Goal: Contribute content: Contribute content

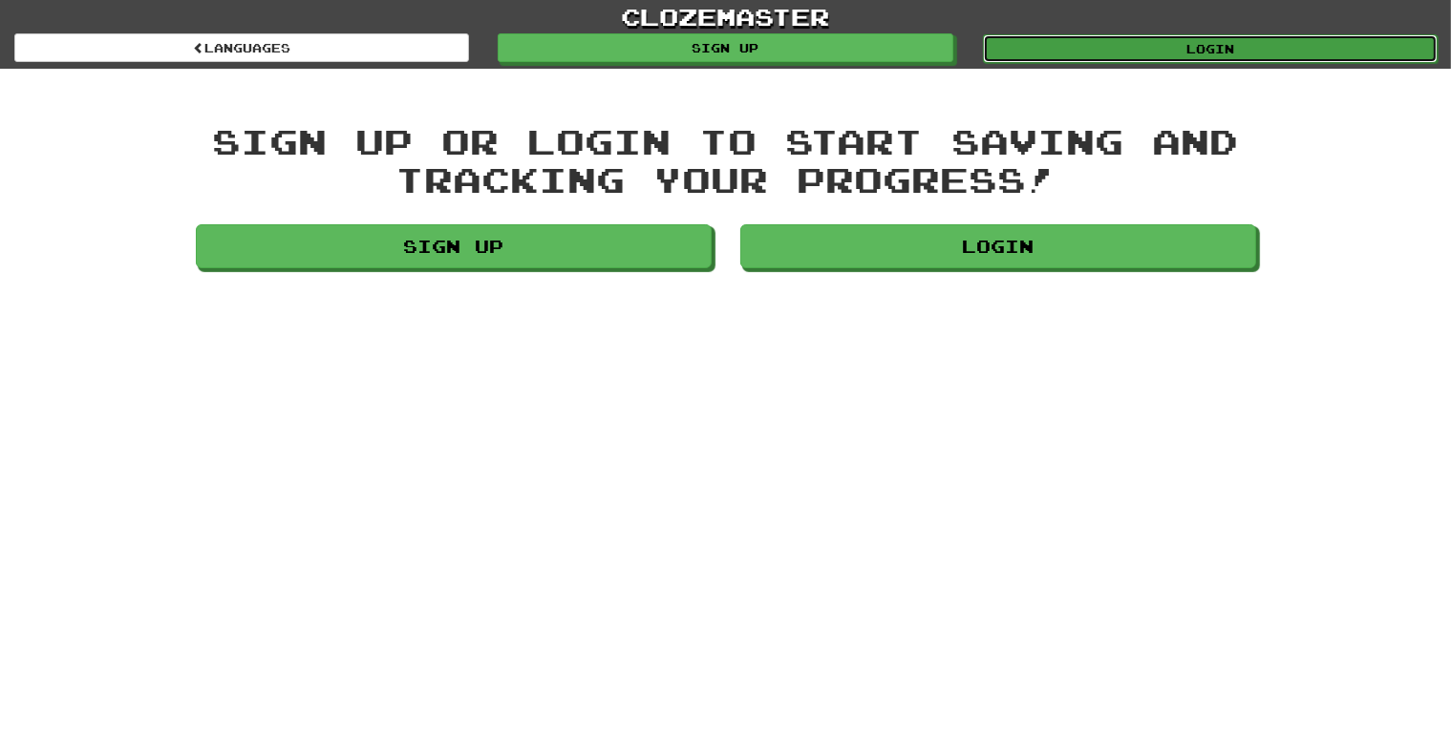
drag, startPoint x: 1114, startPoint y: 45, endPoint x: 1085, endPoint y: 58, distance: 31.6
click at [1085, 58] on link "Login" at bounding box center [1210, 48] width 455 height 29
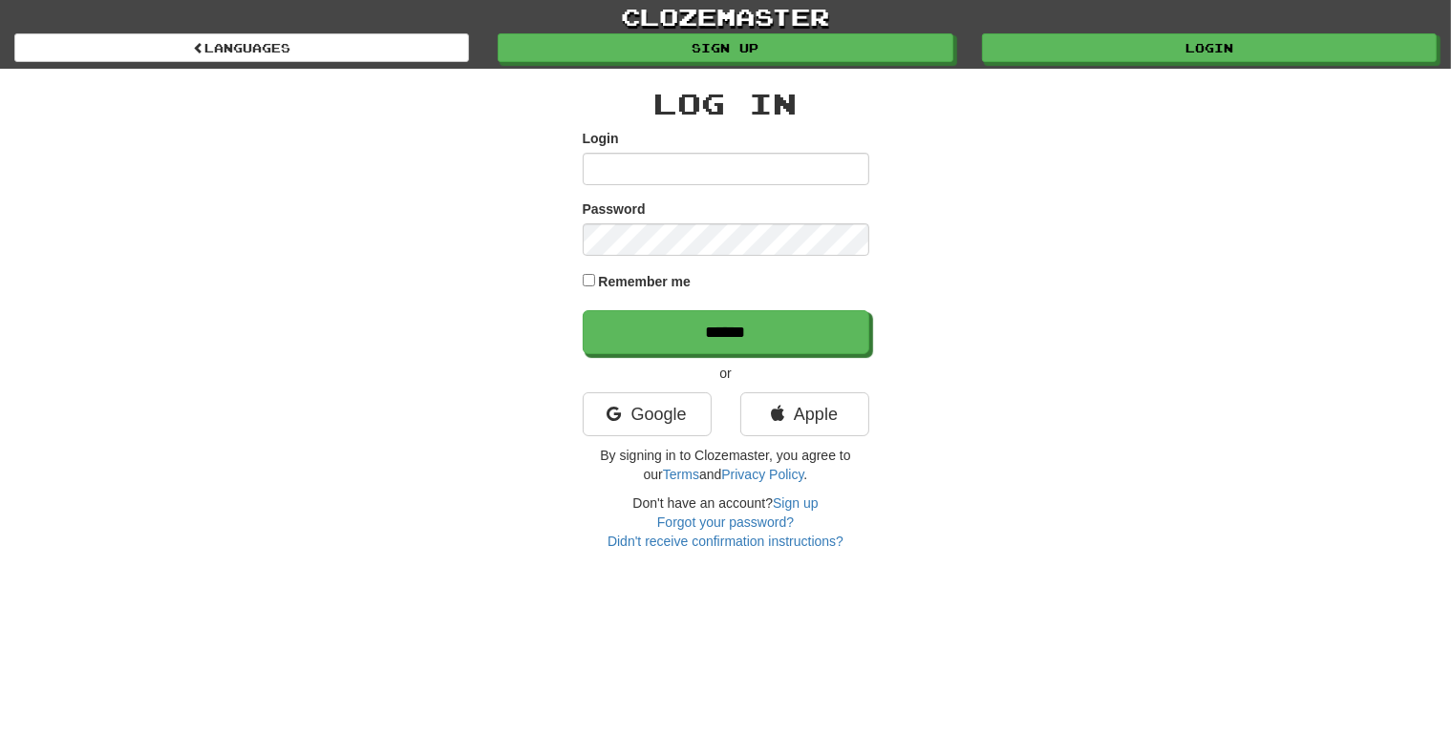
type input "**********"
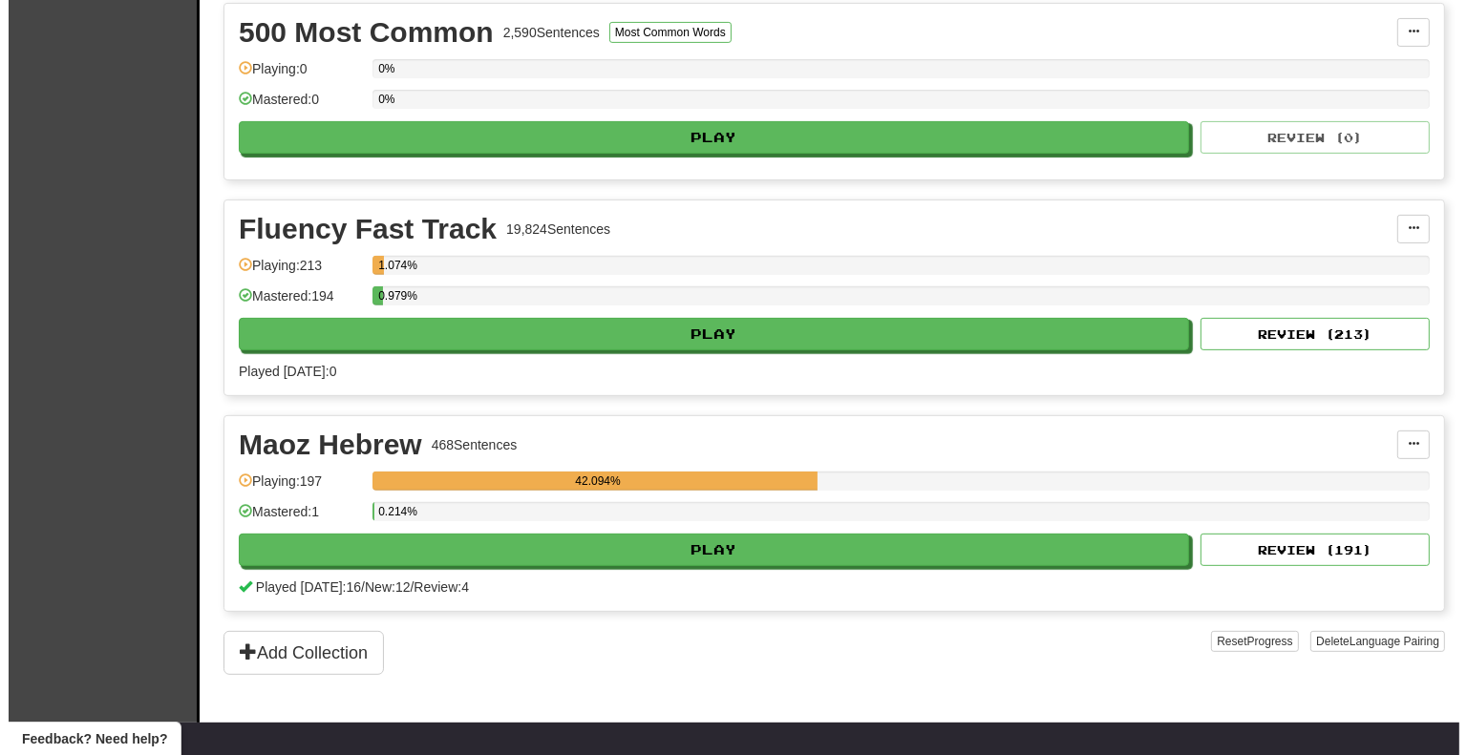
scroll to position [669, 0]
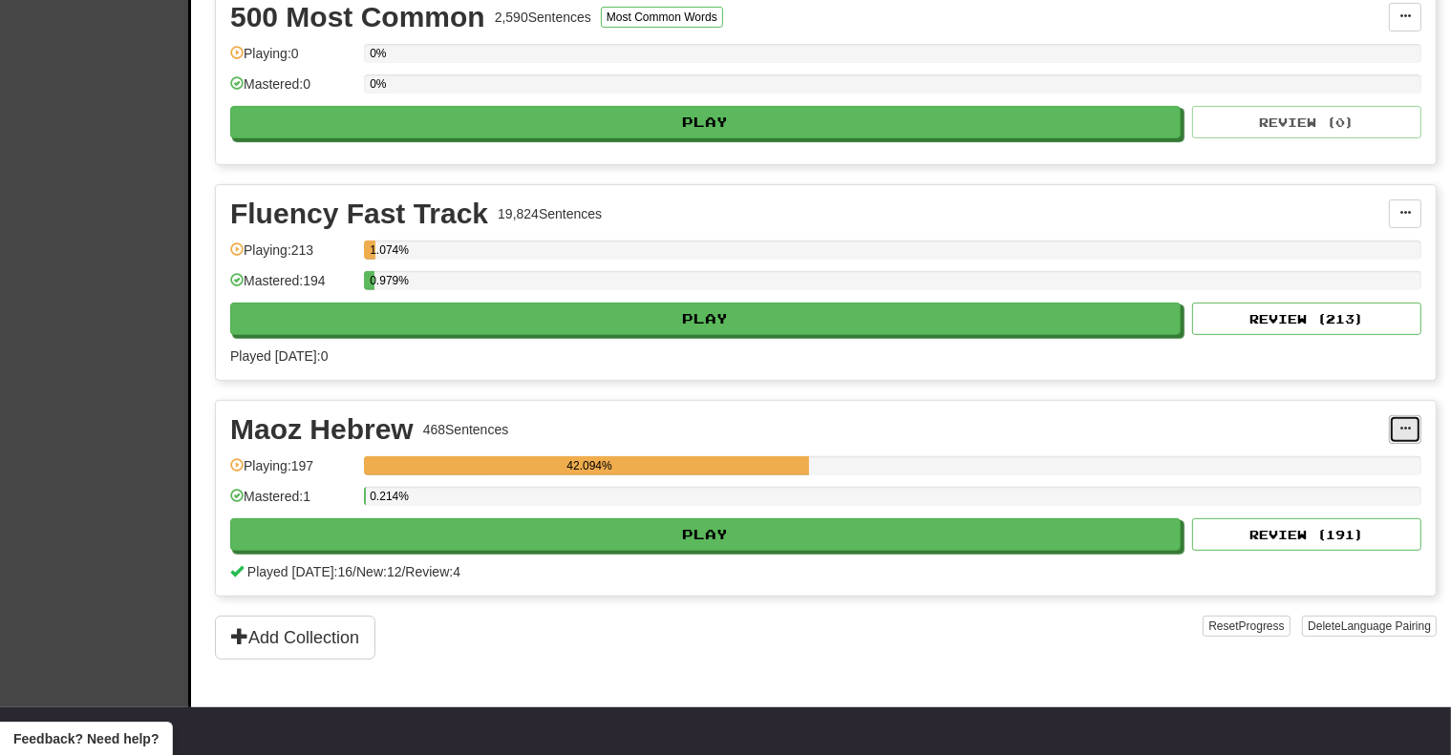
click at [1413, 430] on button at bounding box center [1405, 429] width 32 height 29
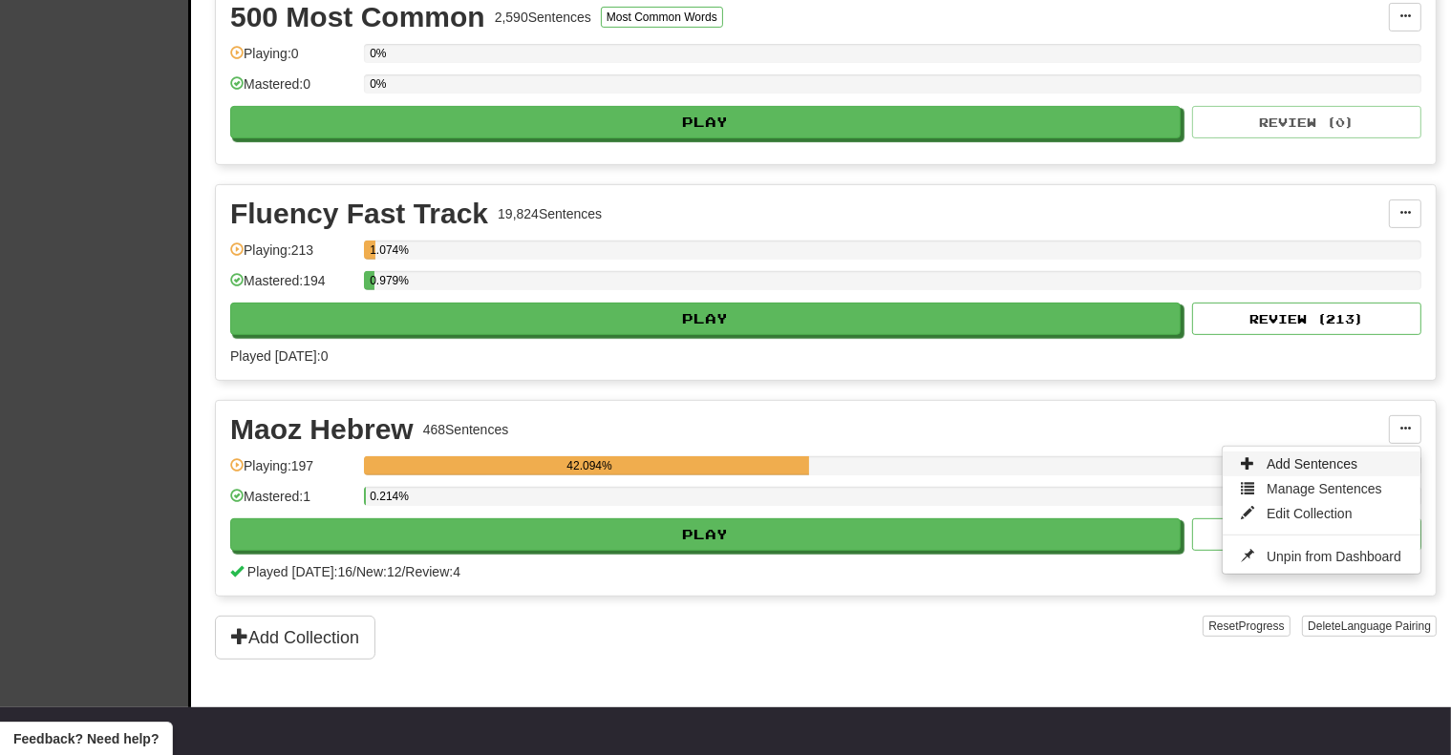
click at [1276, 457] on span "Add Sentences" at bounding box center [1311, 464] width 91 height 15
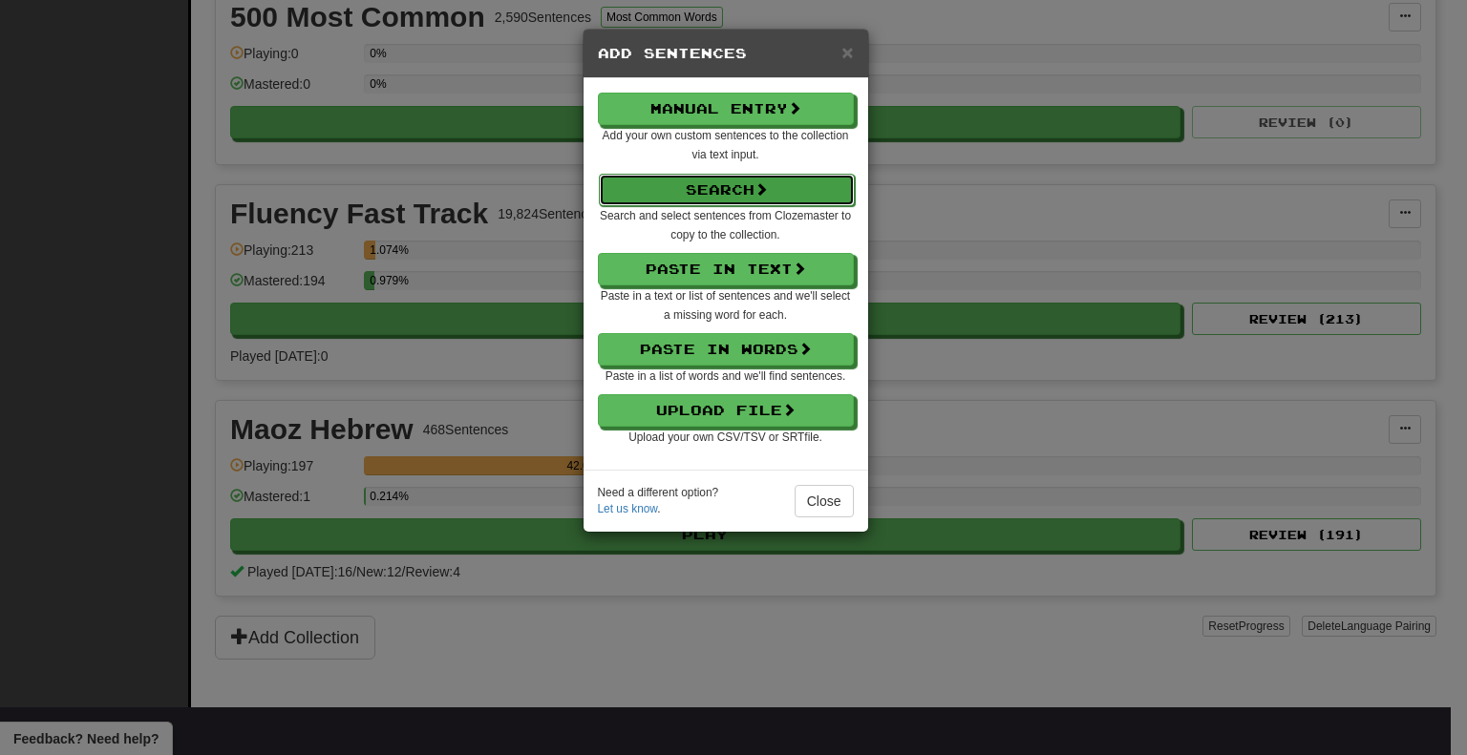
click at [737, 177] on button "Search" at bounding box center [727, 190] width 256 height 32
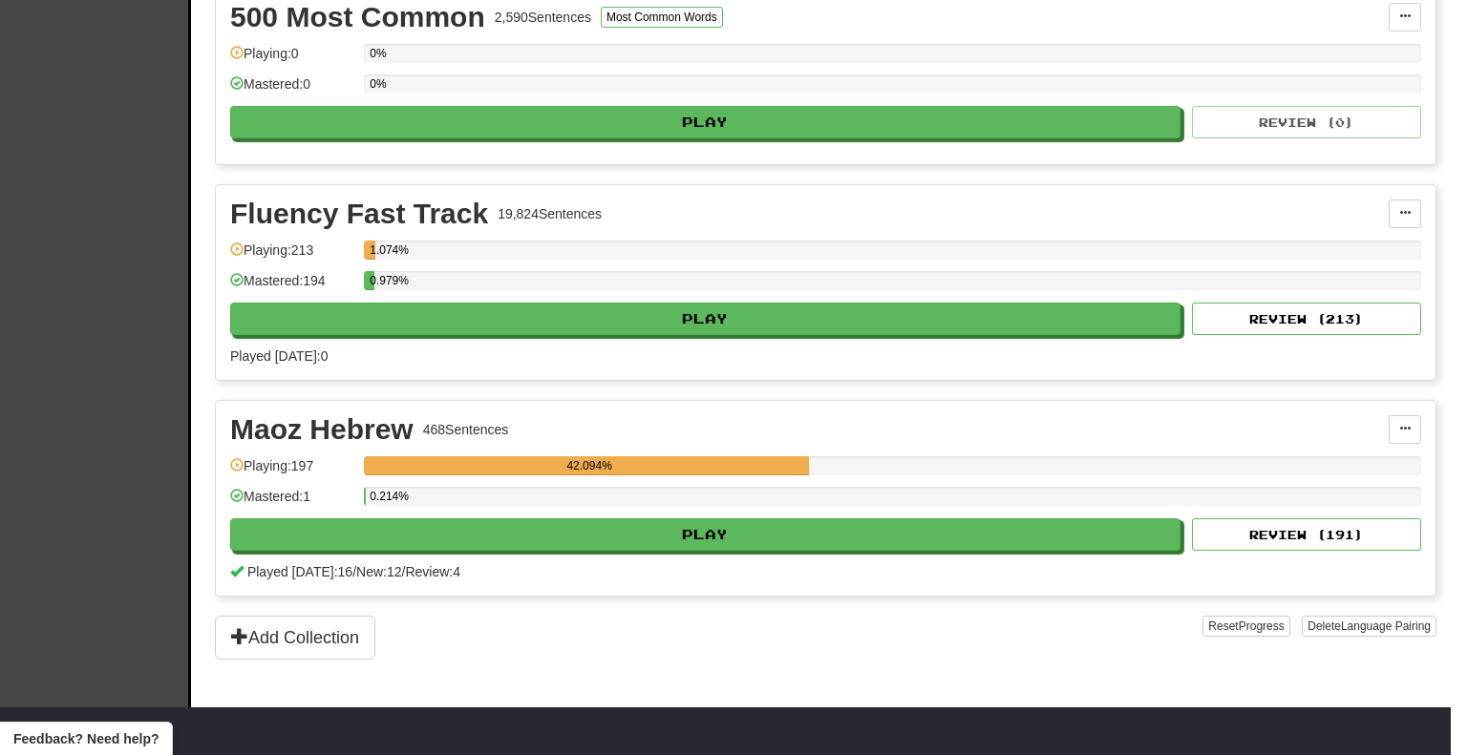
select select "****"
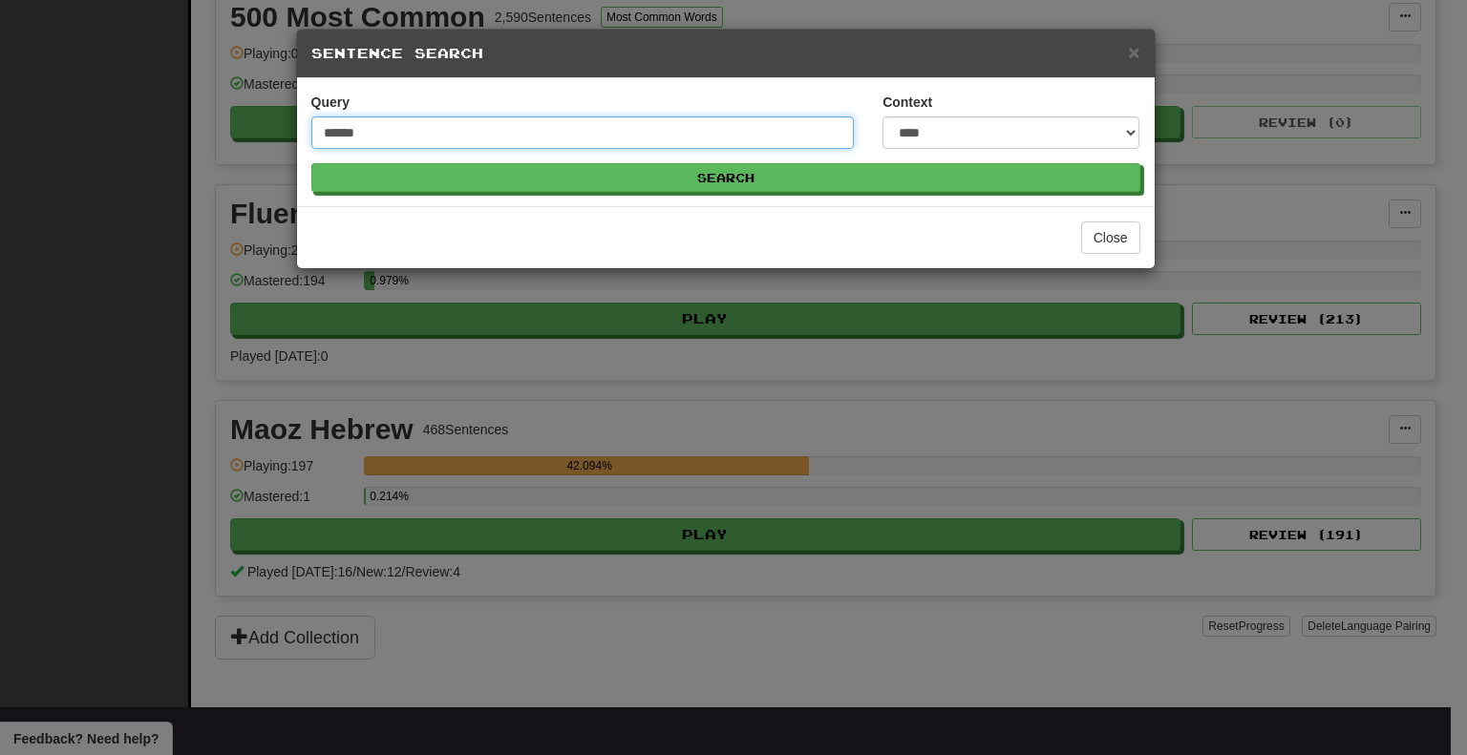
type input "******"
click at [311, 163] on button "Search" at bounding box center [725, 177] width 829 height 29
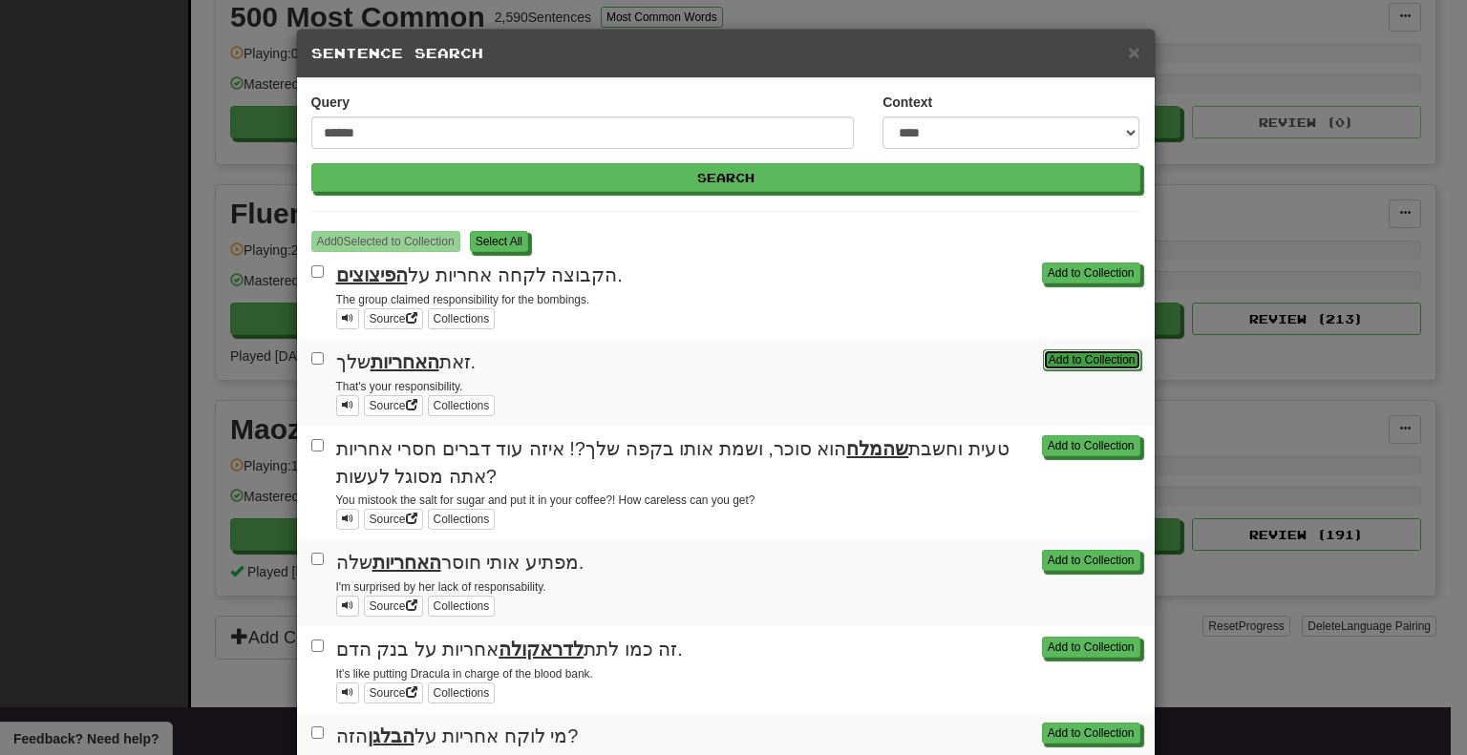
click at [1089, 361] on button "Add to Collection" at bounding box center [1092, 360] width 98 height 21
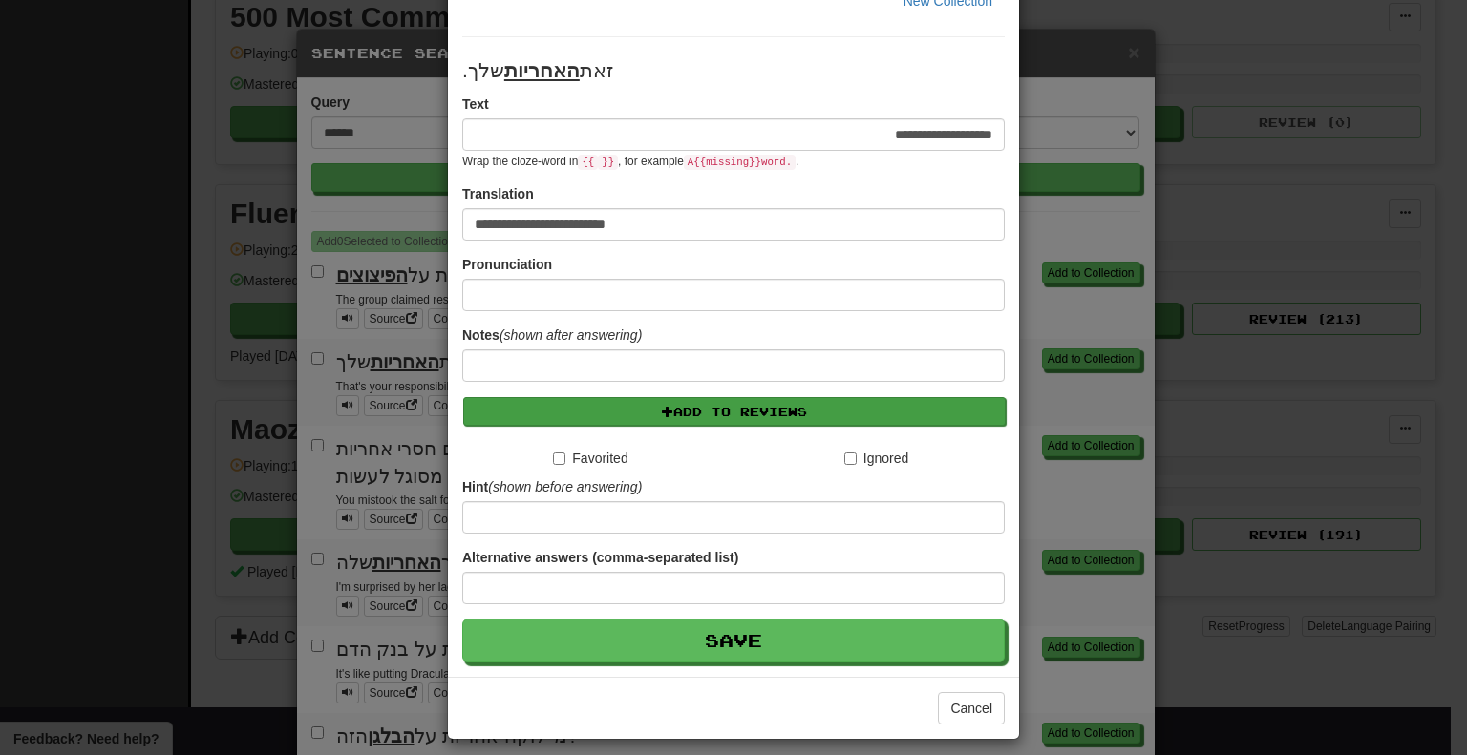
scroll to position [175, 0]
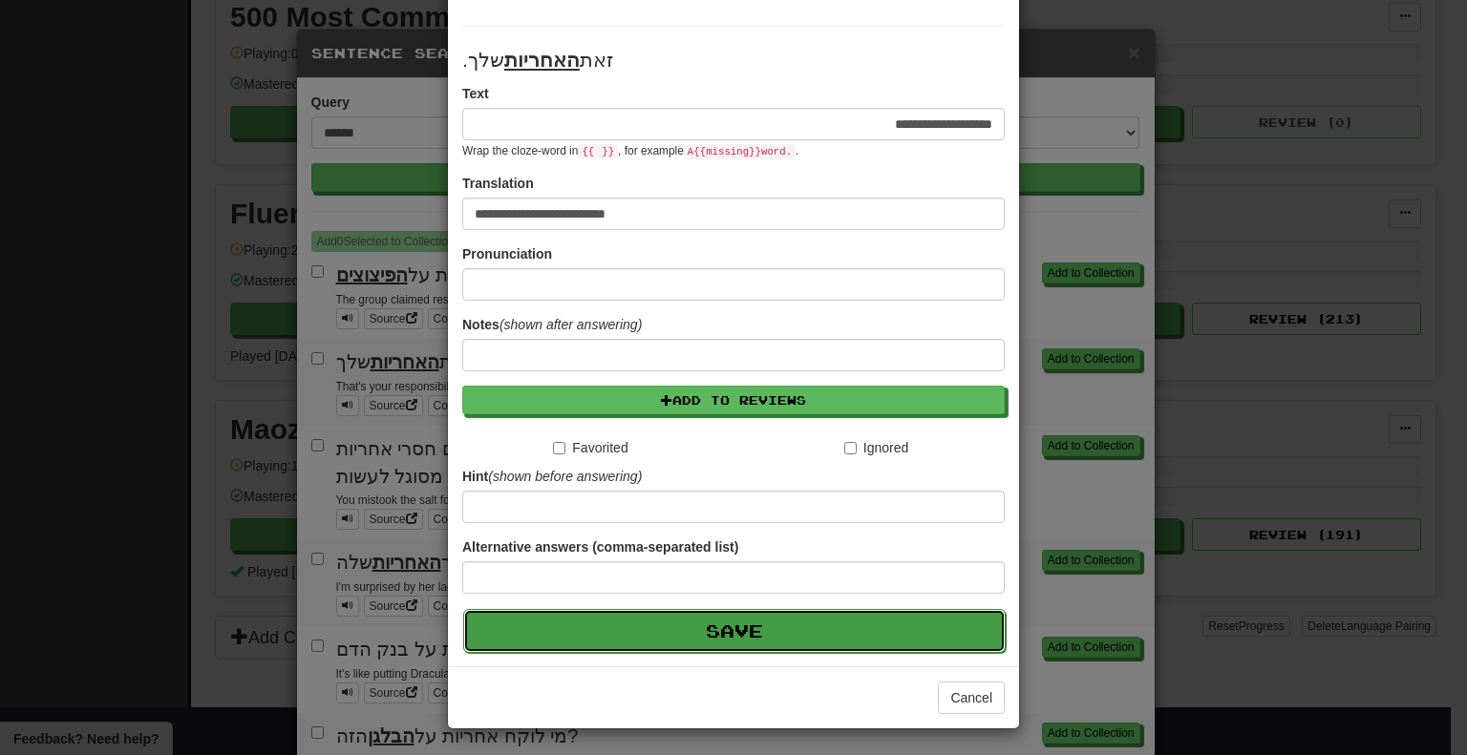
click at [748, 644] on button "Save" at bounding box center [734, 631] width 542 height 44
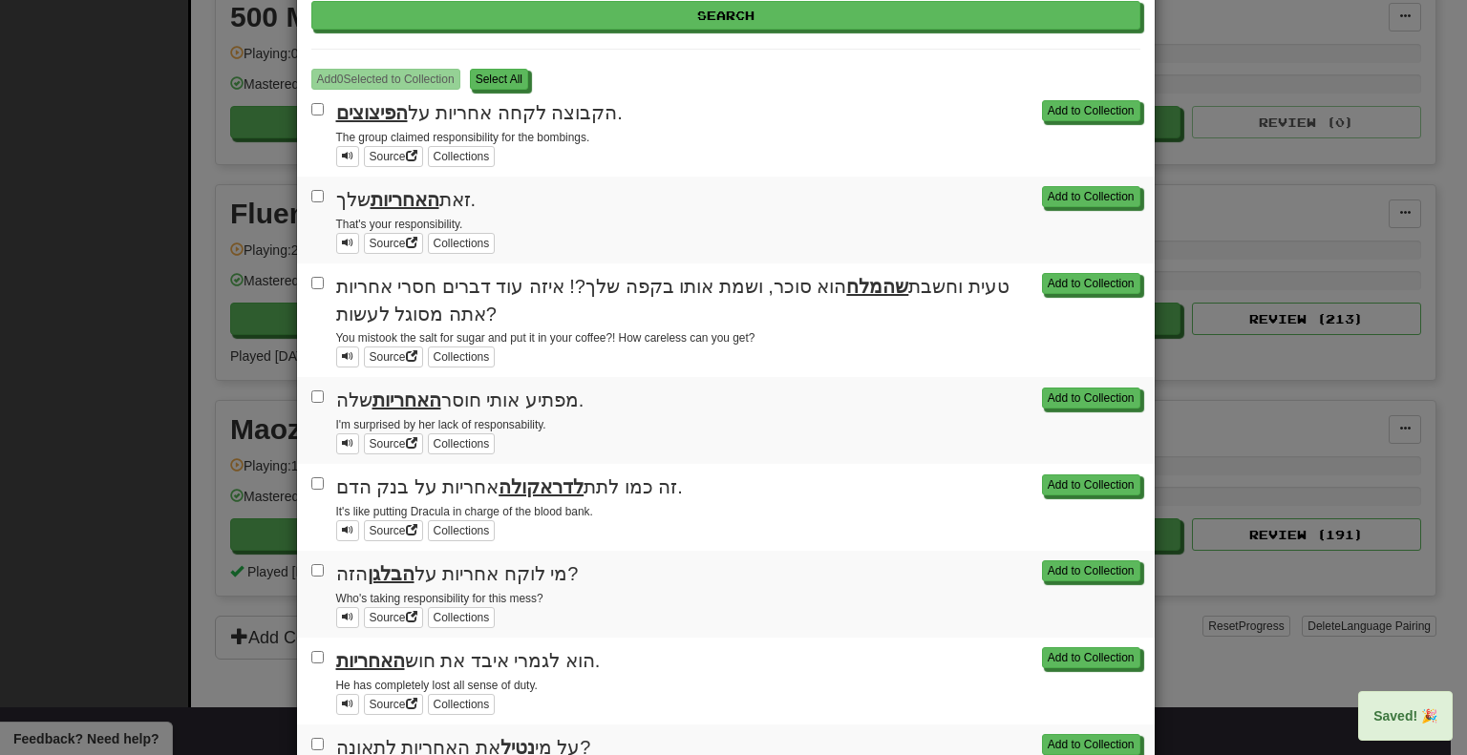
scroll to position [164, 0]
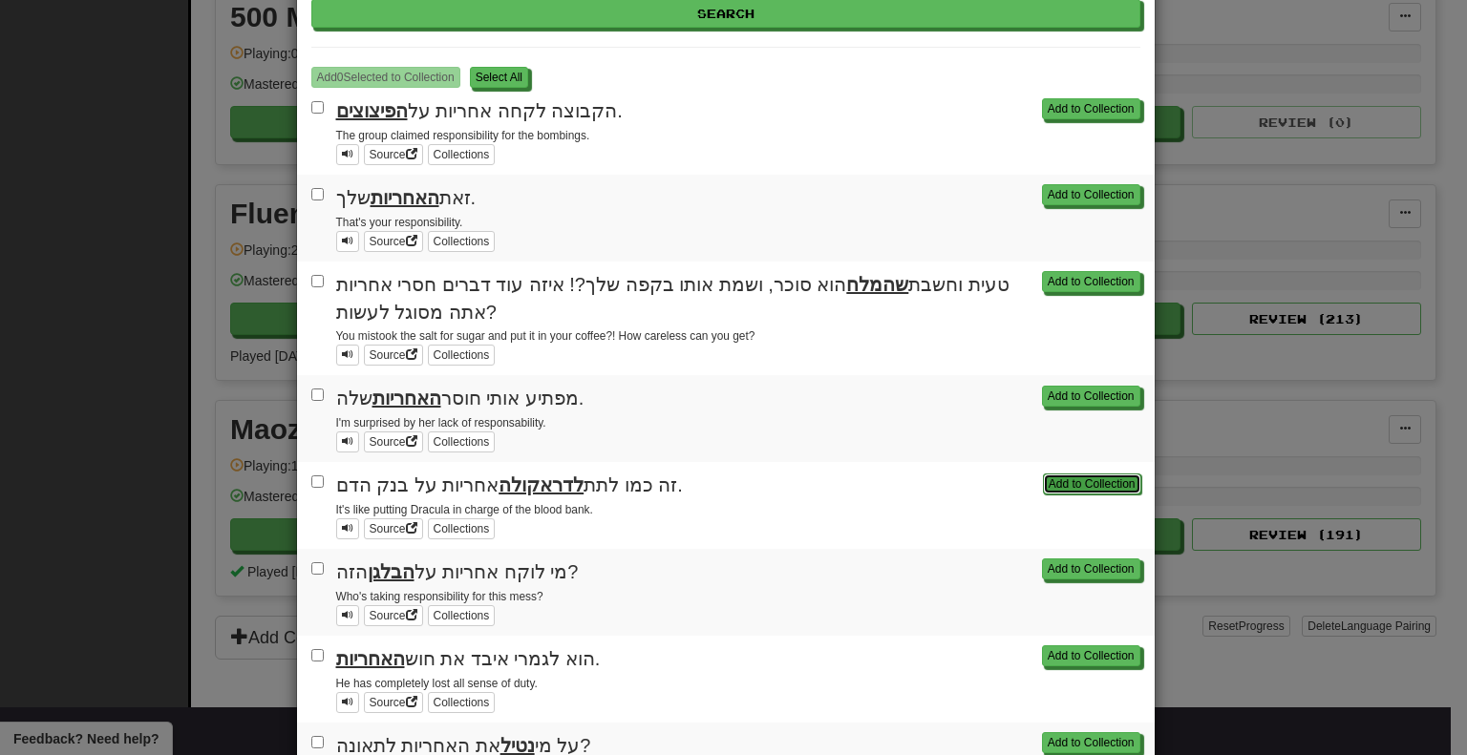
click at [1070, 477] on button "Add to Collection" at bounding box center [1092, 484] width 98 height 21
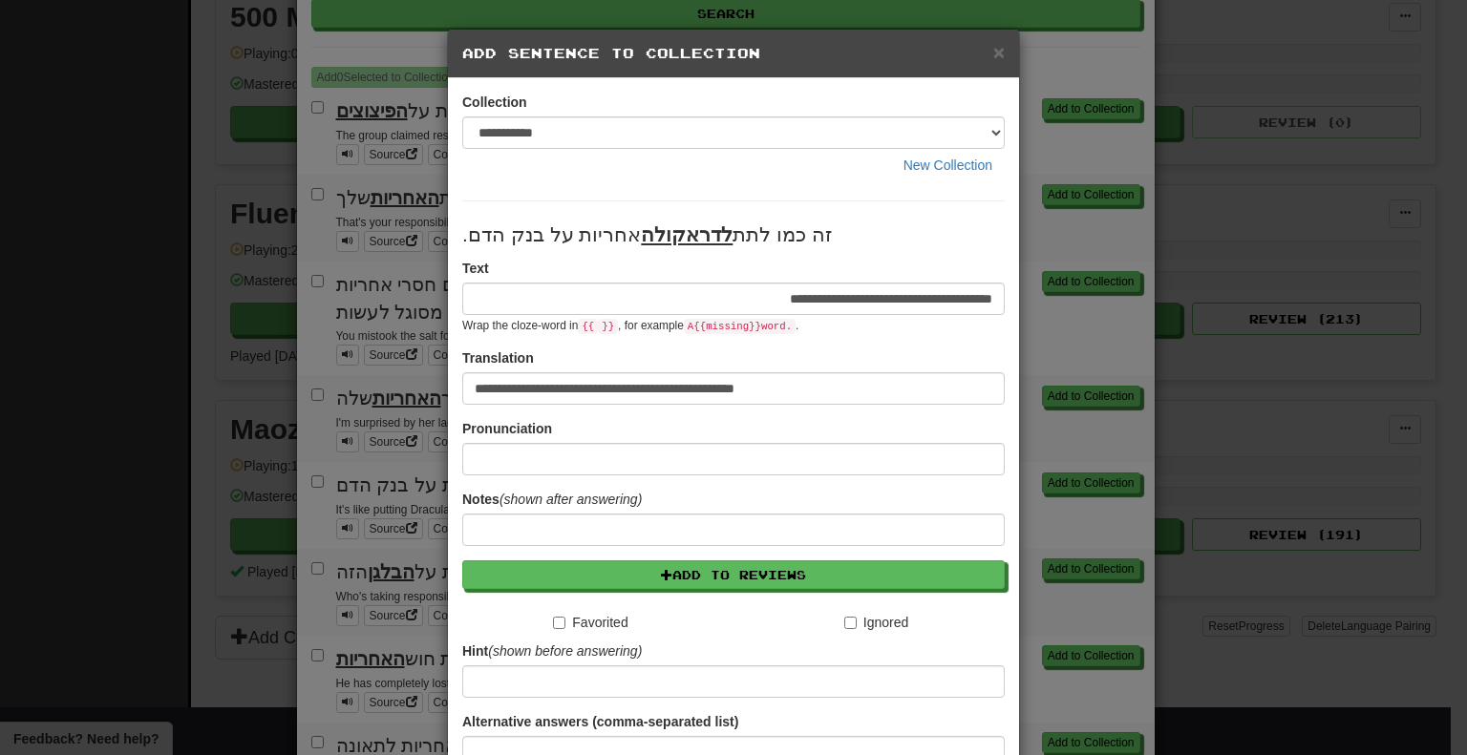
click at [855, 297] on input "**********" at bounding box center [733, 299] width 542 height 32
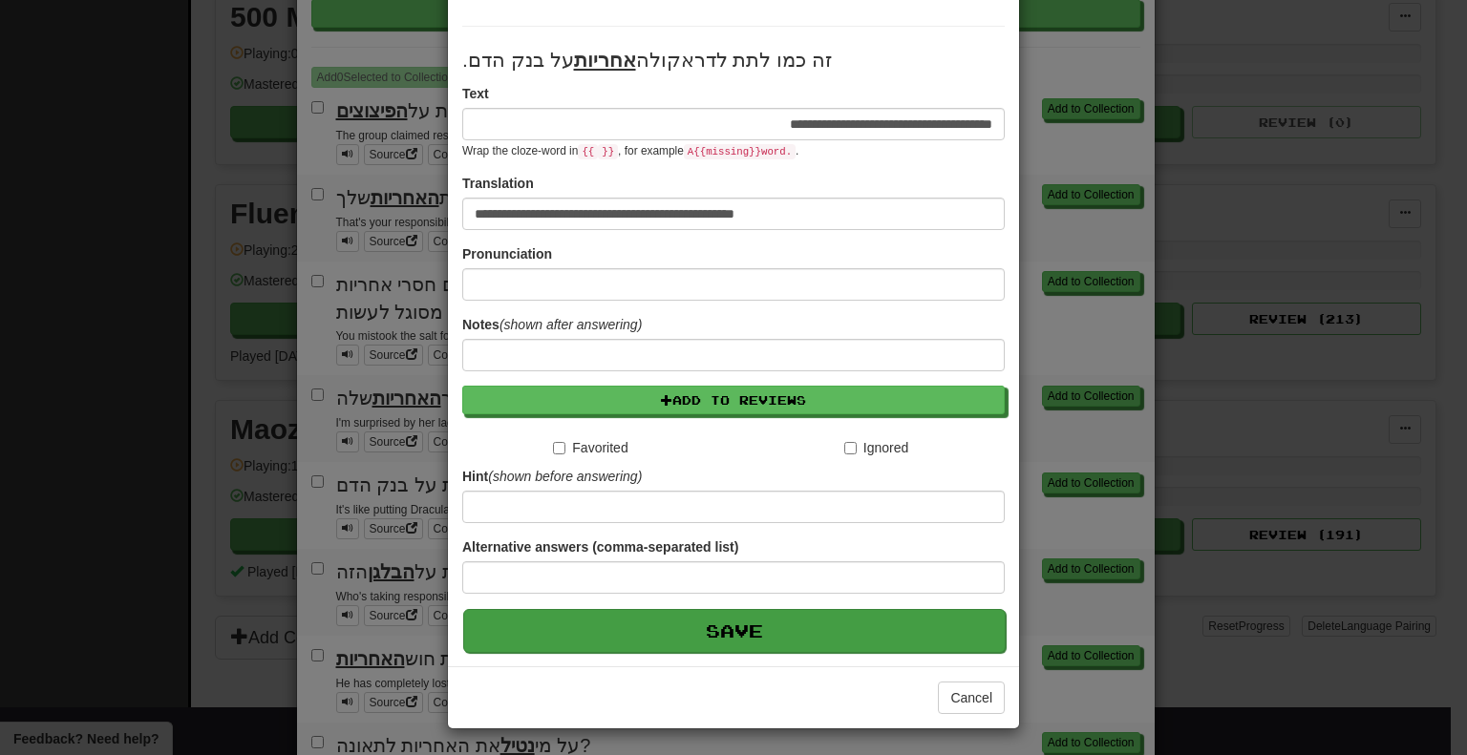
type input "**********"
click at [695, 631] on button "Save" at bounding box center [734, 631] width 542 height 44
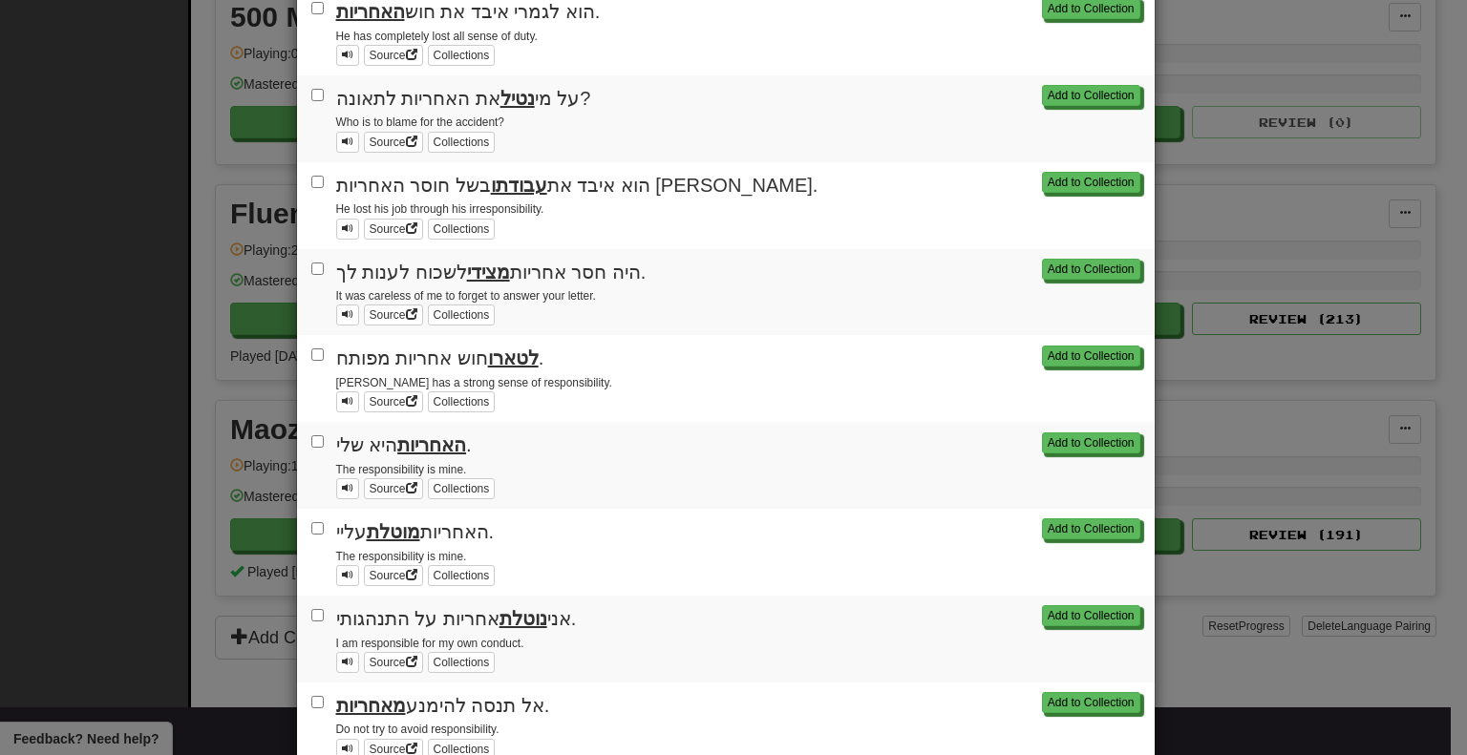
scroll to position [813, 0]
click at [1064, 437] on button "Add to Collection" at bounding box center [1092, 443] width 98 height 21
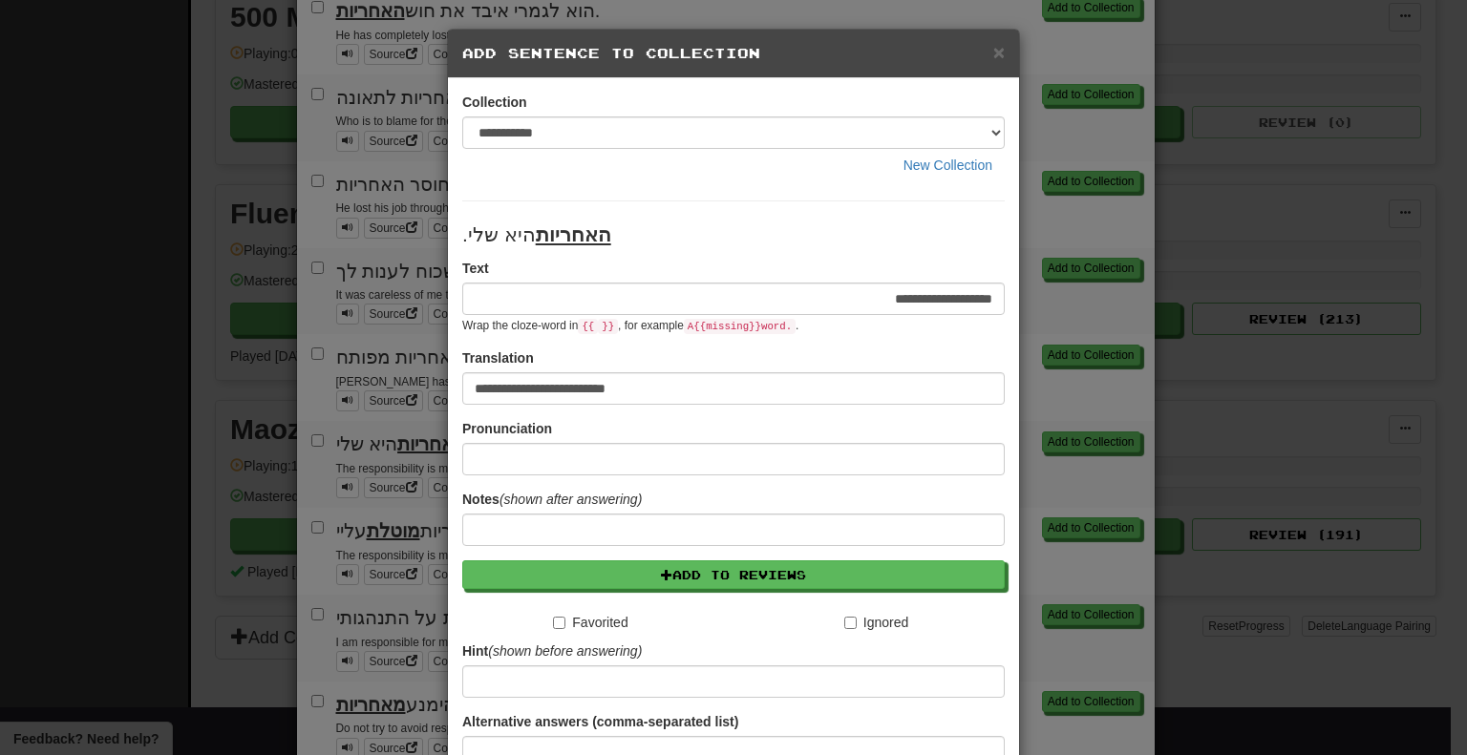
click at [973, 297] on input "**********" at bounding box center [733, 299] width 542 height 32
type input "**********"
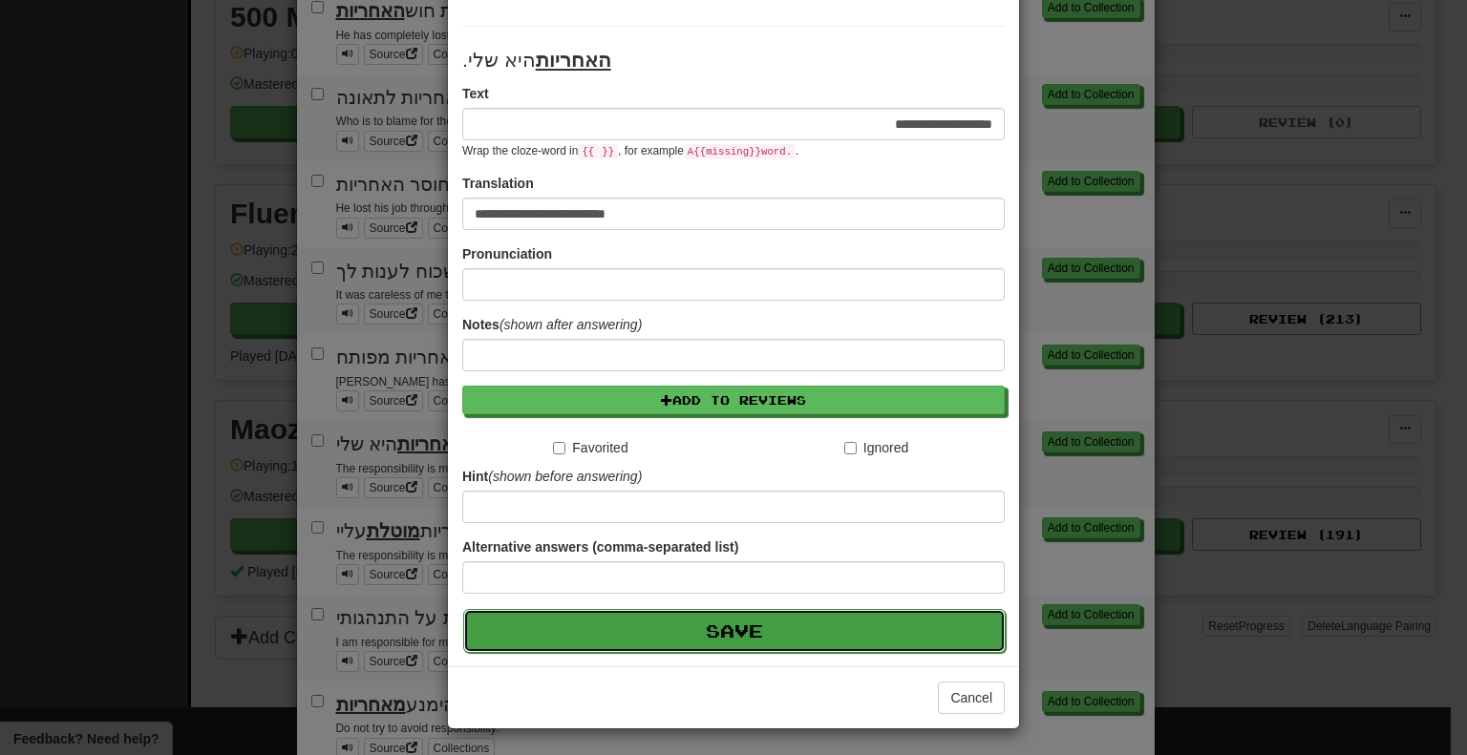
click at [814, 632] on button "Save" at bounding box center [734, 631] width 542 height 44
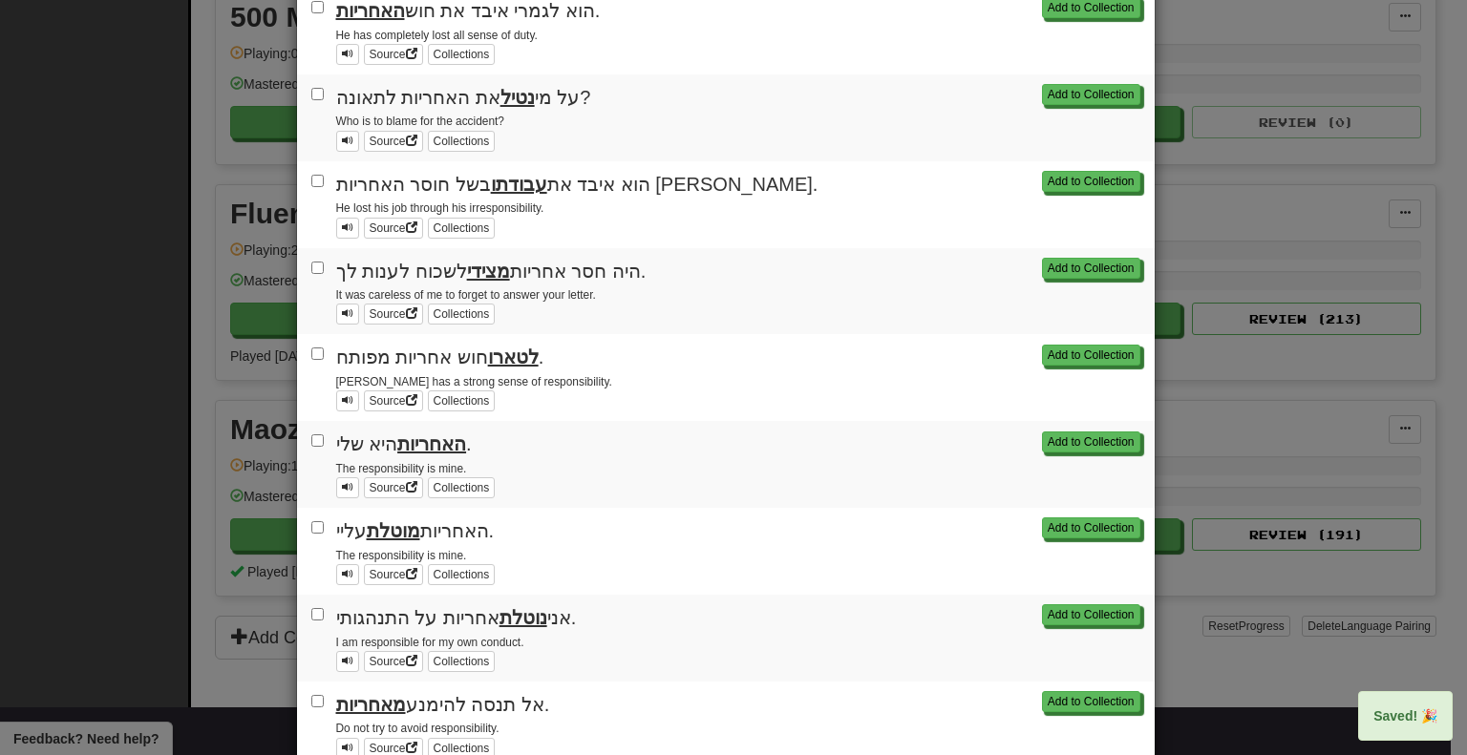
click at [814, 632] on div "I am responsible for my own conduct." at bounding box center [738, 641] width 804 height 19
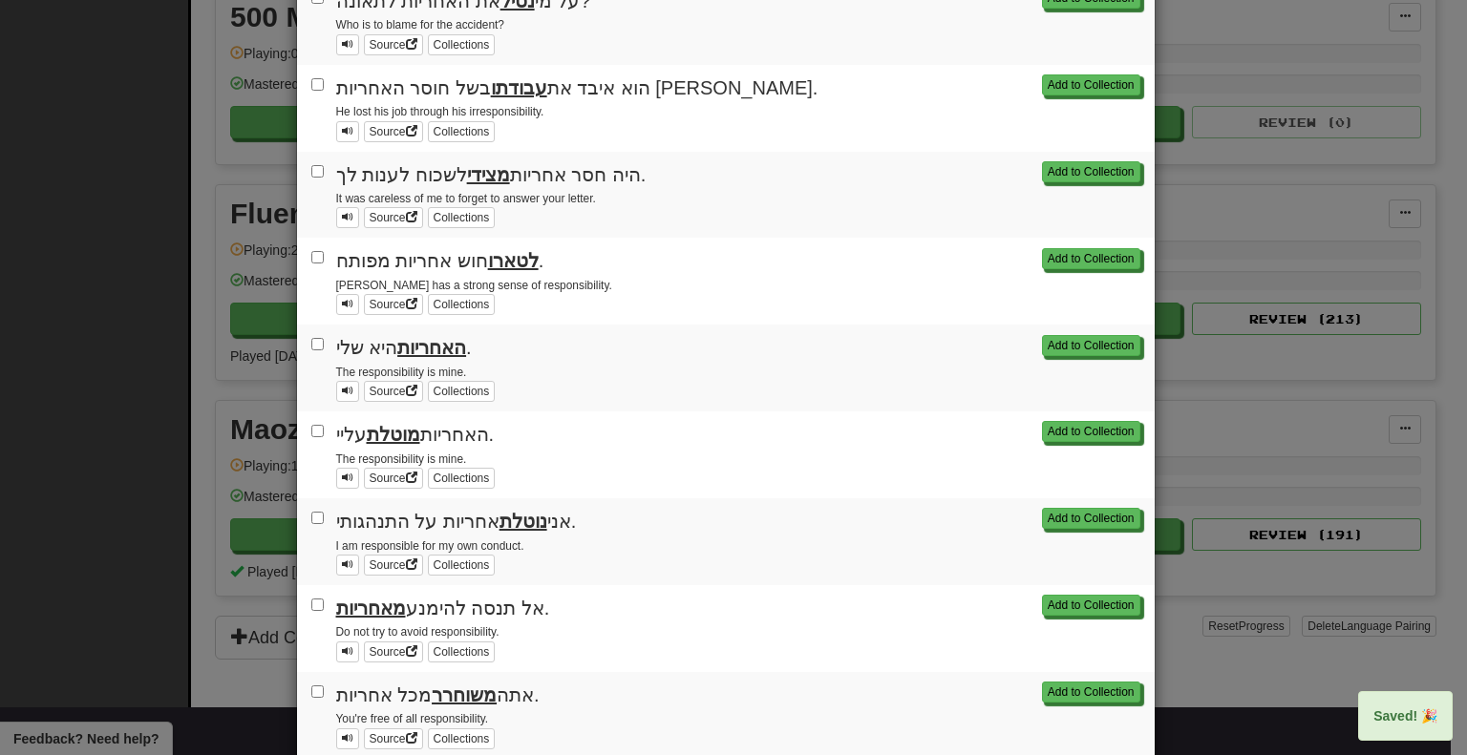
scroll to position [923, 0]
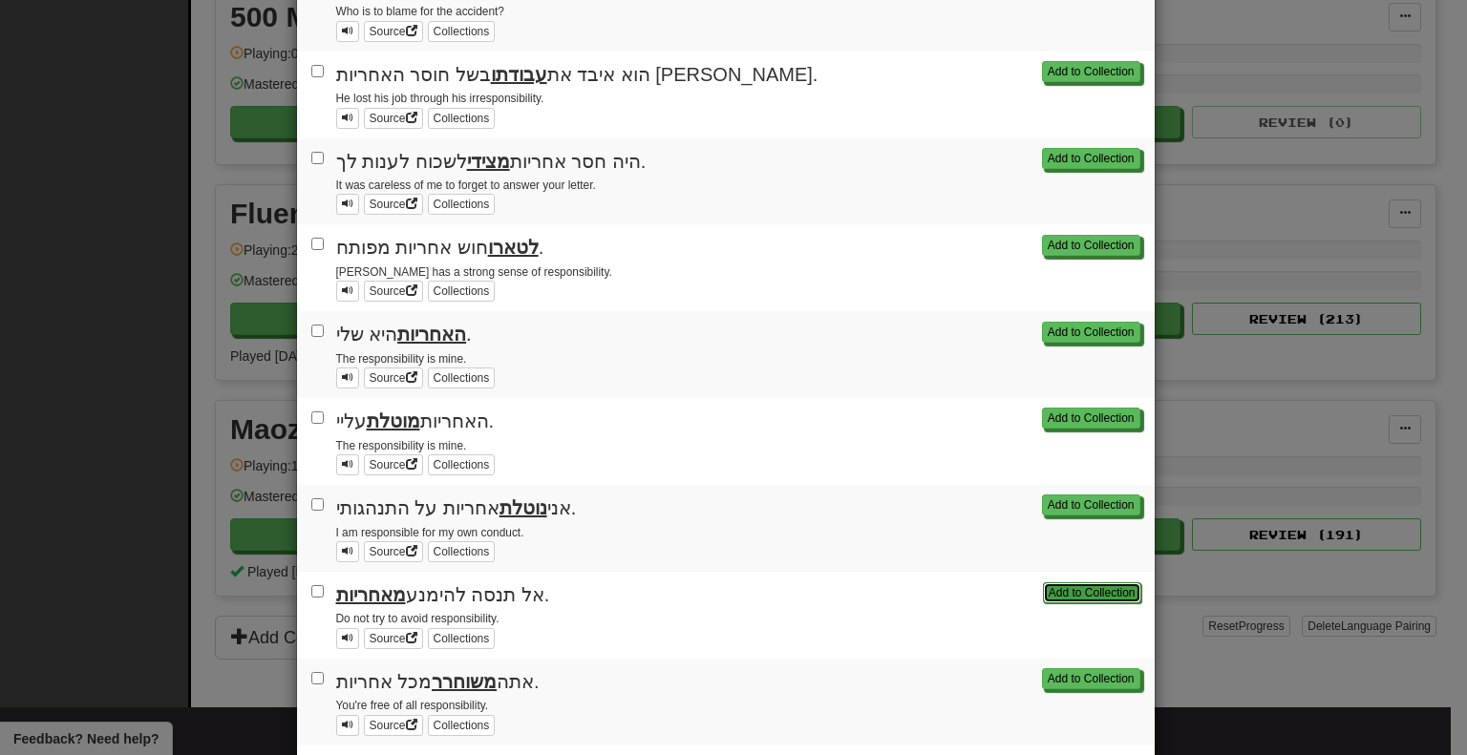
click at [1060, 583] on button "Add to Collection" at bounding box center [1092, 593] width 98 height 21
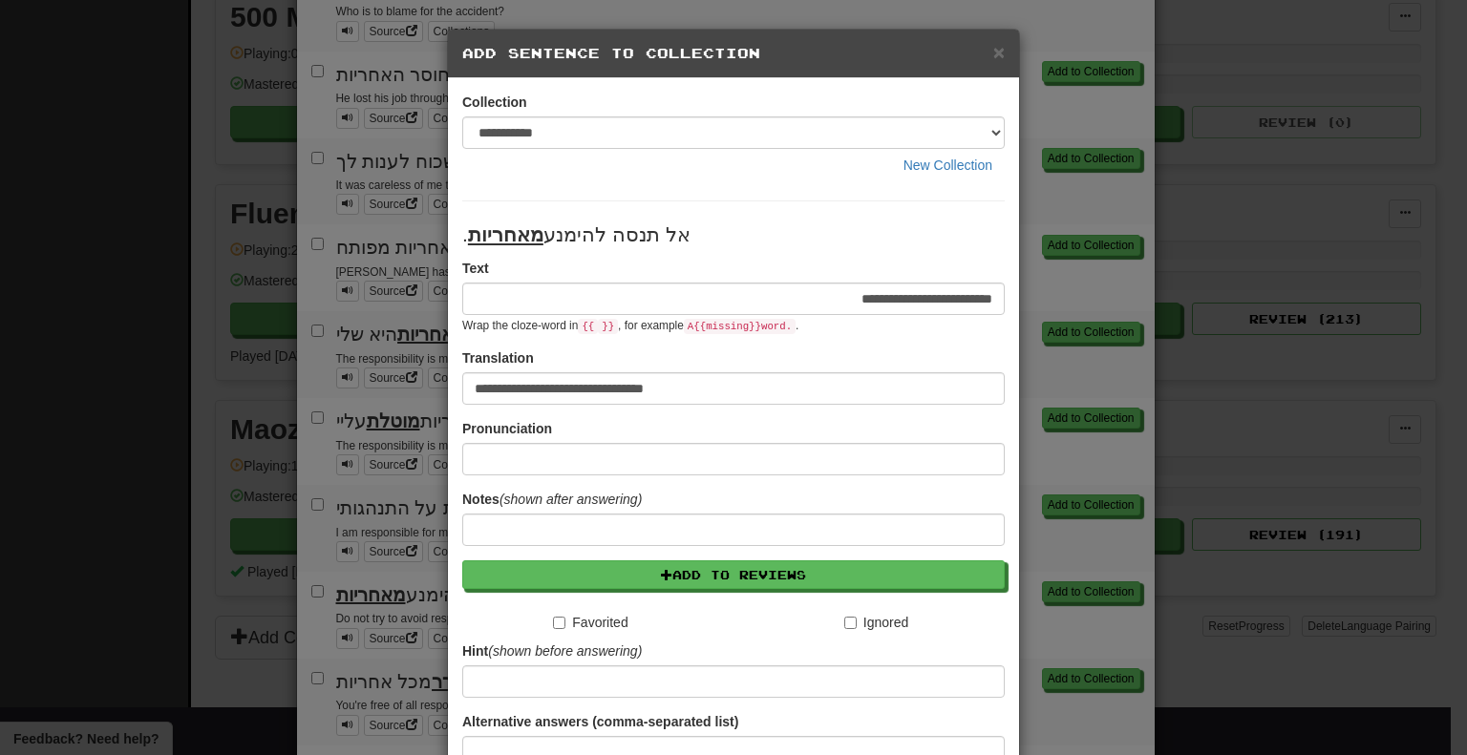
scroll to position [175, 0]
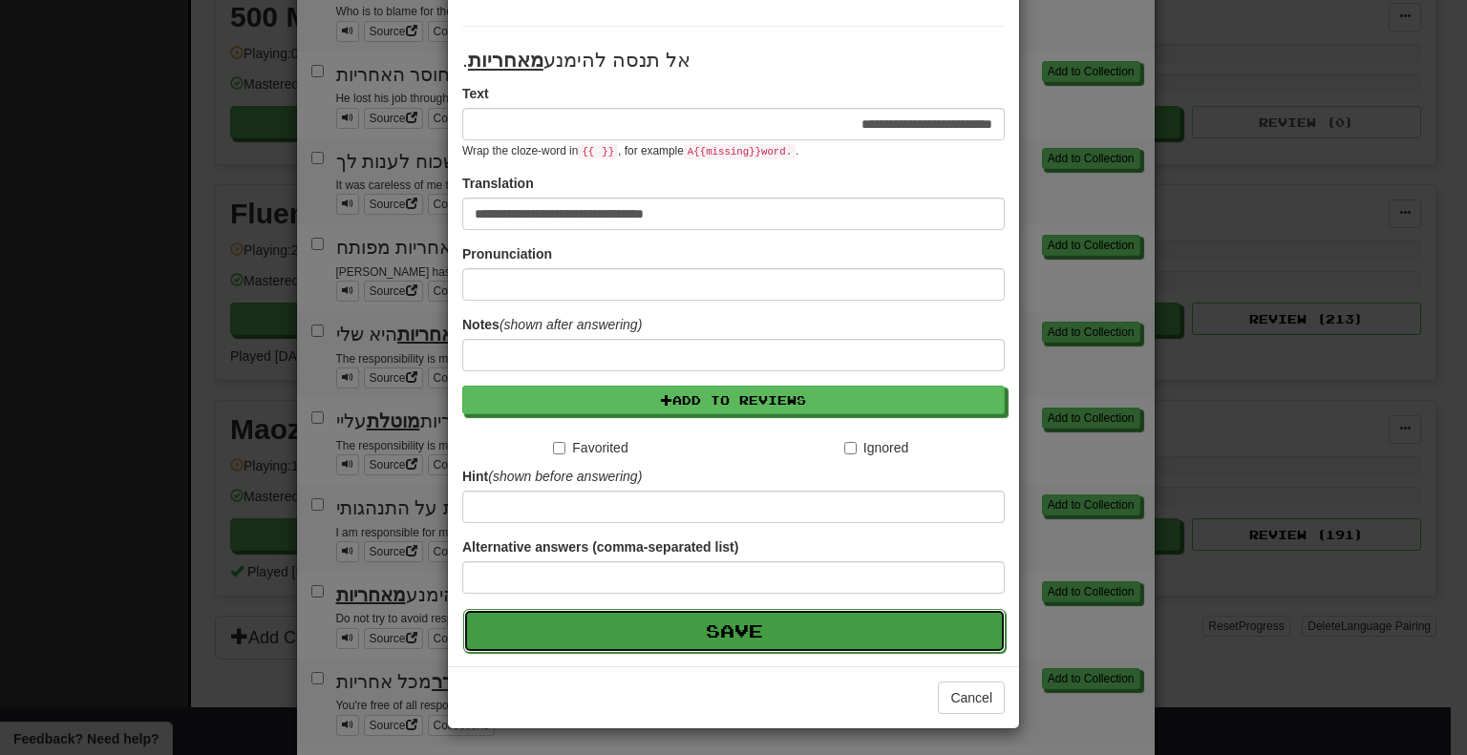
click at [821, 642] on button "Save" at bounding box center [734, 631] width 542 height 44
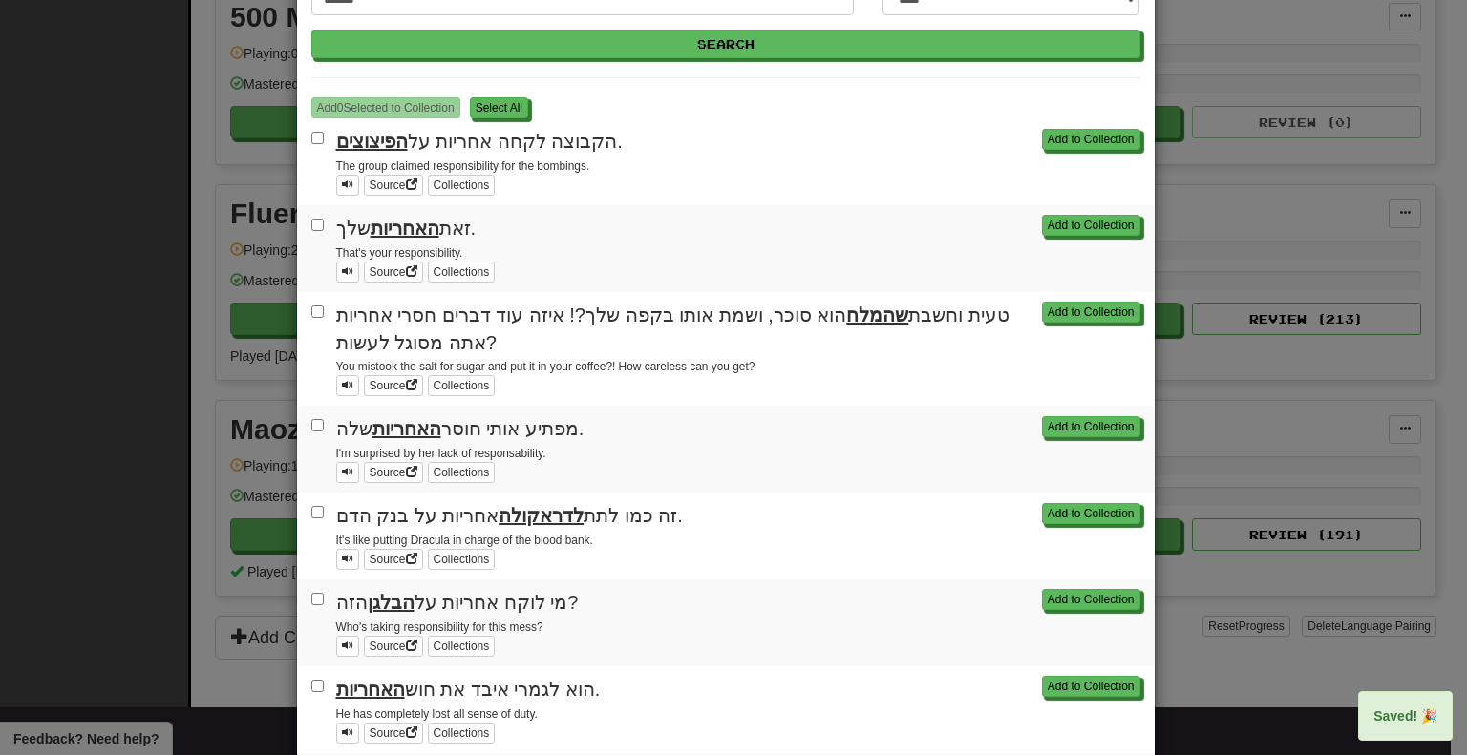
scroll to position [0, 0]
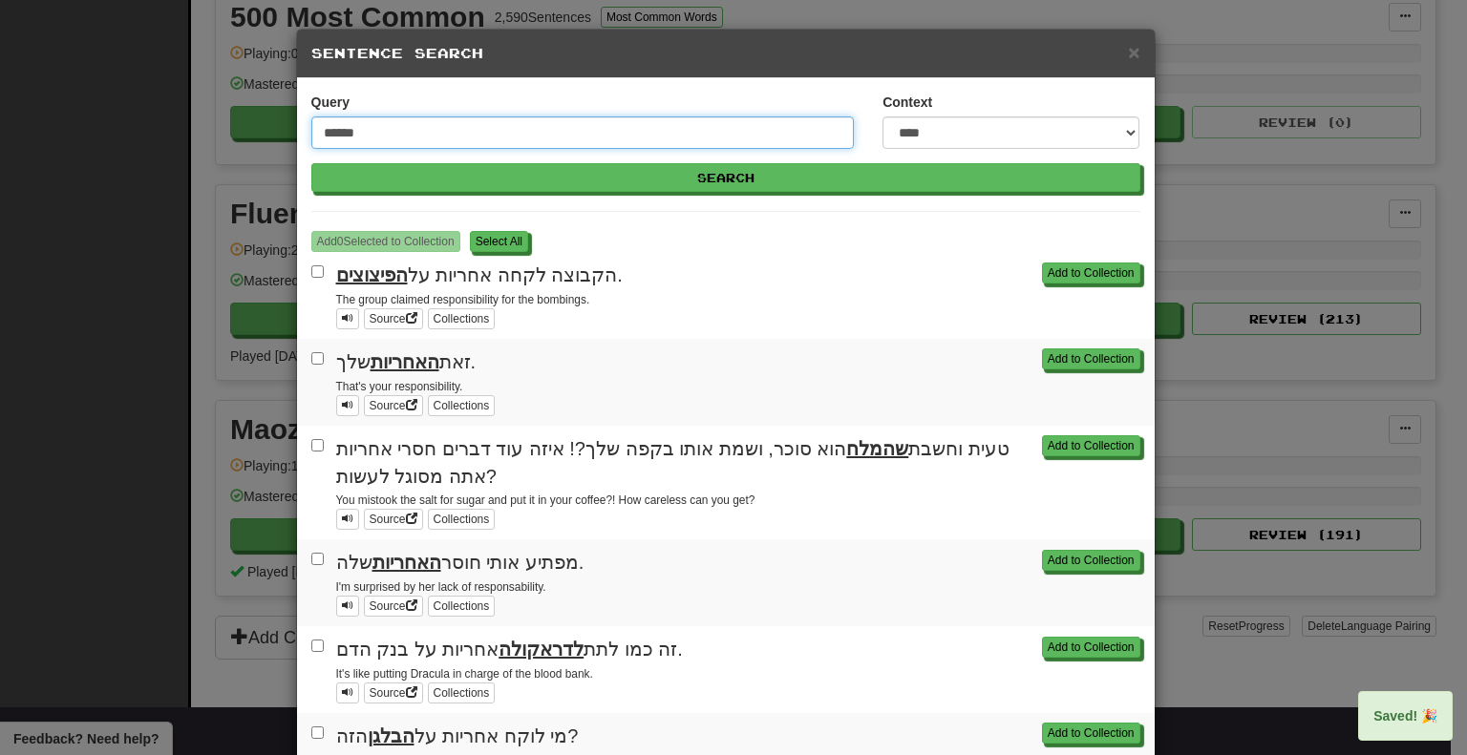
click at [755, 129] on input "******" at bounding box center [582, 133] width 543 height 32
click at [311, 163] on button "Search" at bounding box center [725, 177] width 829 height 29
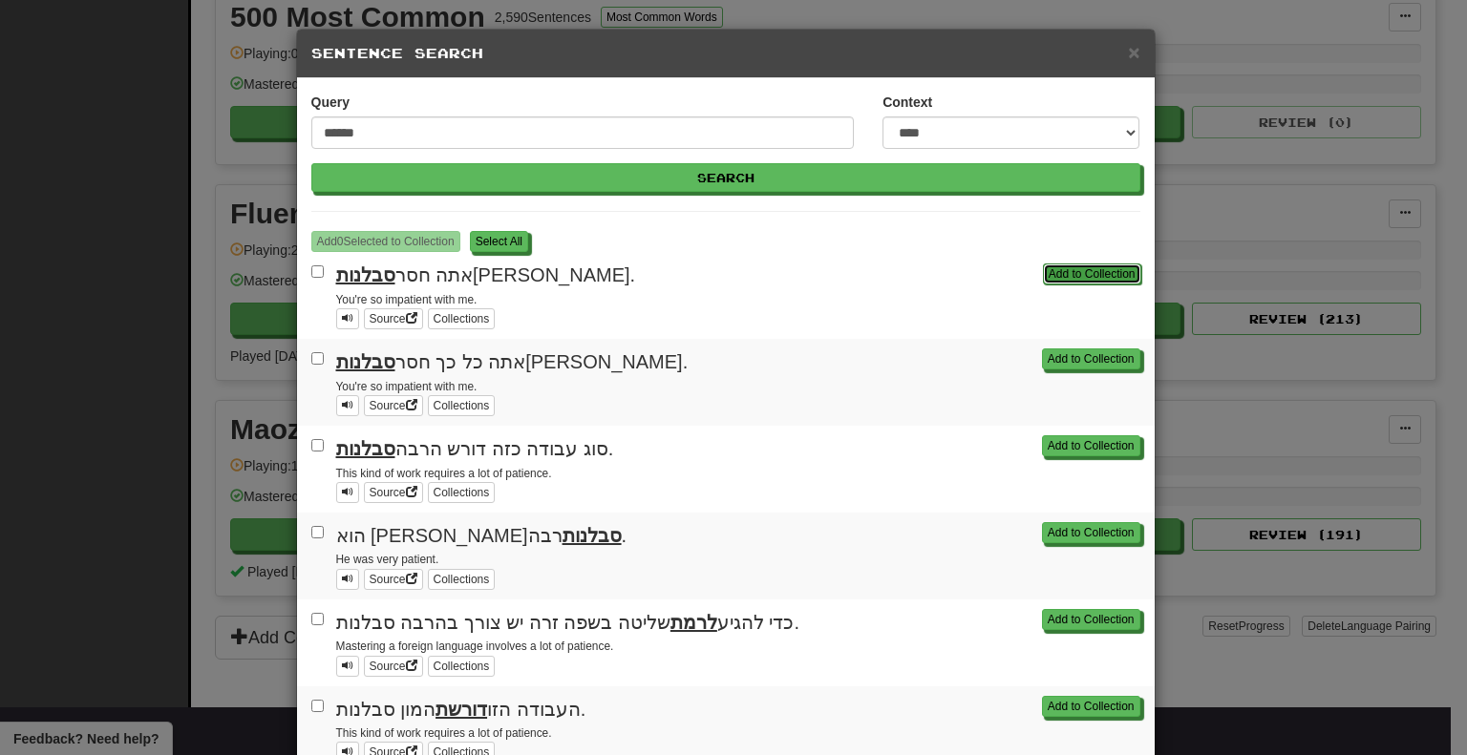
click at [1075, 279] on button "Add to Collection" at bounding box center [1092, 274] width 98 height 21
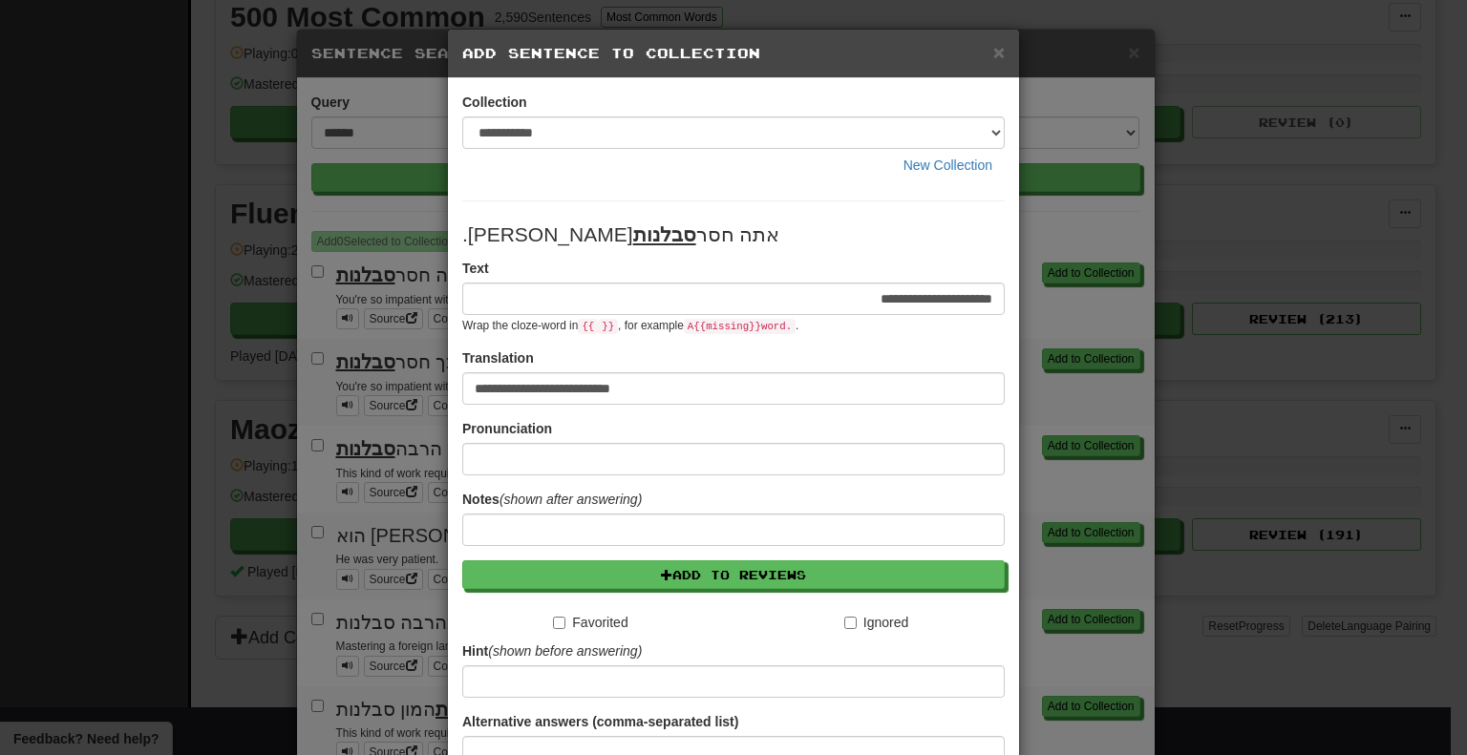
scroll to position [175, 0]
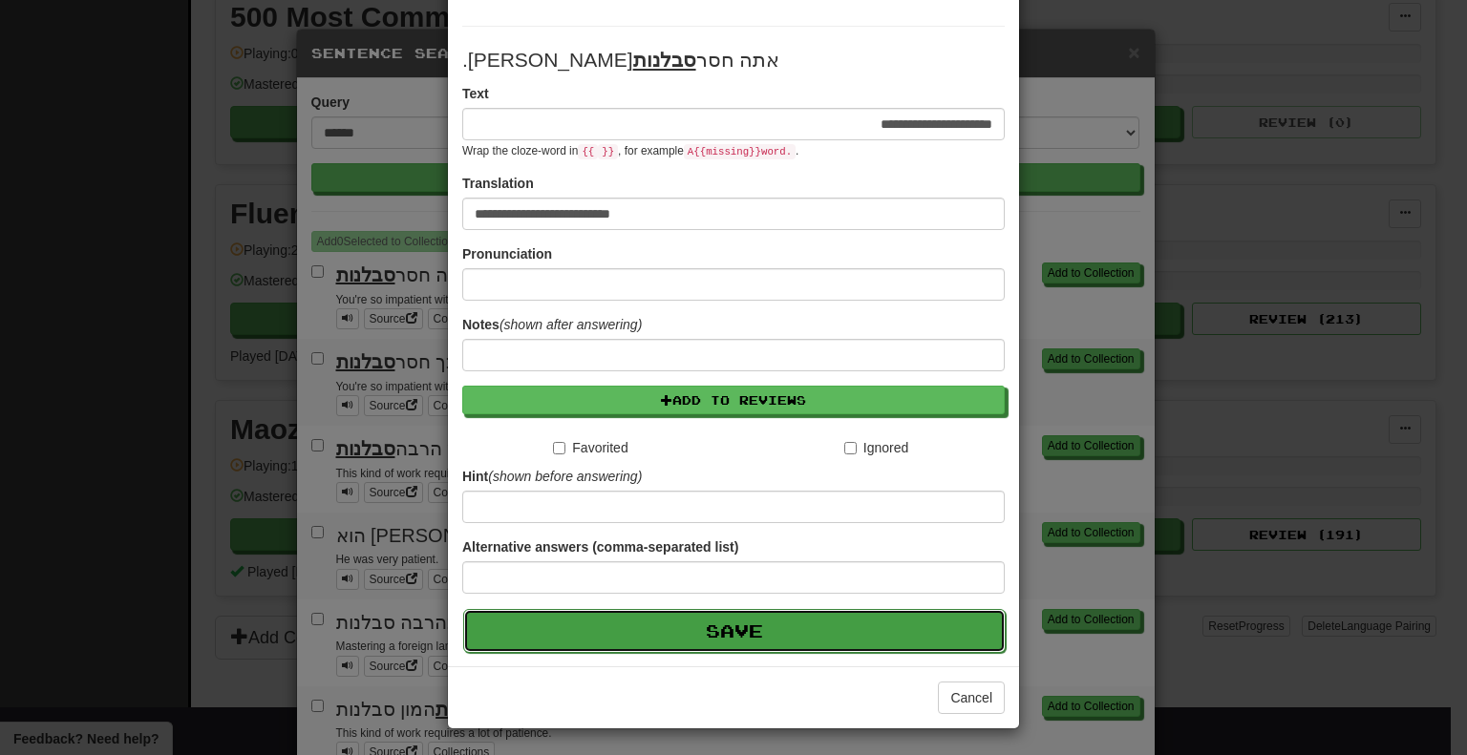
click at [718, 614] on button "Save" at bounding box center [734, 631] width 542 height 44
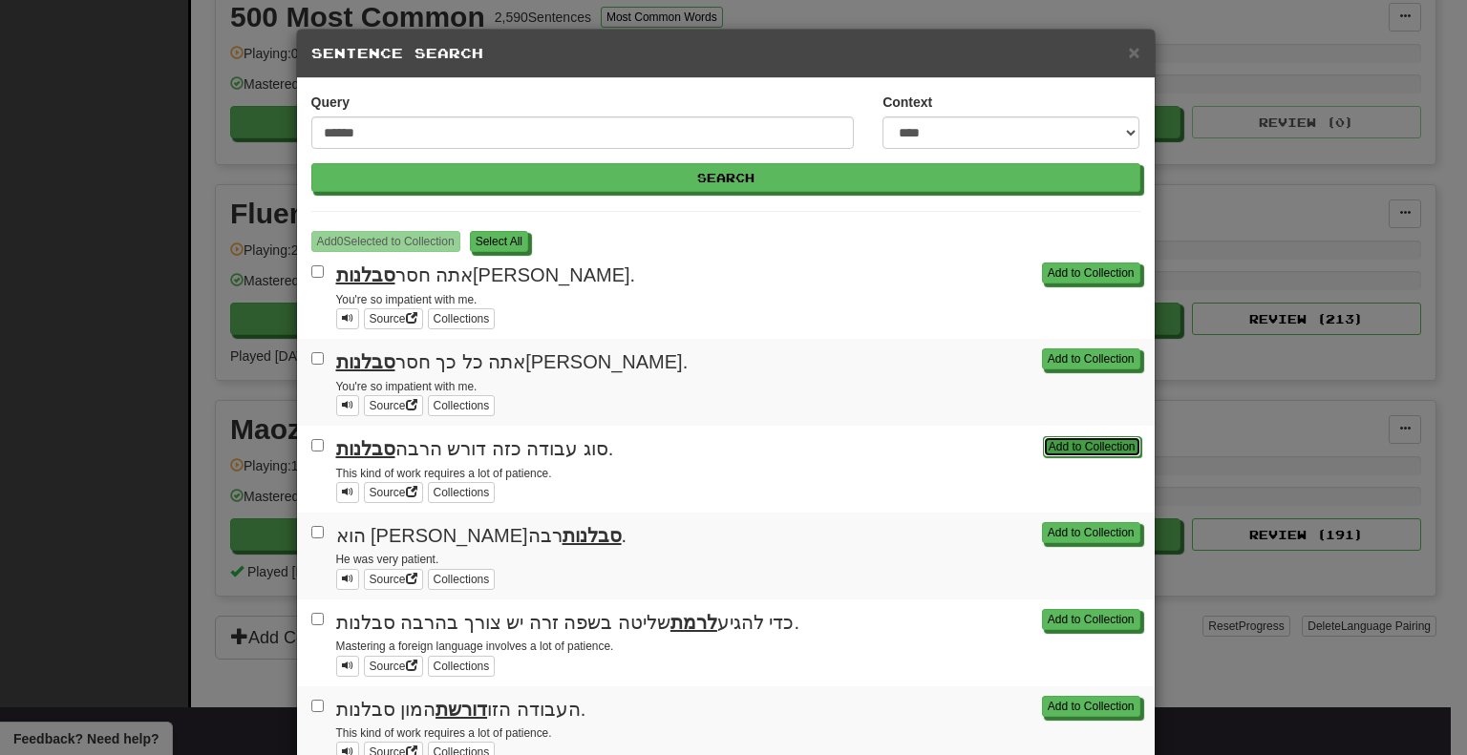
click at [1081, 445] on button "Add to Collection" at bounding box center [1092, 446] width 98 height 21
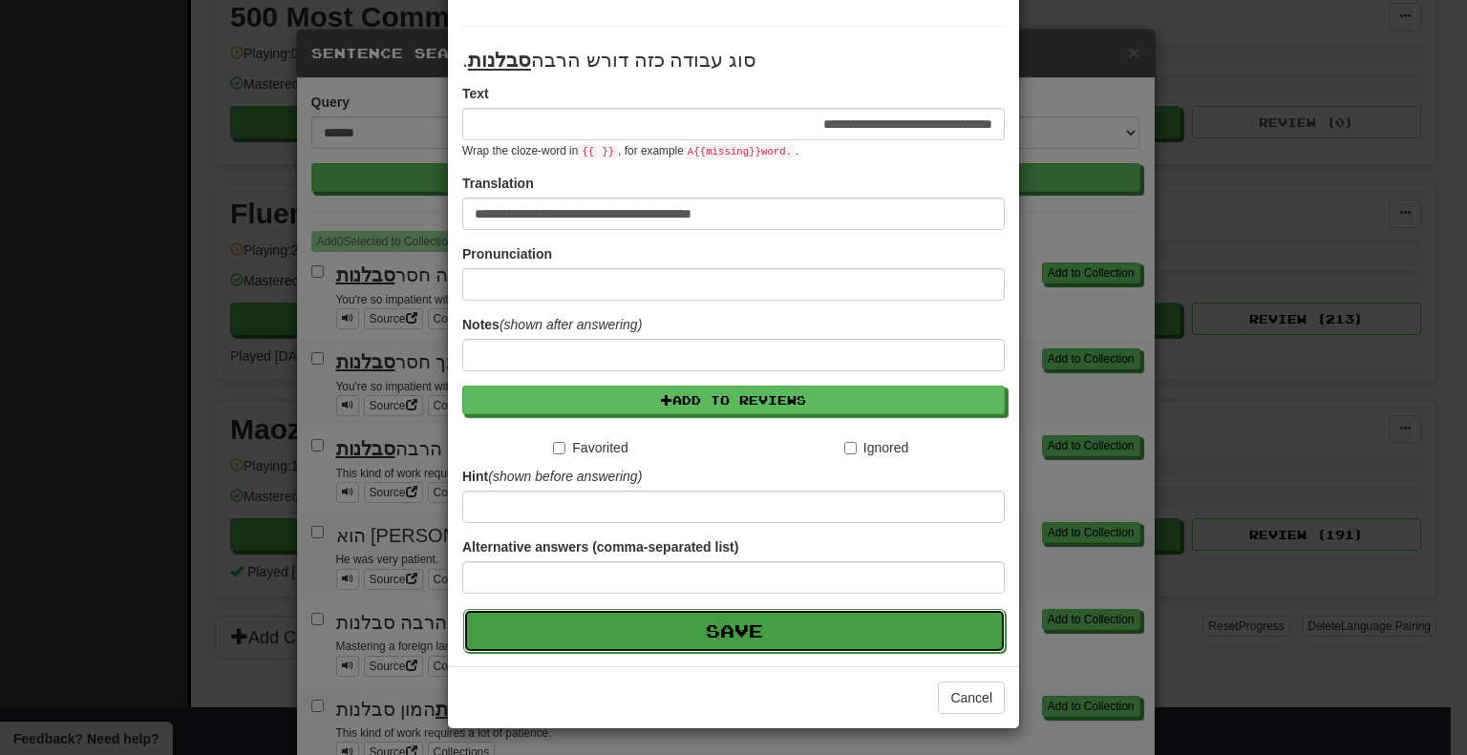
click at [730, 648] on button "Save" at bounding box center [734, 631] width 542 height 44
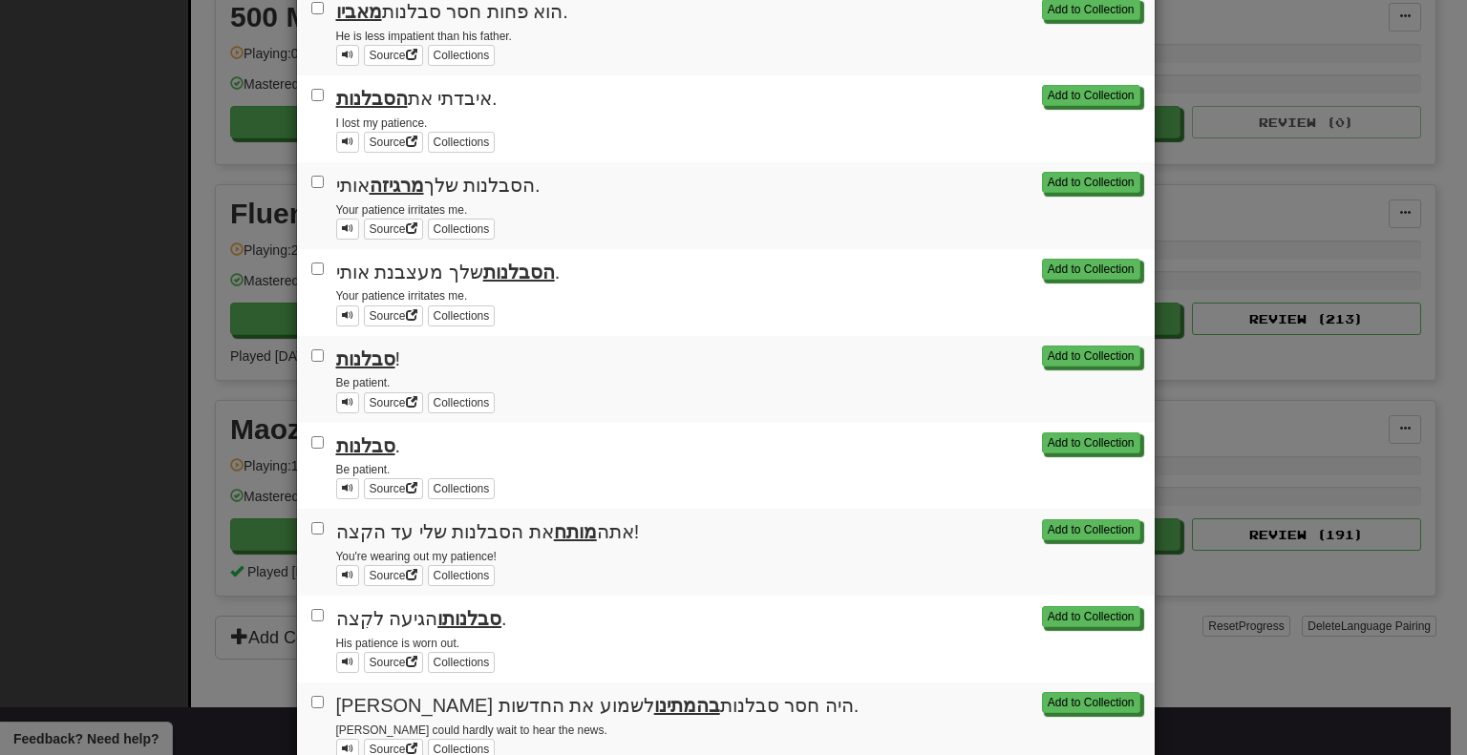
scroll to position [877, 0]
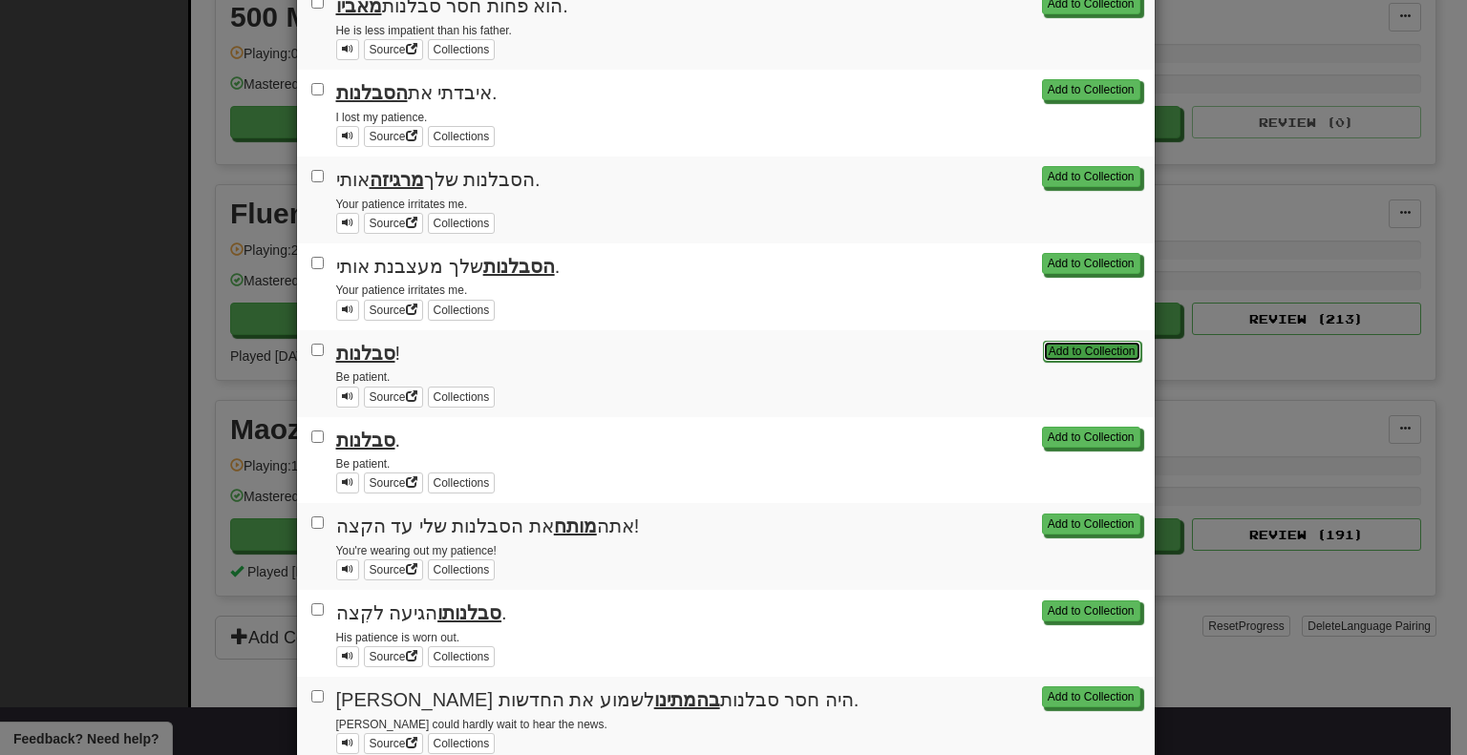
click at [1081, 351] on button "Add to Collection" at bounding box center [1092, 351] width 98 height 21
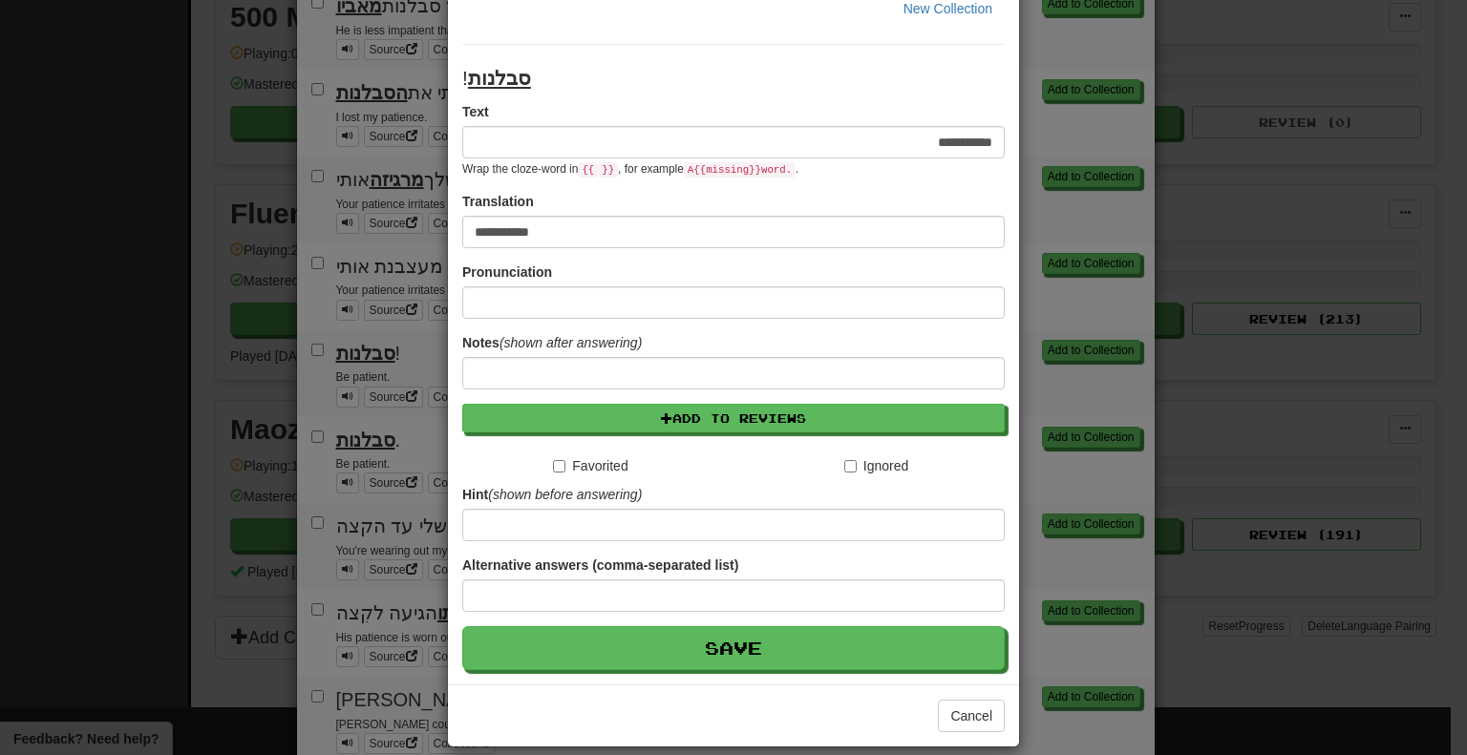
scroll to position [175, 0]
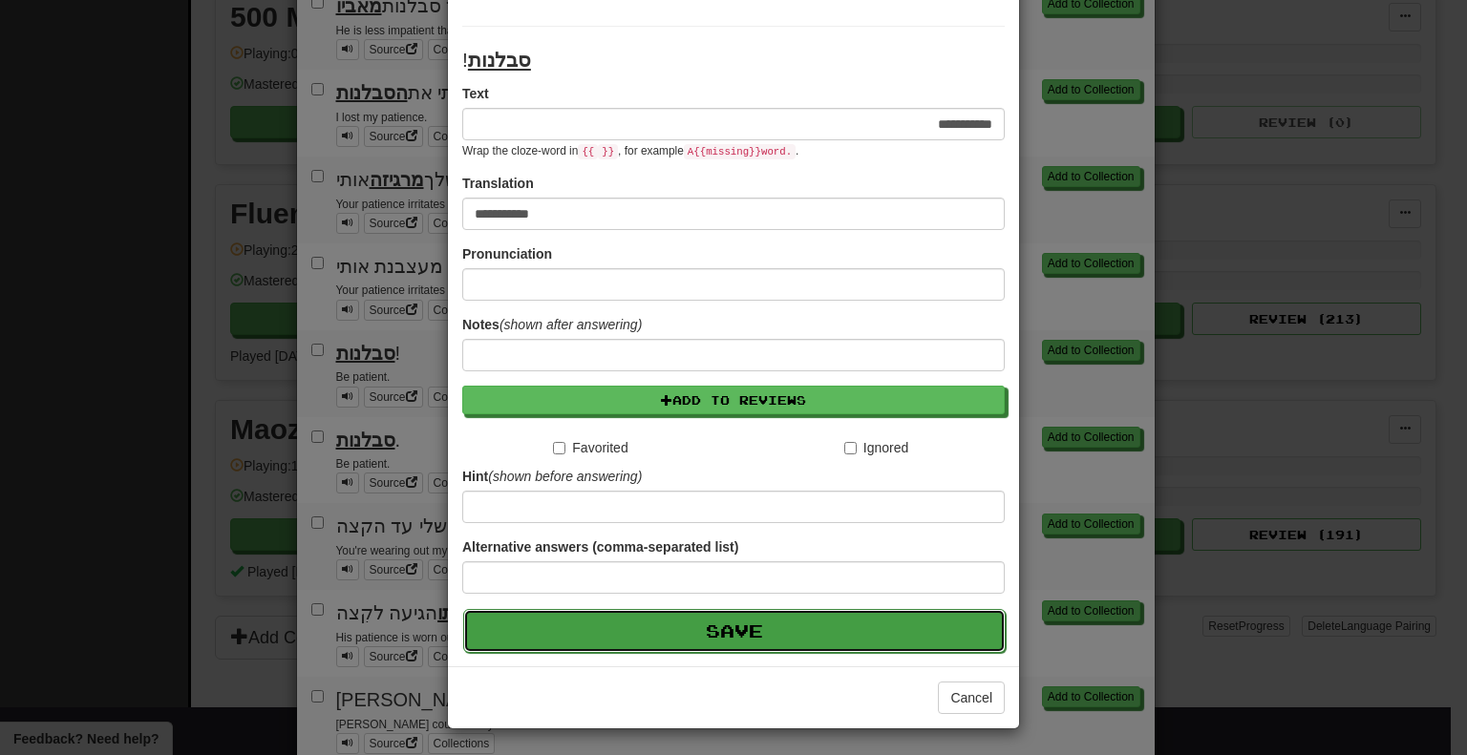
click at [739, 638] on button "Save" at bounding box center [734, 631] width 542 height 44
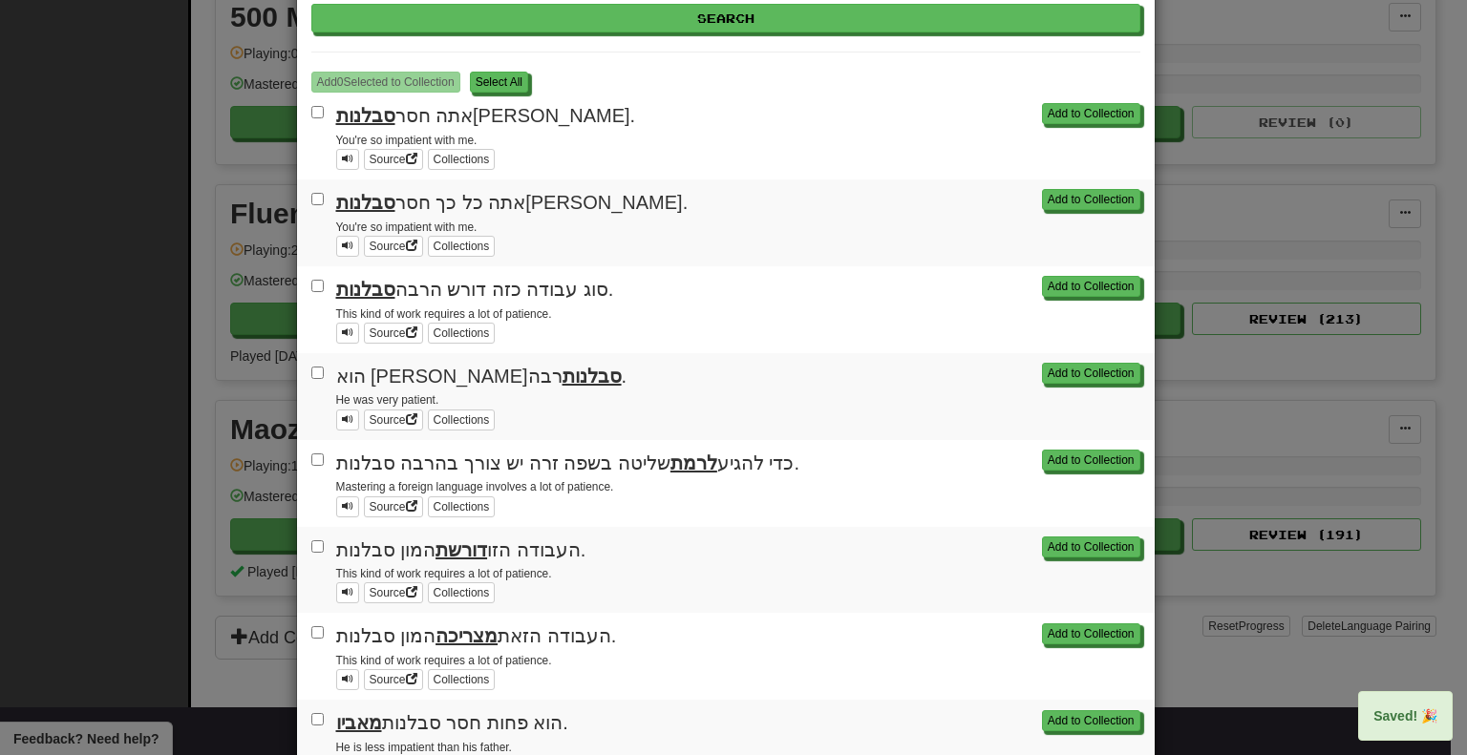
scroll to position [0, 0]
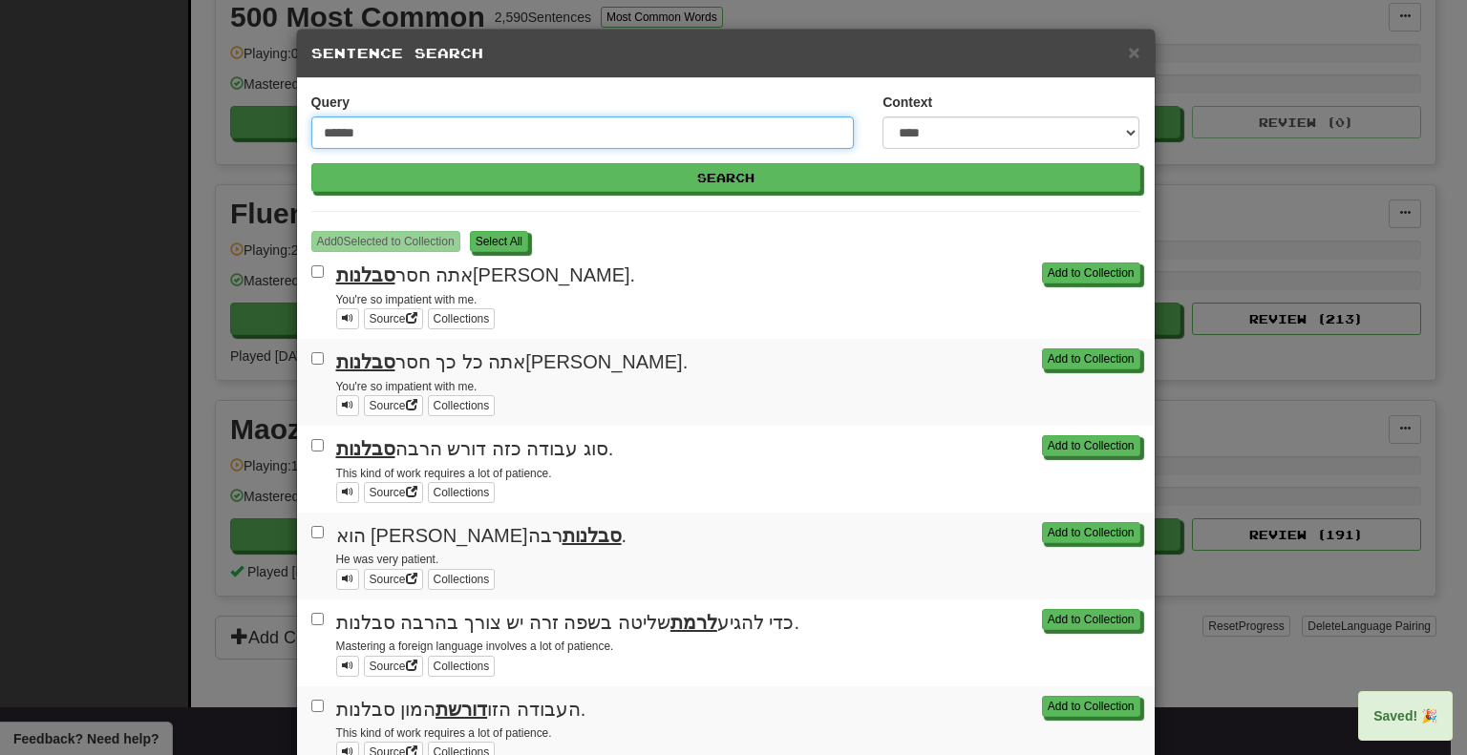
click at [370, 121] on input "******" at bounding box center [582, 133] width 543 height 32
click at [311, 163] on button "Search" at bounding box center [725, 177] width 829 height 29
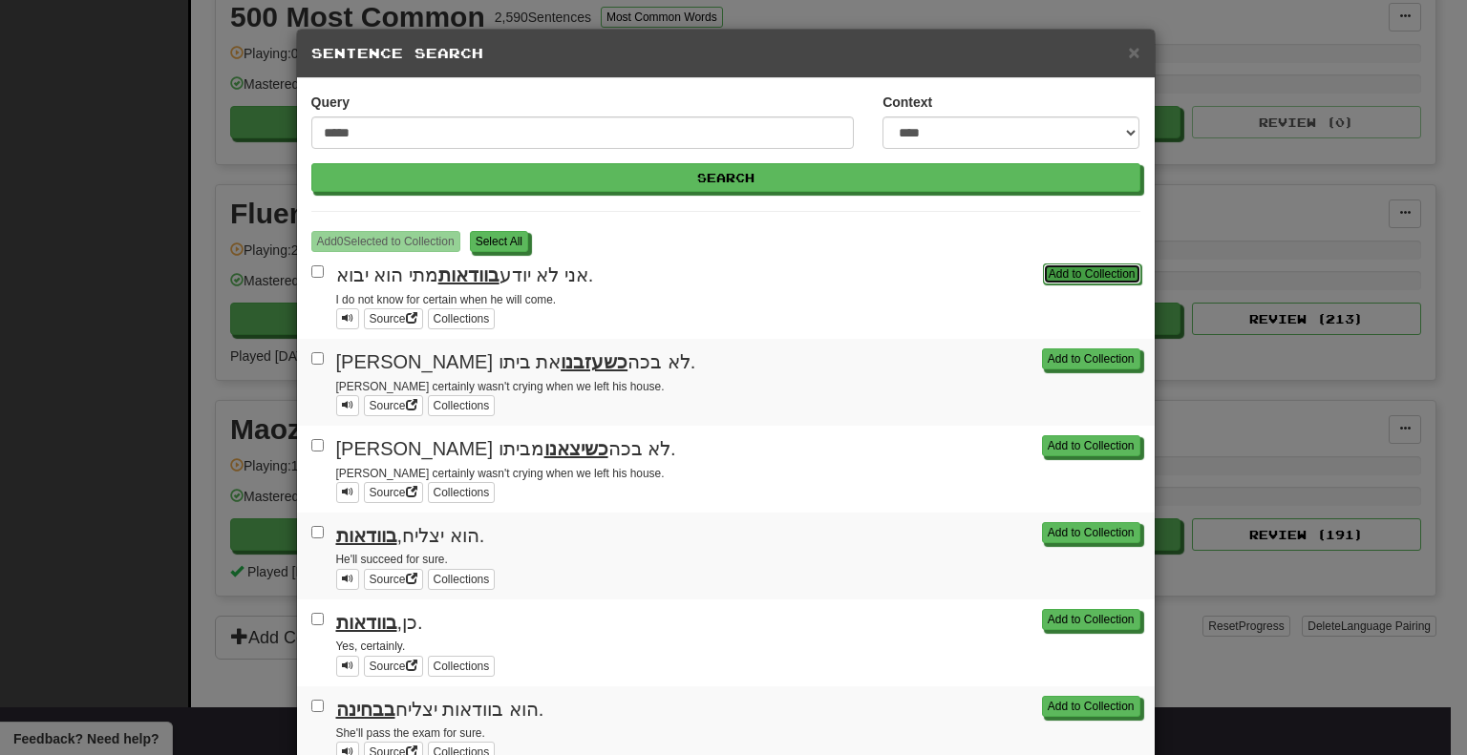
click at [1074, 270] on button "Add to Collection" at bounding box center [1092, 274] width 98 height 21
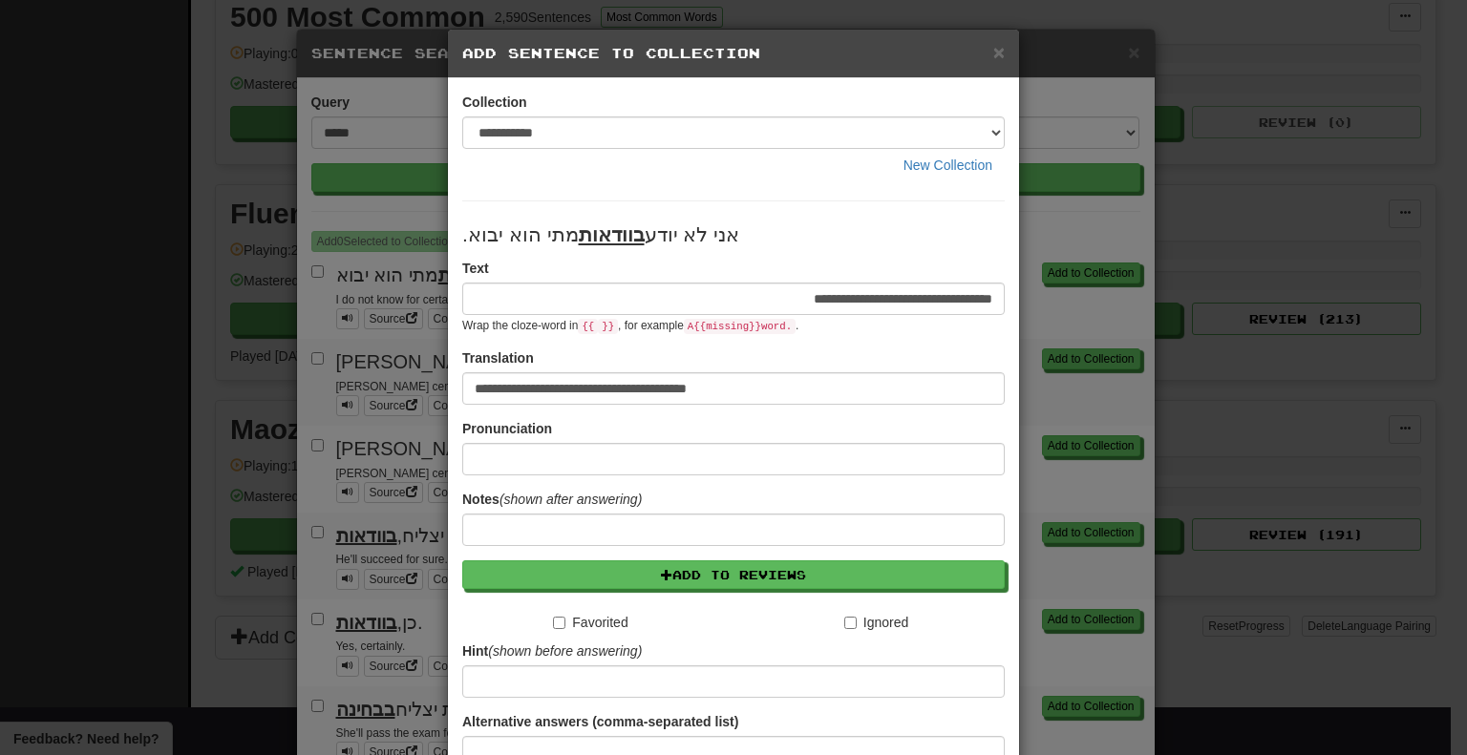
scroll to position [175, 0]
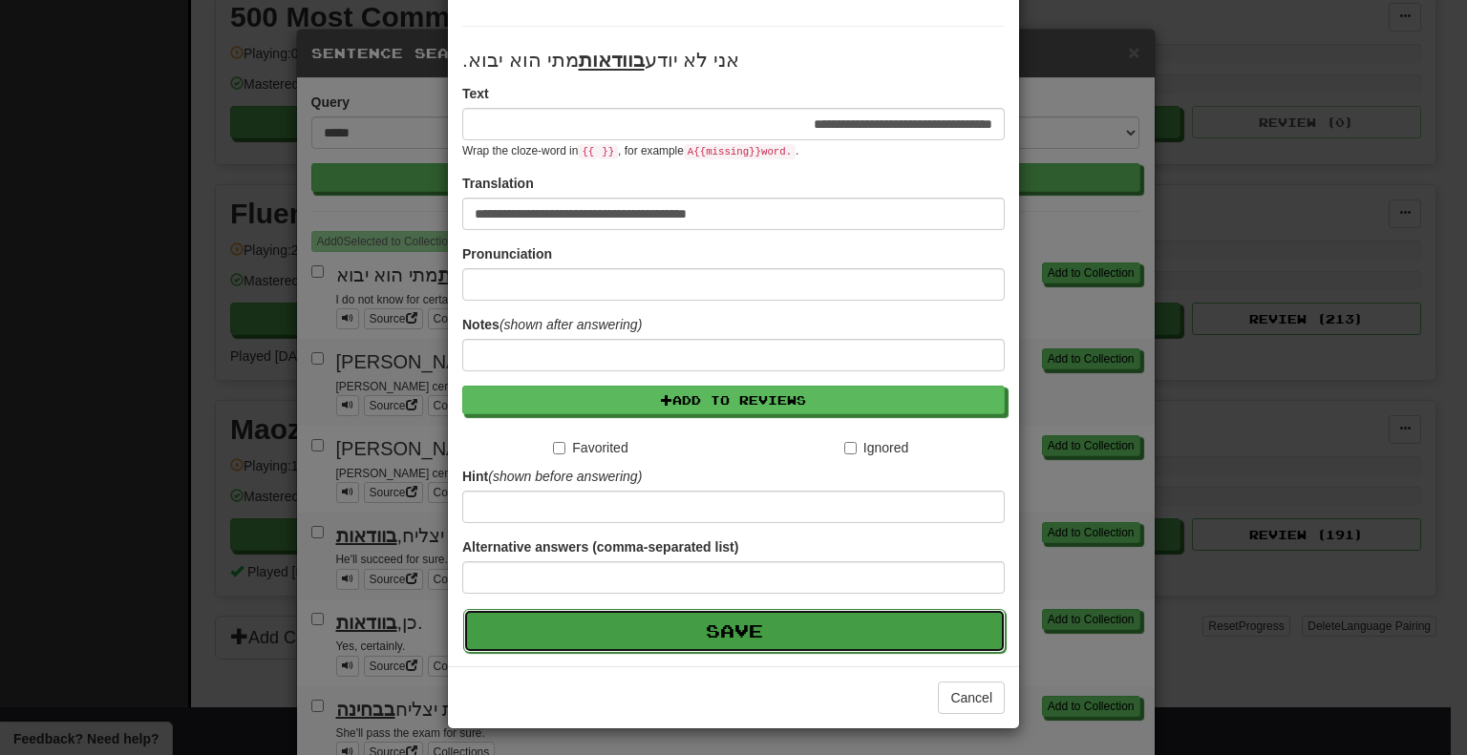
click at [782, 637] on button "Save" at bounding box center [734, 631] width 542 height 44
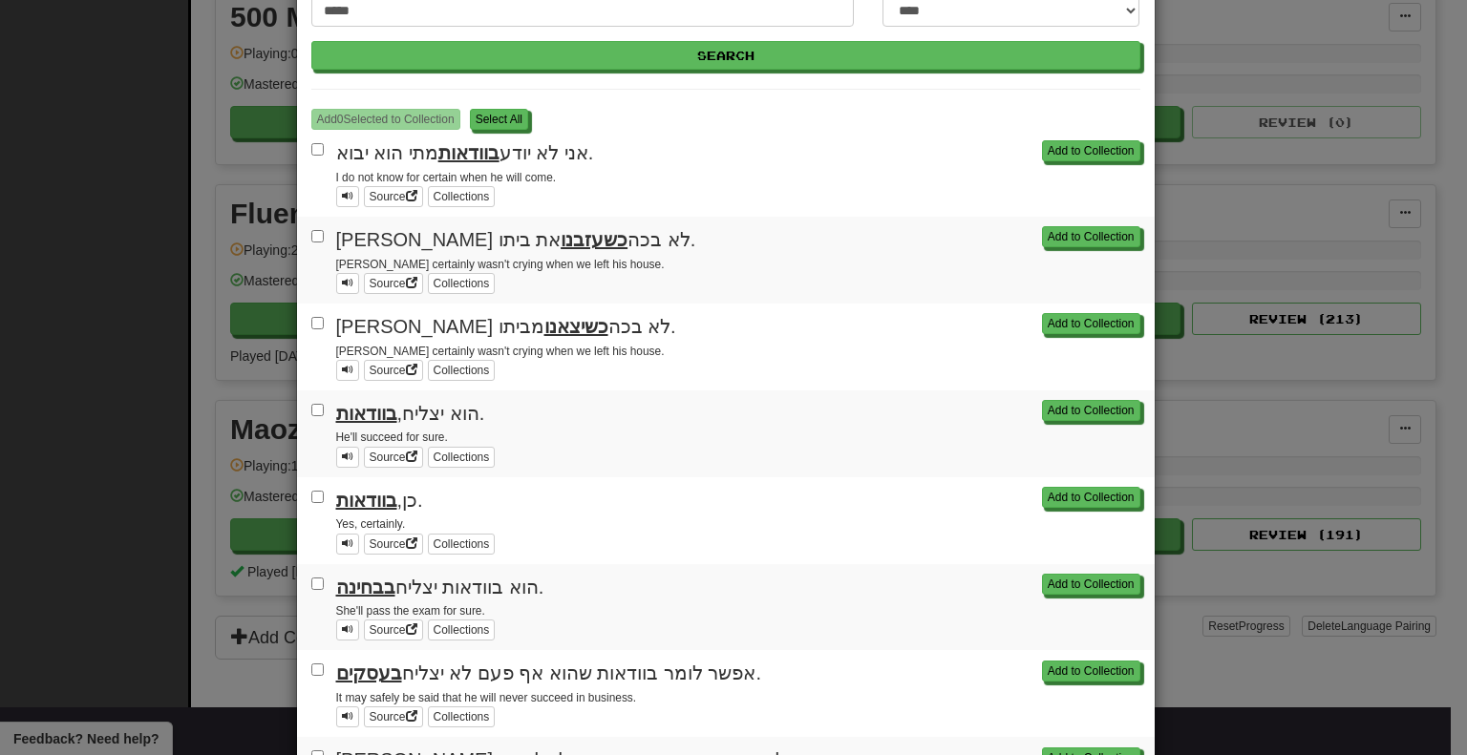
scroll to position [128, 0]
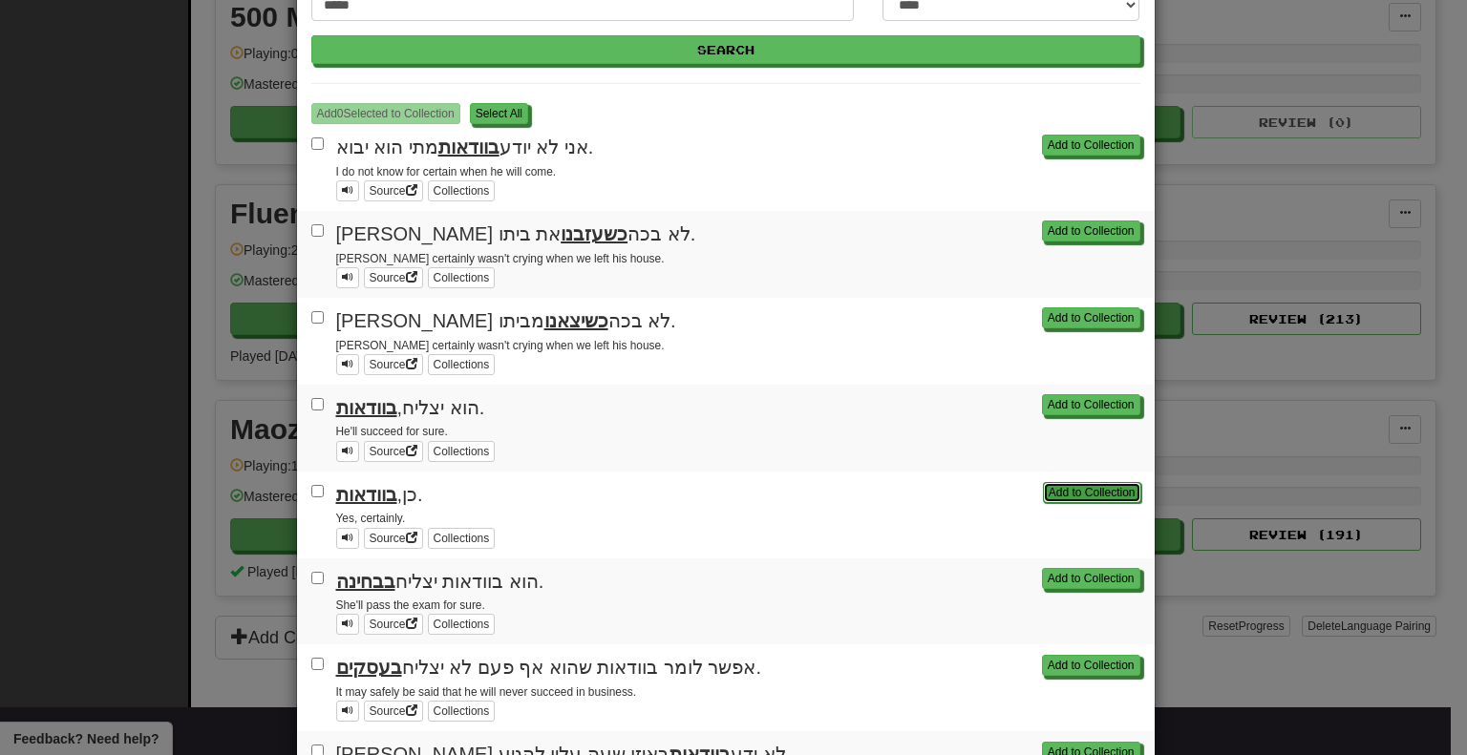
click at [1066, 489] on button "Add to Collection" at bounding box center [1092, 492] width 98 height 21
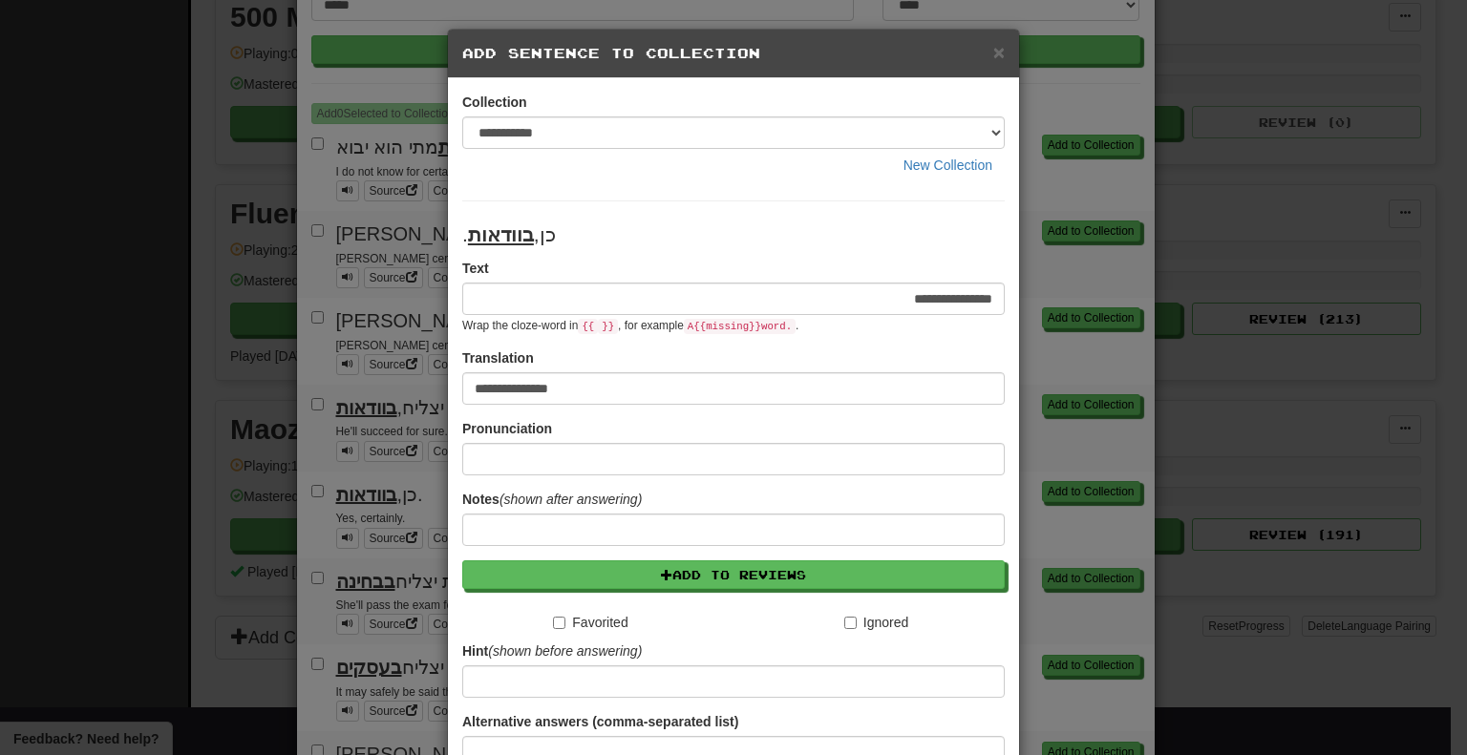
scroll to position [175, 0]
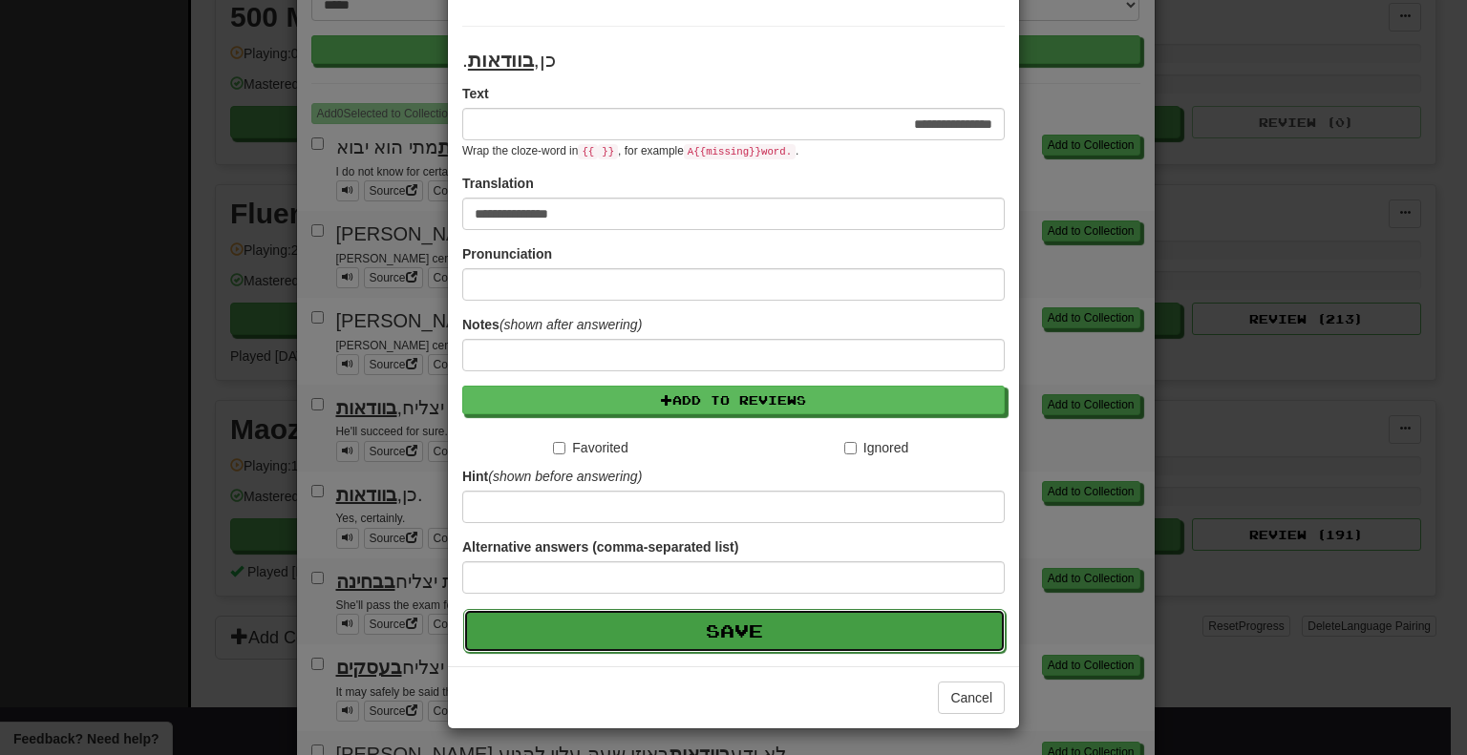
click at [775, 623] on button "Save" at bounding box center [734, 631] width 542 height 44
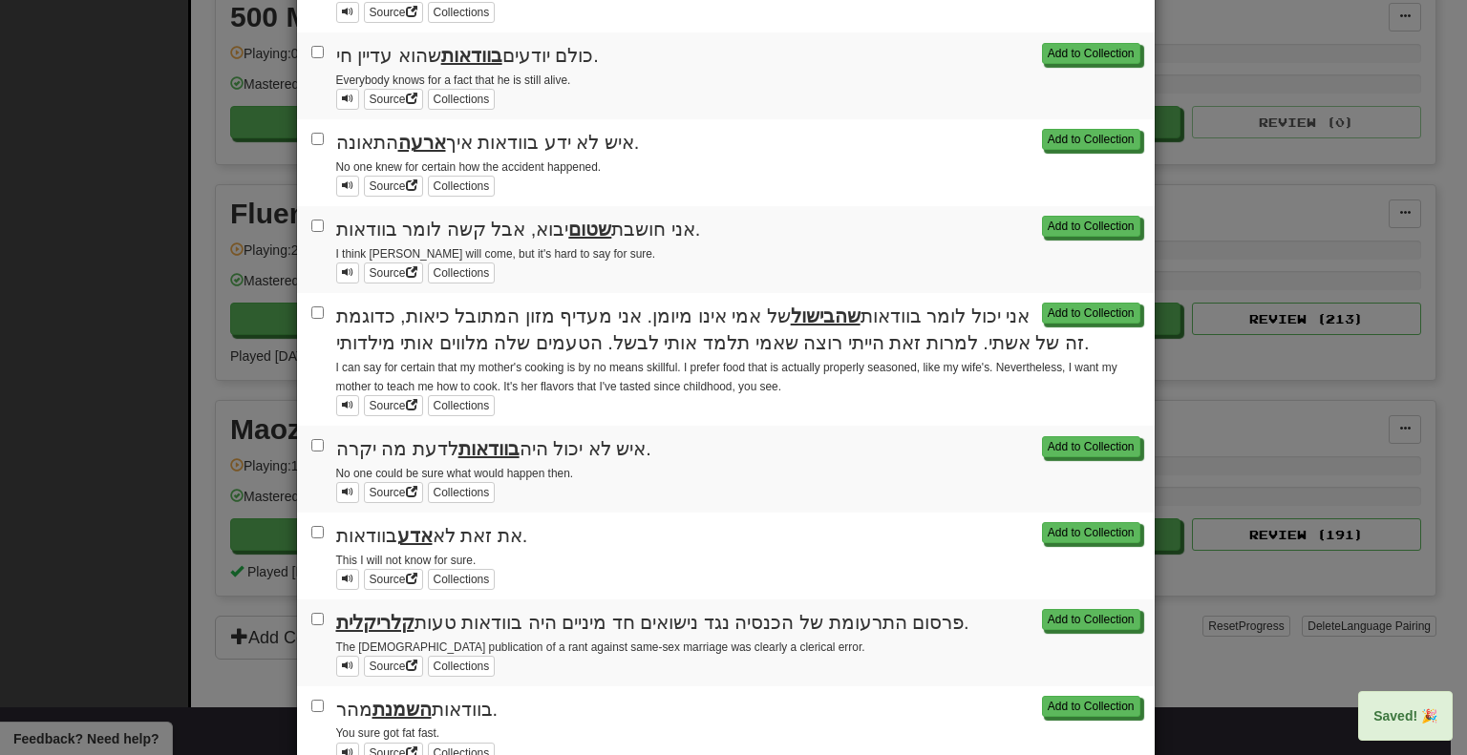
scroll to position [1401, 0]
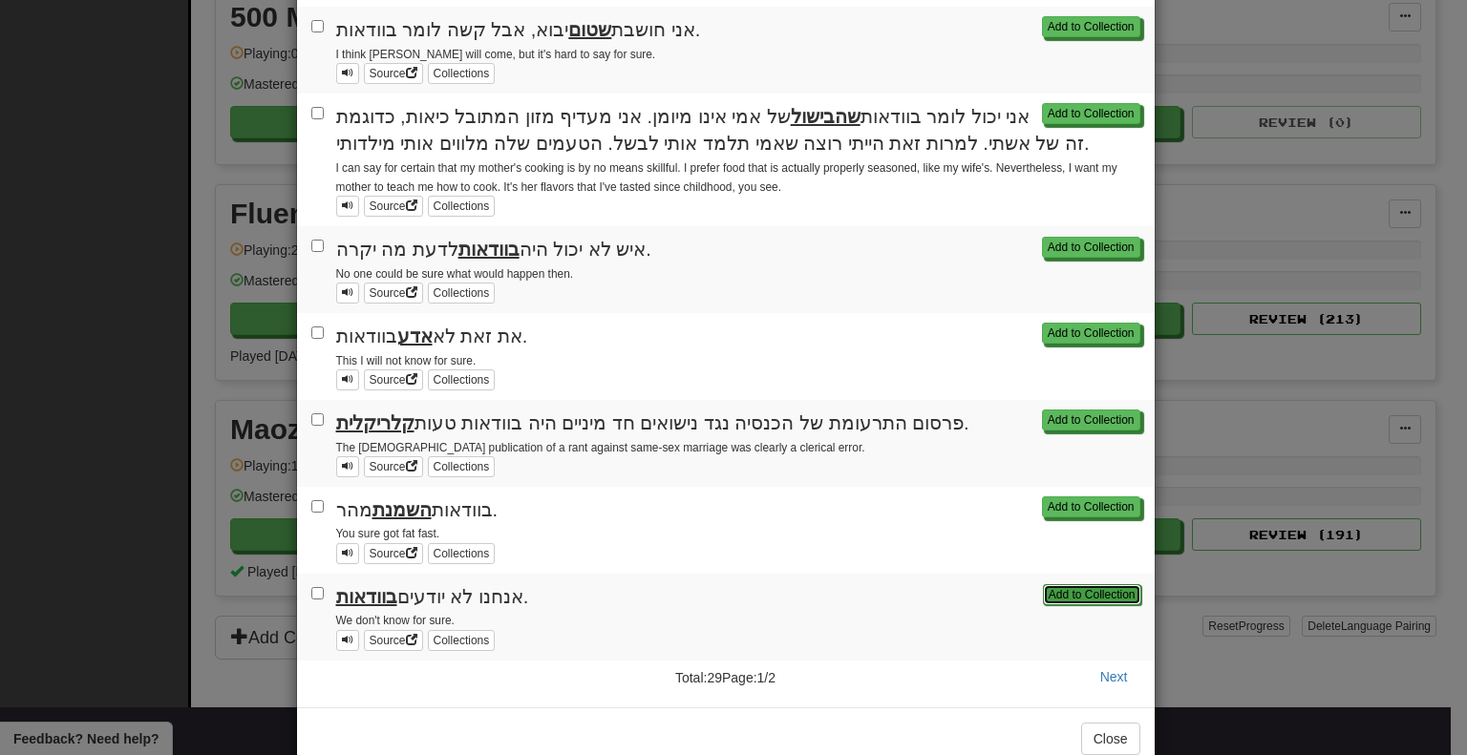
click at [1061, 584] on button "Add to Collection" at bounding box center [1092, 594] width 98 height 21
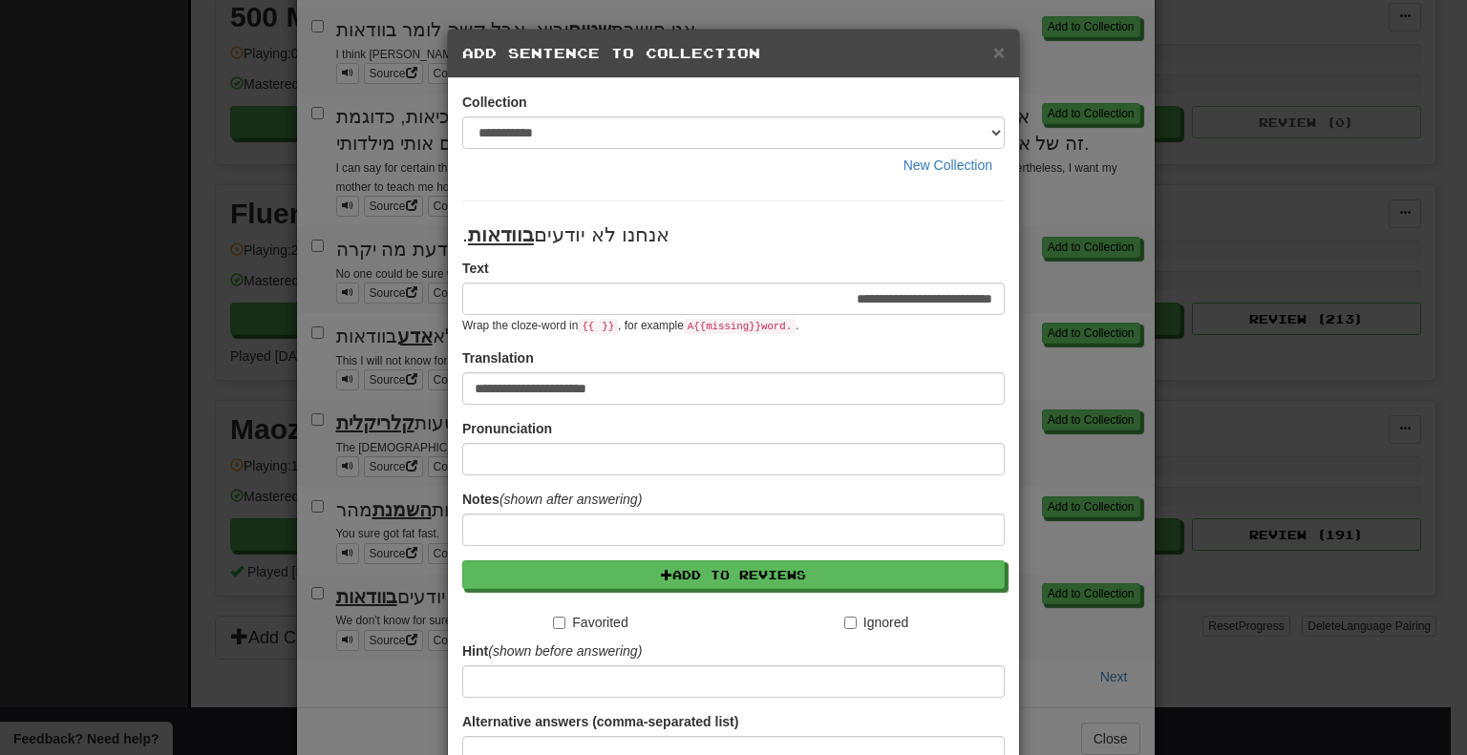
scroll to position [175, 0]
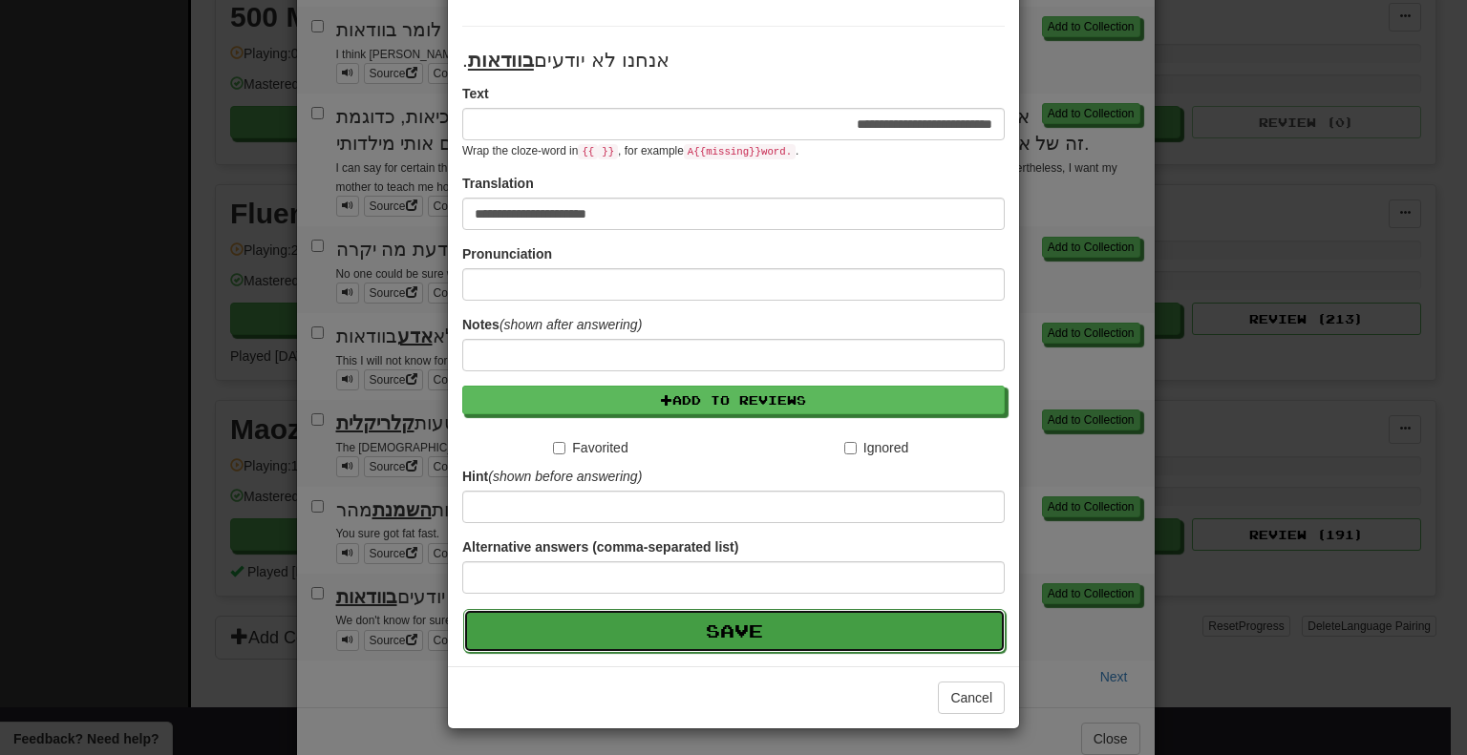
click at [716, 624] on button "Save" at bounding box center [734, 631] width 542 height 44
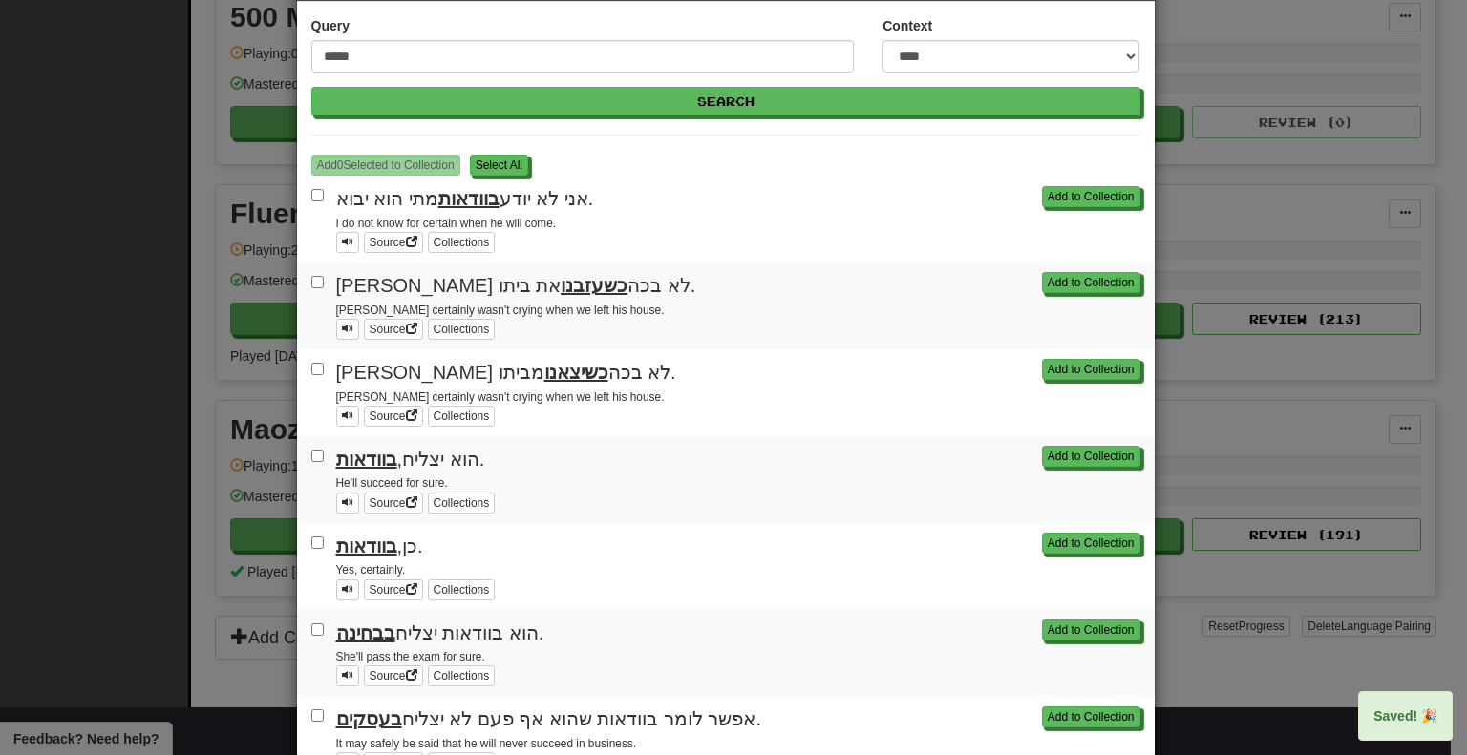
scroll to position [0, 0]
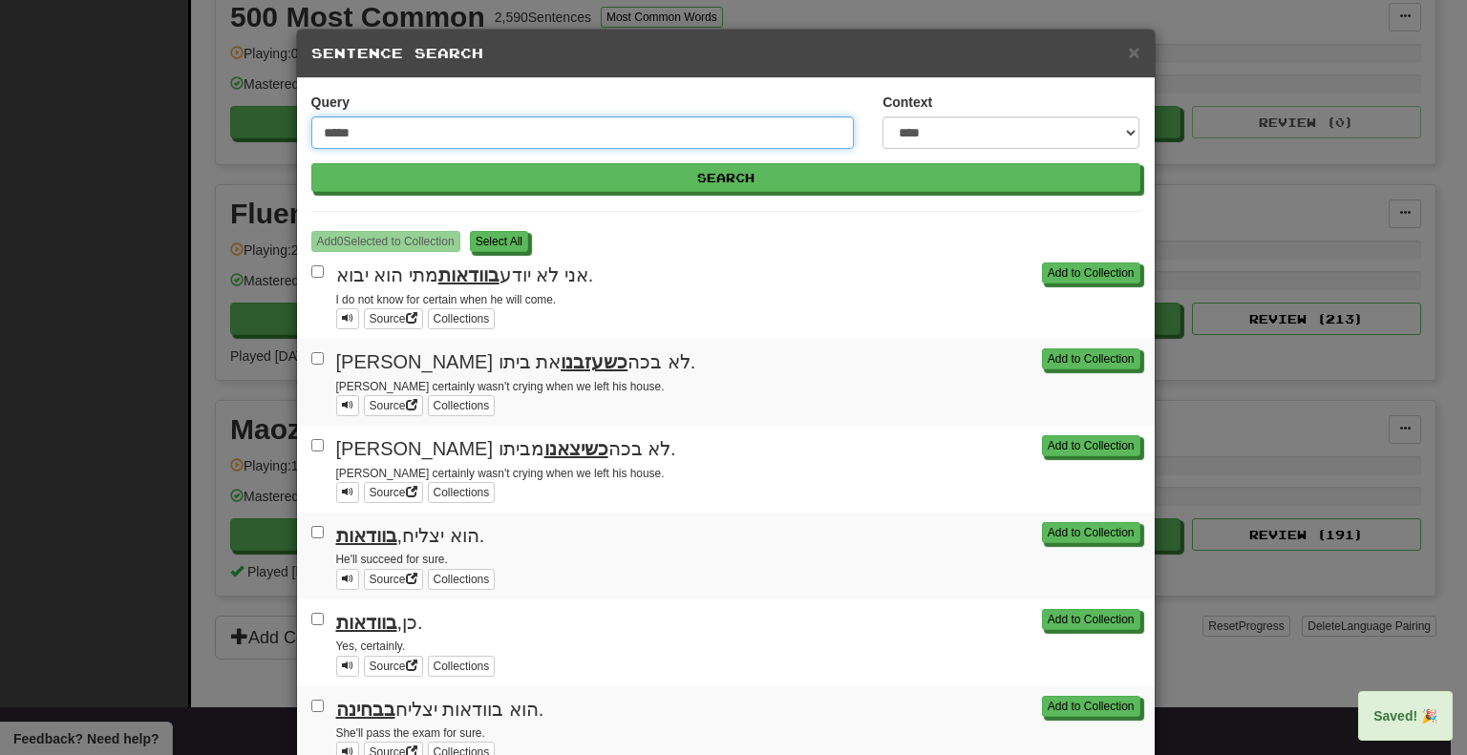
click at [462, 136] on input "*****" at bounding box center [582, 133] width 543 height 32
click at [311, 163] on button "Search" at bounding box center [725, 177] width 829 height 29
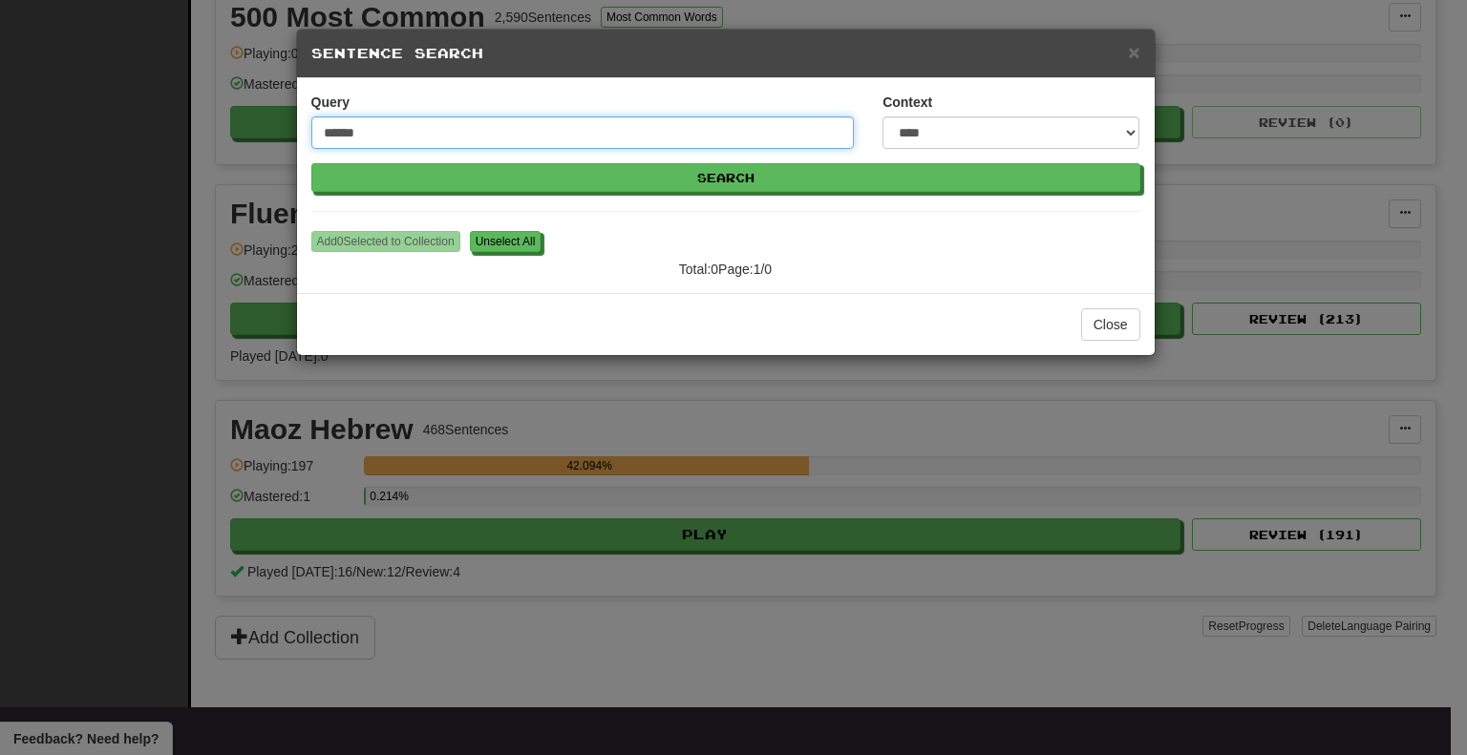
type input "******"
click at [311, 163] on button "Search" at bounding box center [725, 177] width 829 height 29
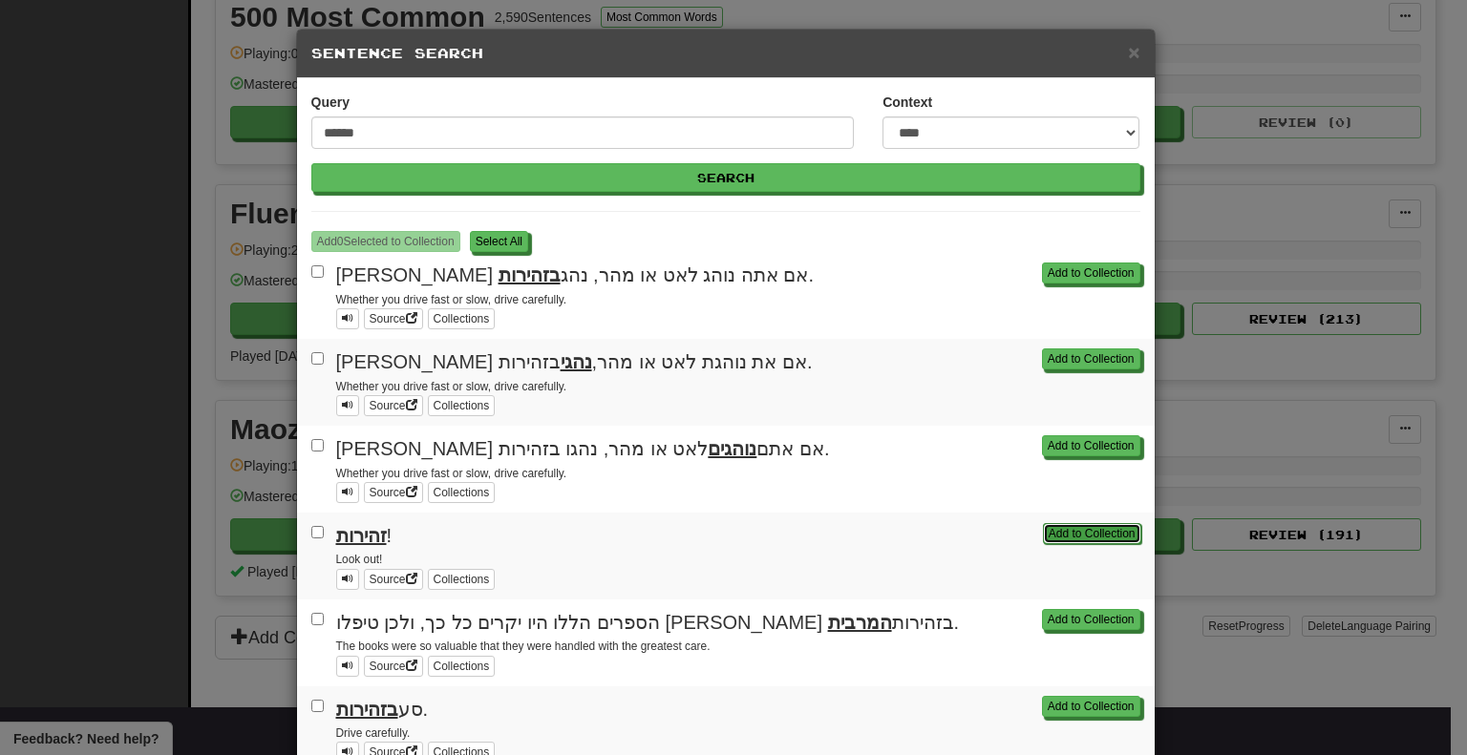
click at [1074, 531] on button "Add to Collection" at bounding box center [1092, 533] width 98 height 21
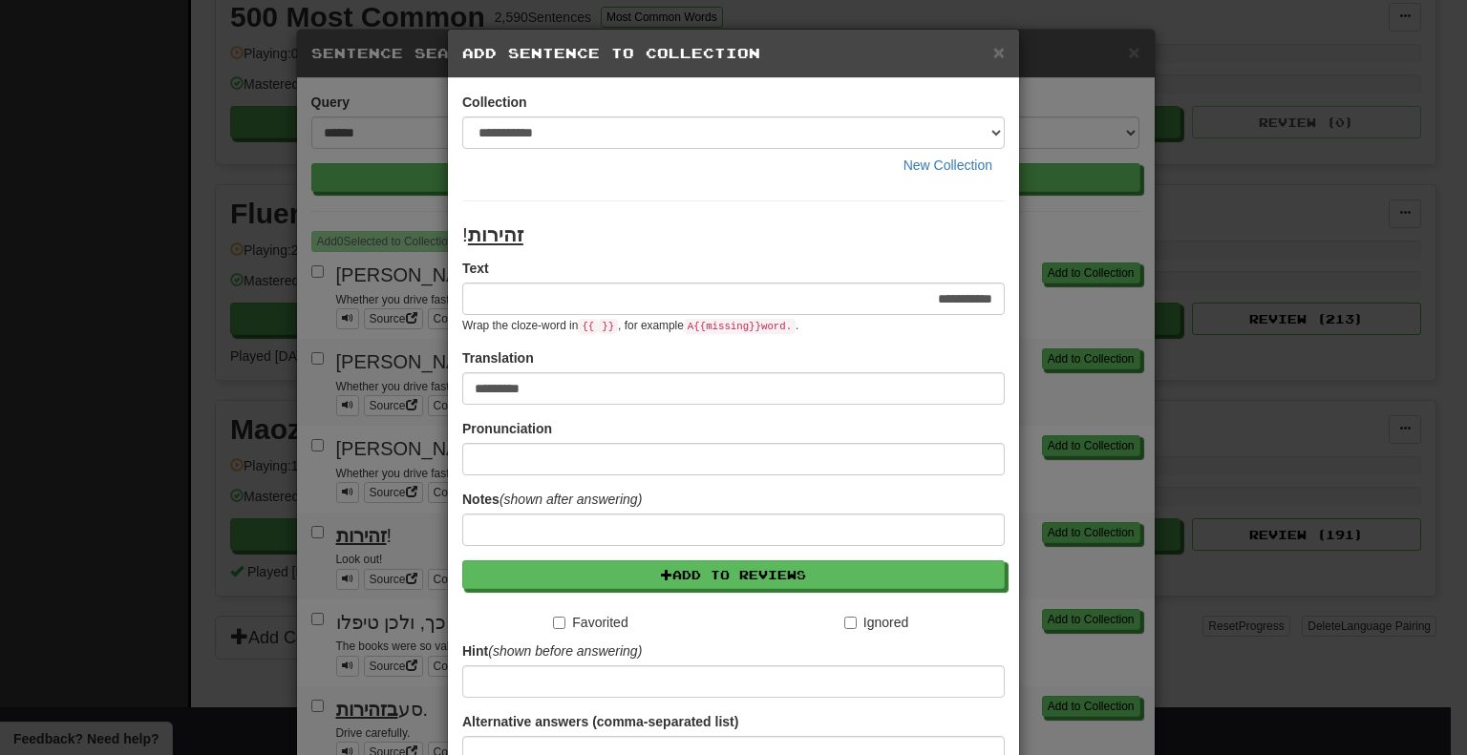
scroll to position [175, 0]
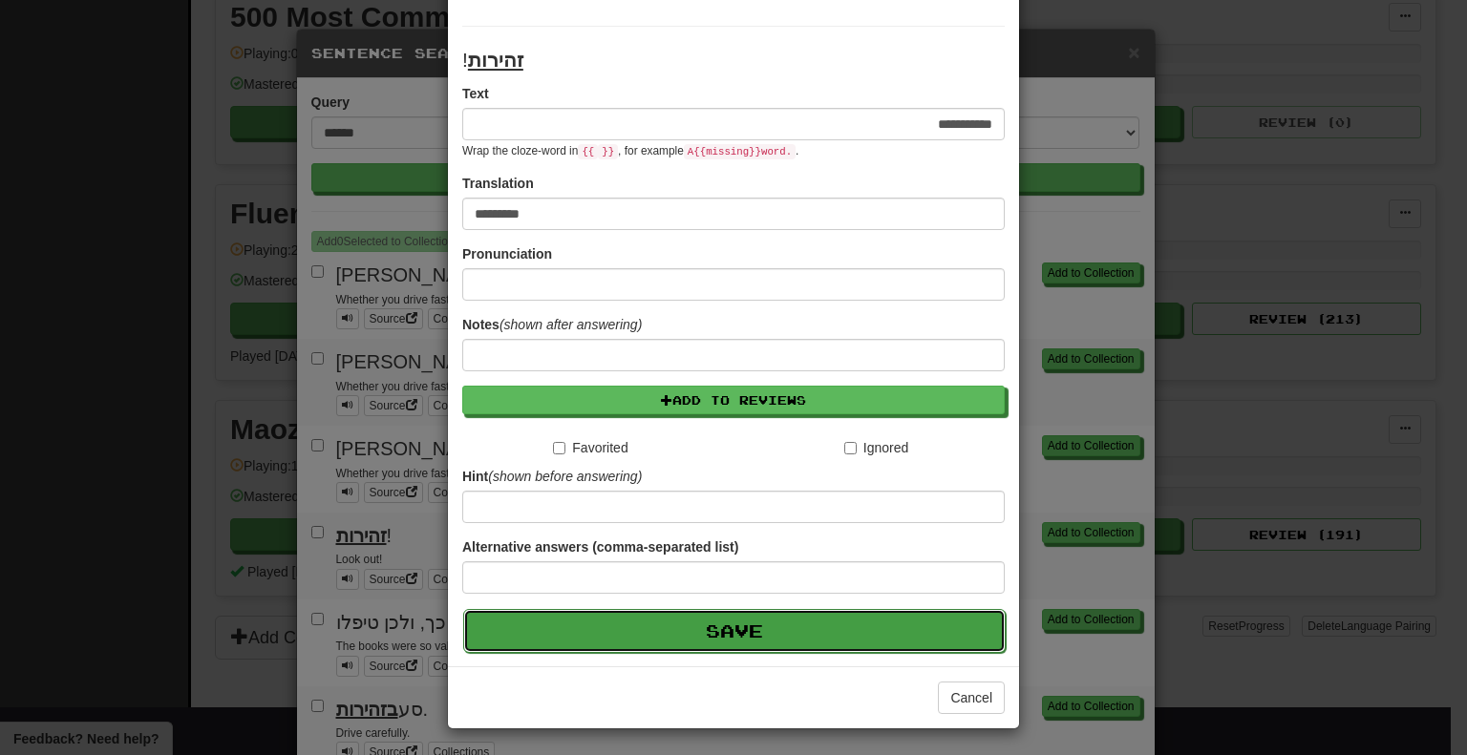
click at [686, 632] on button "Save" at bounding box center [734, 631] width 542 height 44
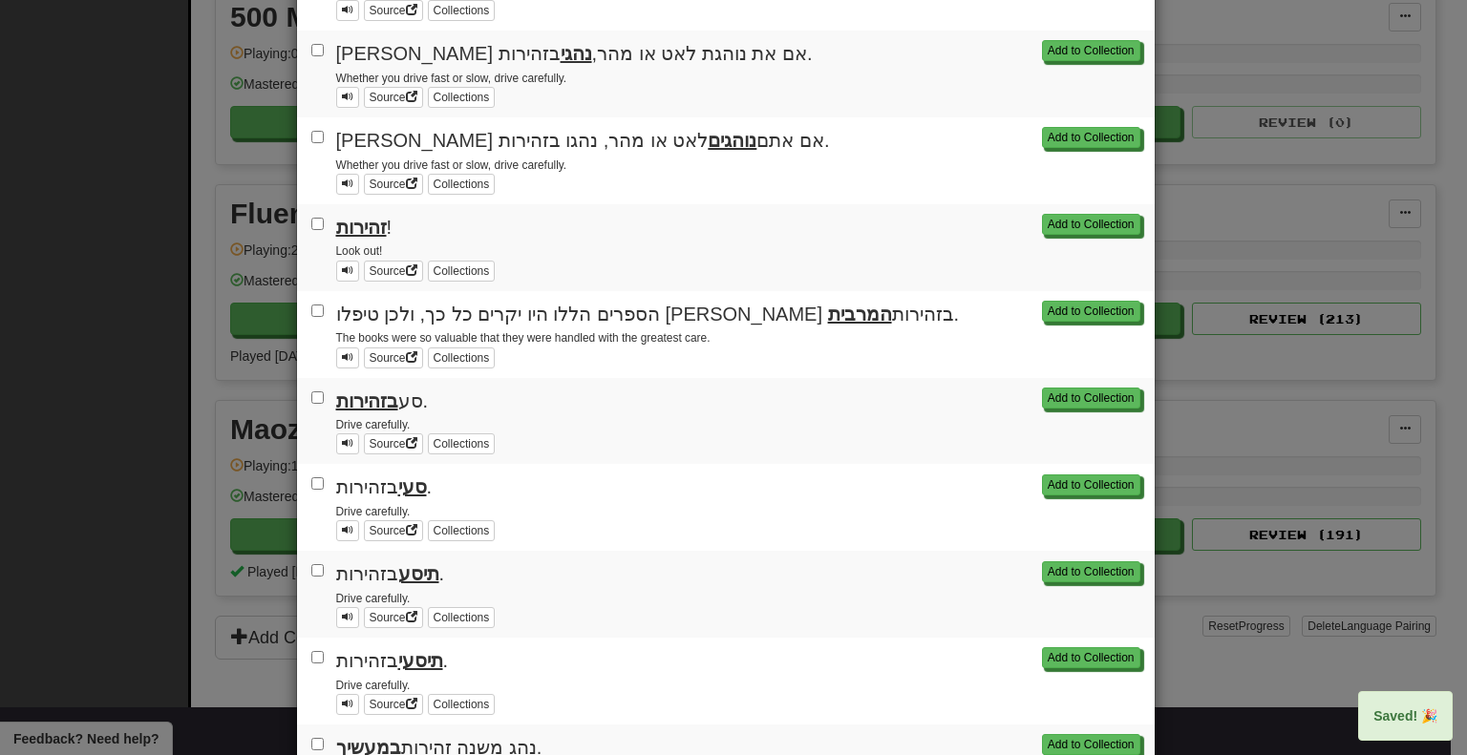
scroll to position [309, 0]
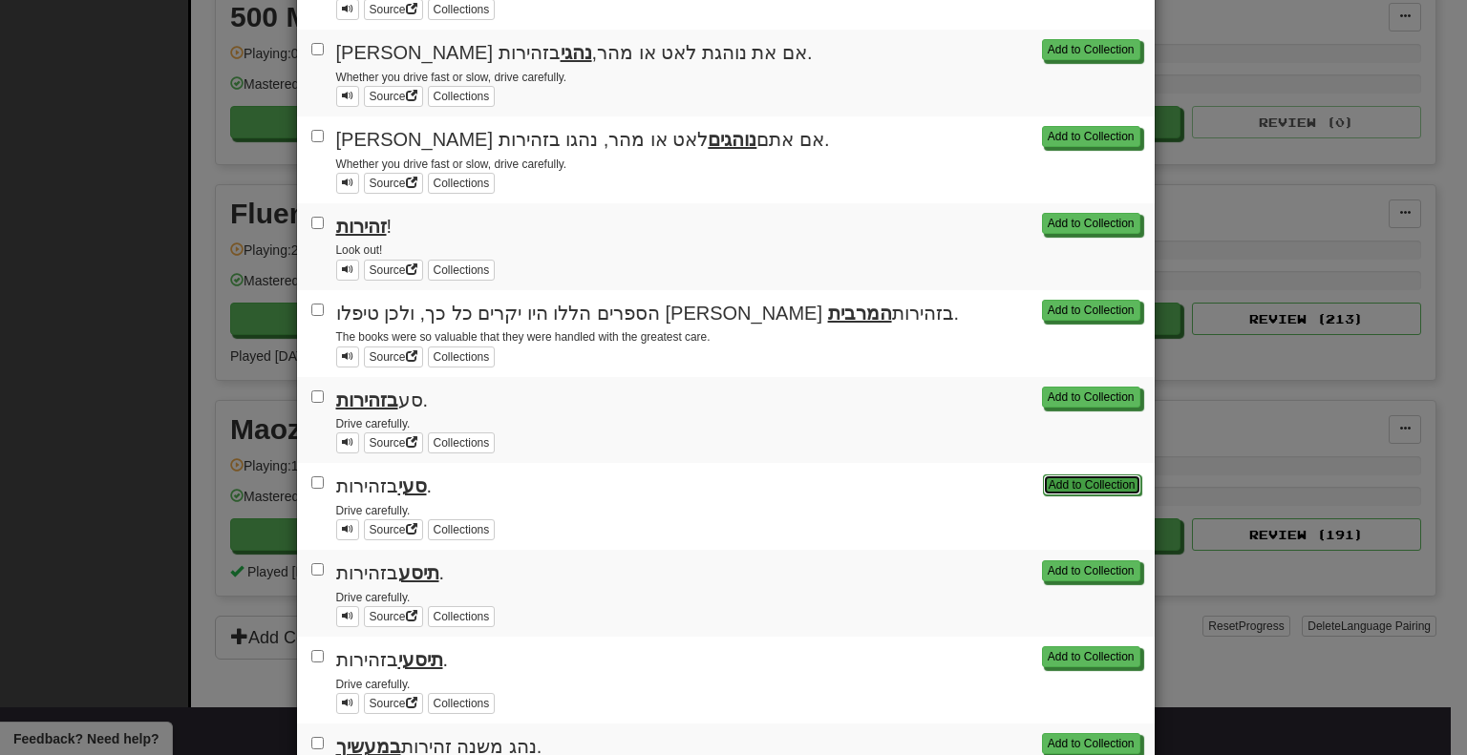
click at [1083, 477] on button "Add to Collection" at bounding box center [1092, 485] width 98 height 21
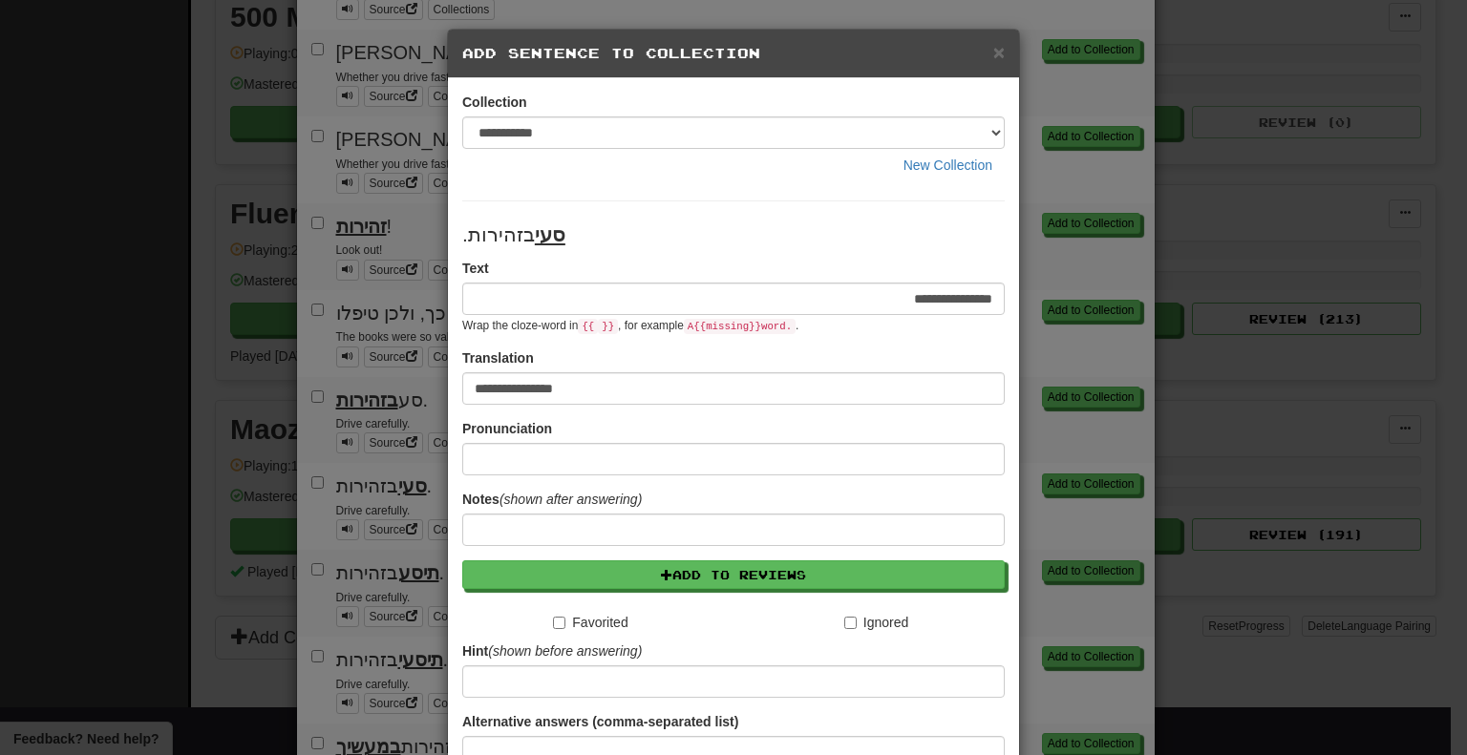
click at [1022, 259] on div "**********" at bounding box center [733, 377] width 1467 height 755
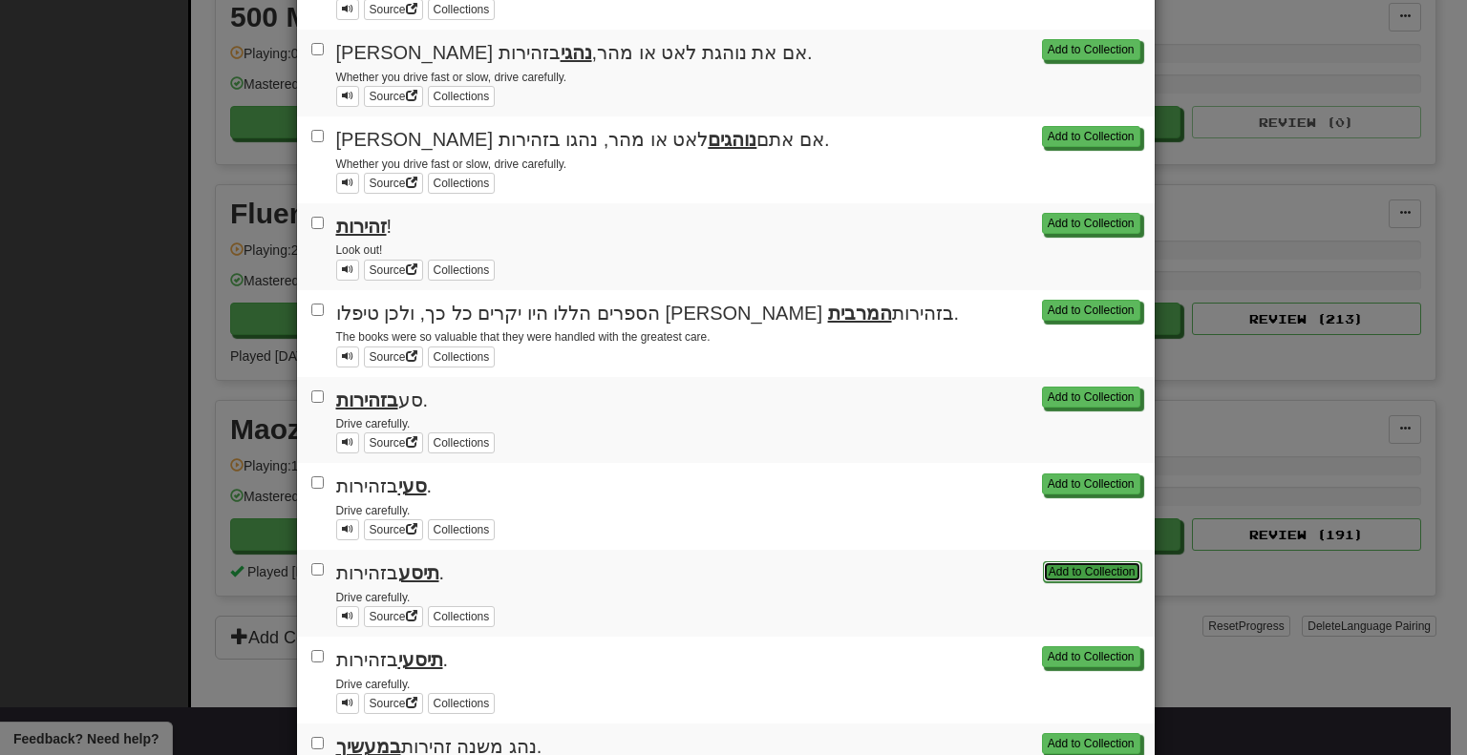
click at [1074, 563] on button "Add to Collection" at bounding box center [1092, 572] width 98 height 21
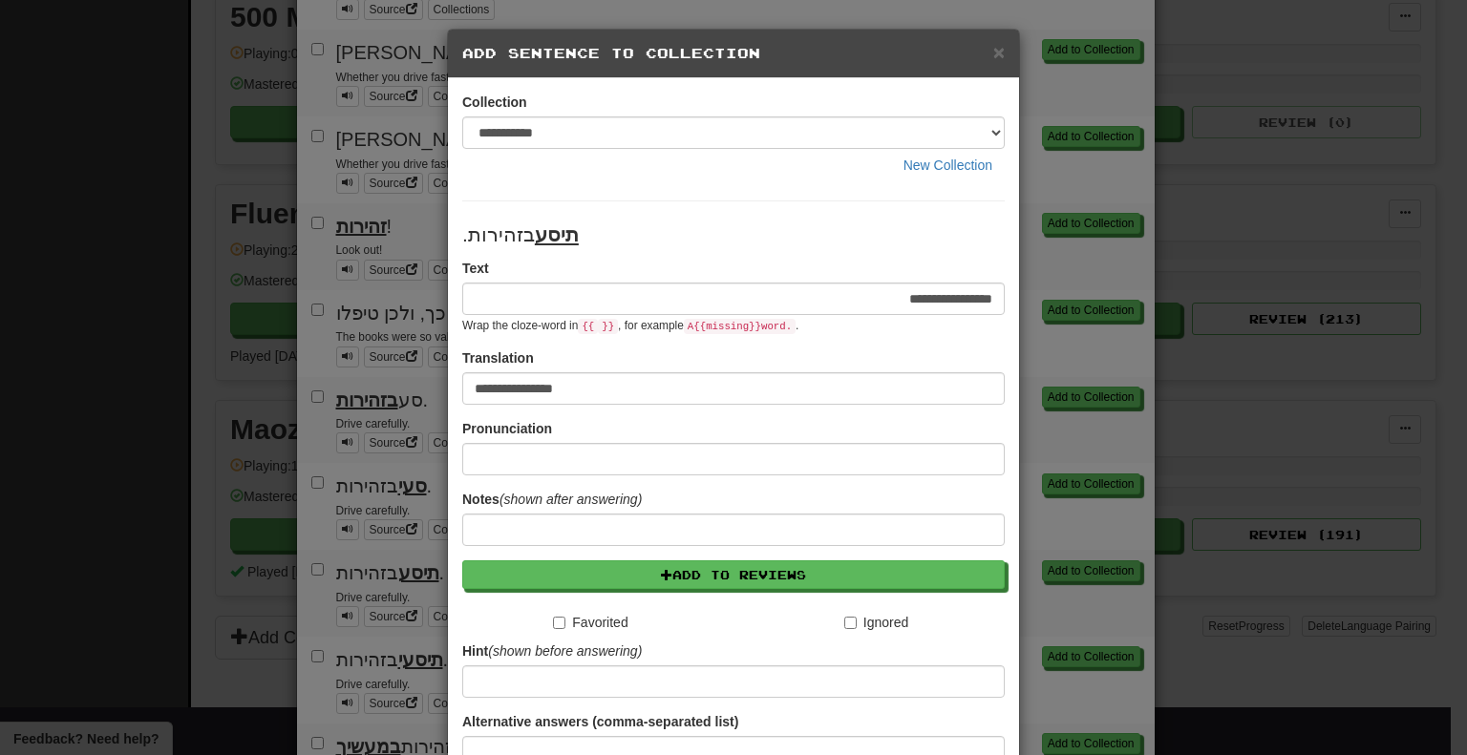
scroll to position [175, 0]
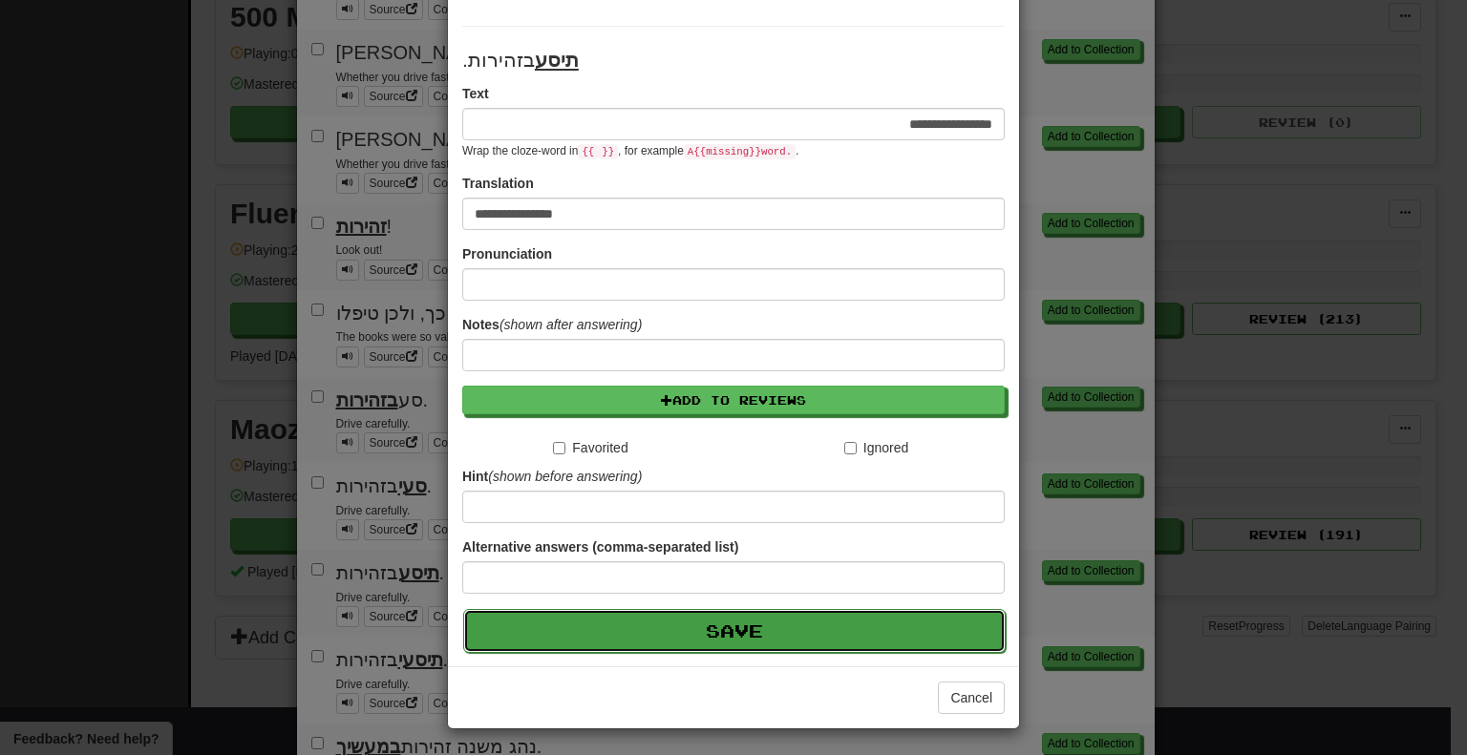
click at [774, 633] on button "Save" at bounding box center [734, 631] width 542 height 44
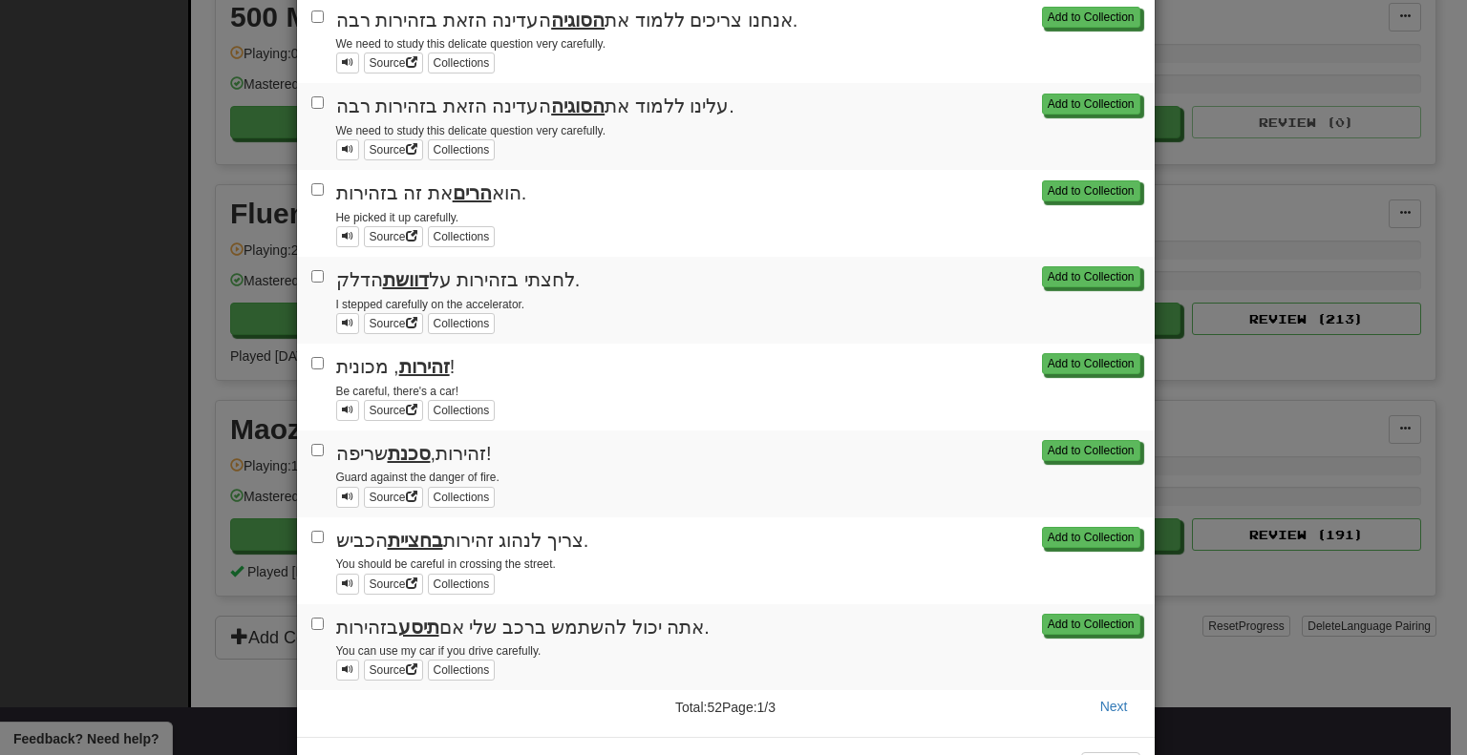
scroll to position [1295, 0]
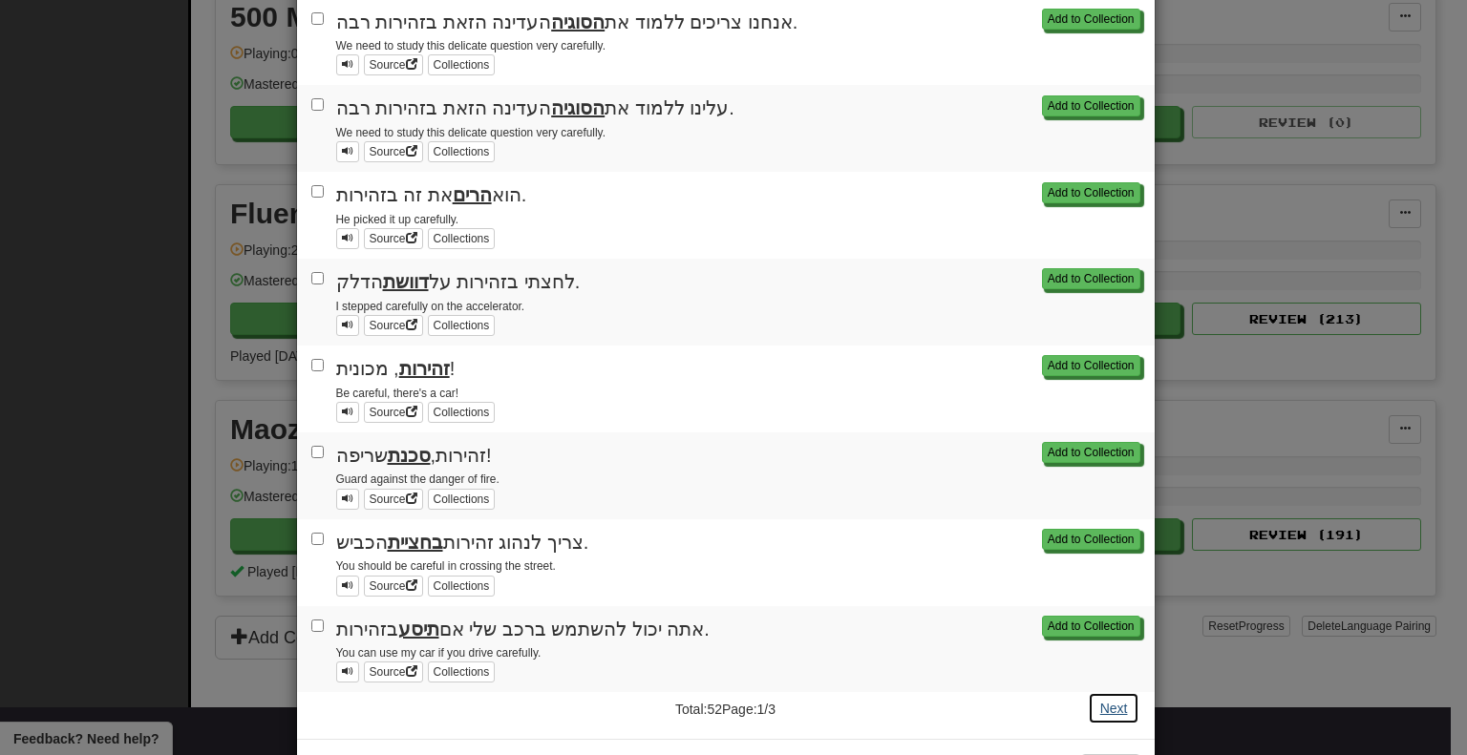
click at [1095, 692] on button "Next" at bounding box center [1114, 708] width 53 height 32
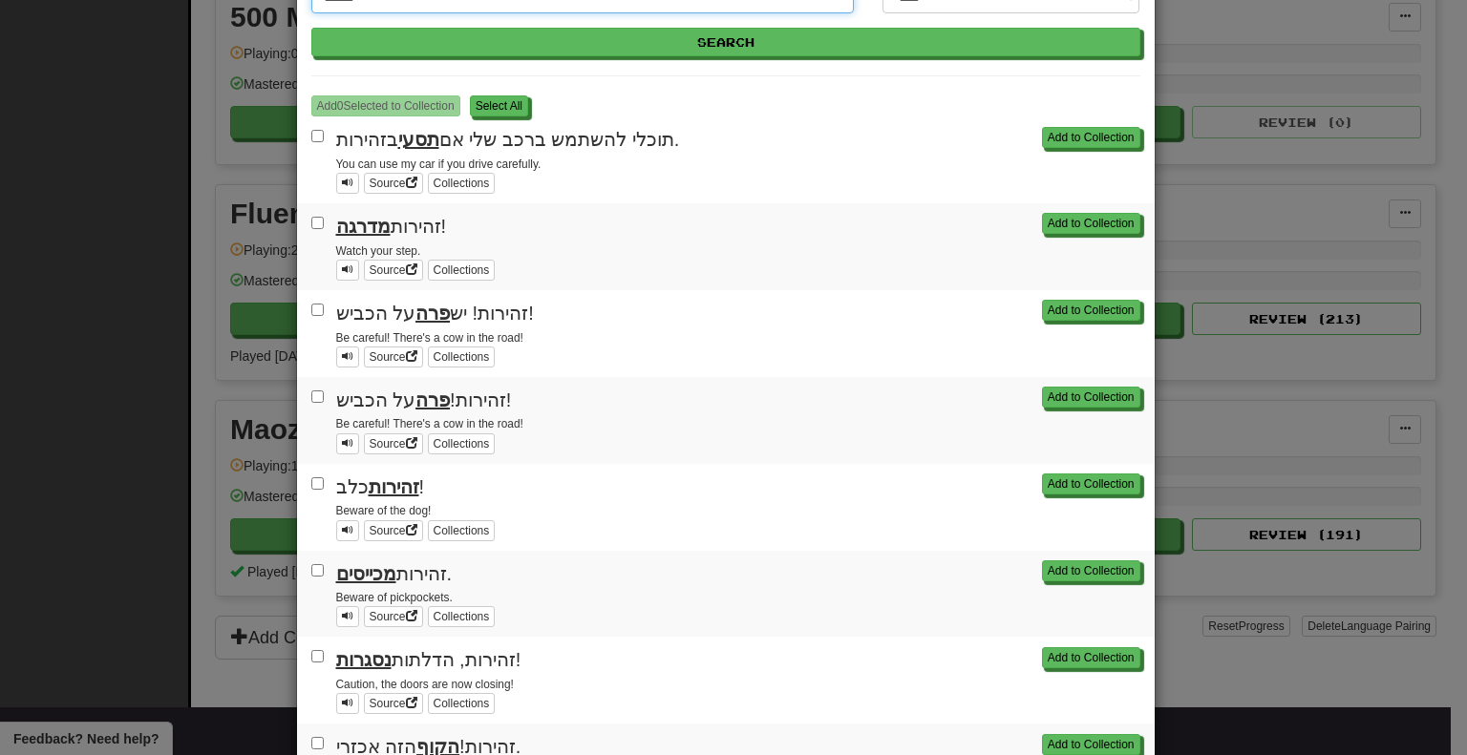
scroll to position [209, 0]
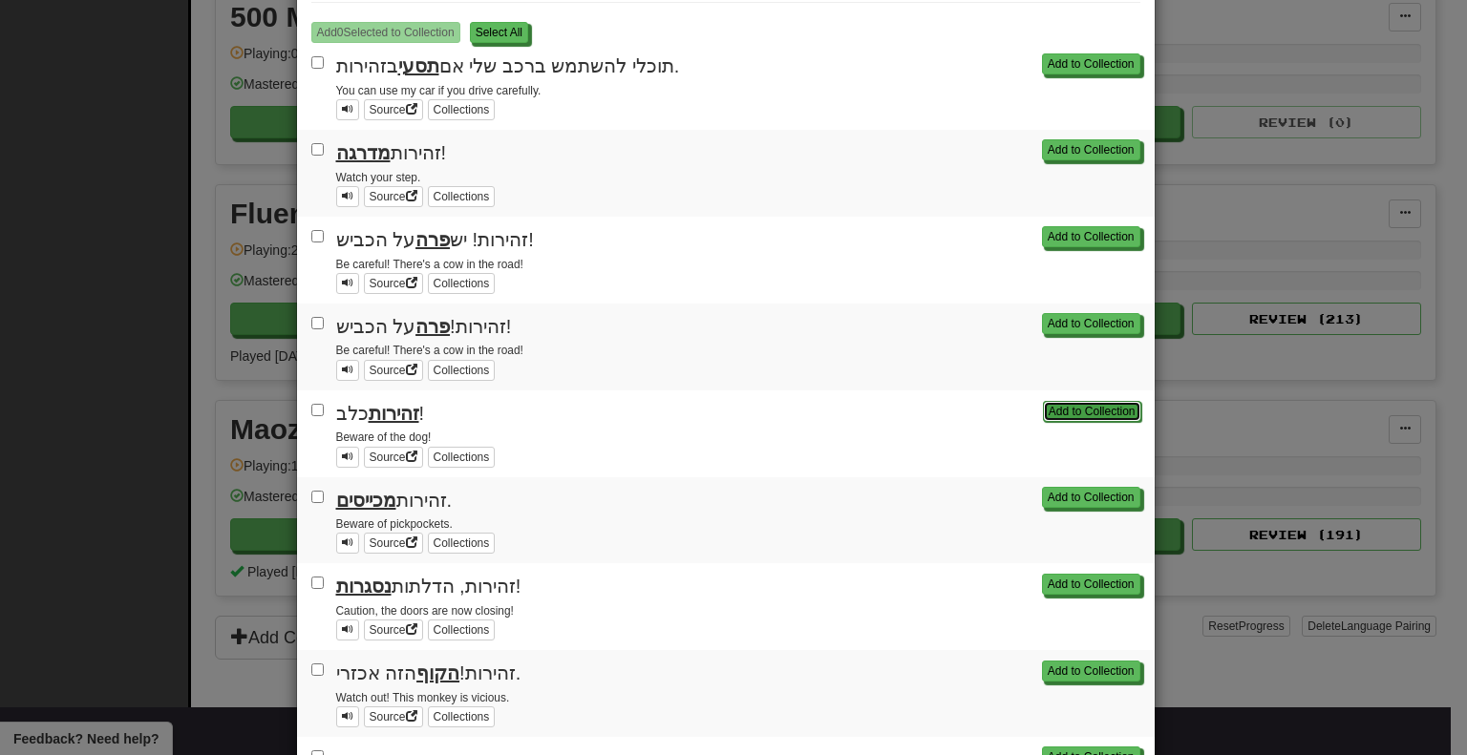
click at [1111, 412] on button "Add to Collection" at bounding box center [1092, 411] width 98 height 21
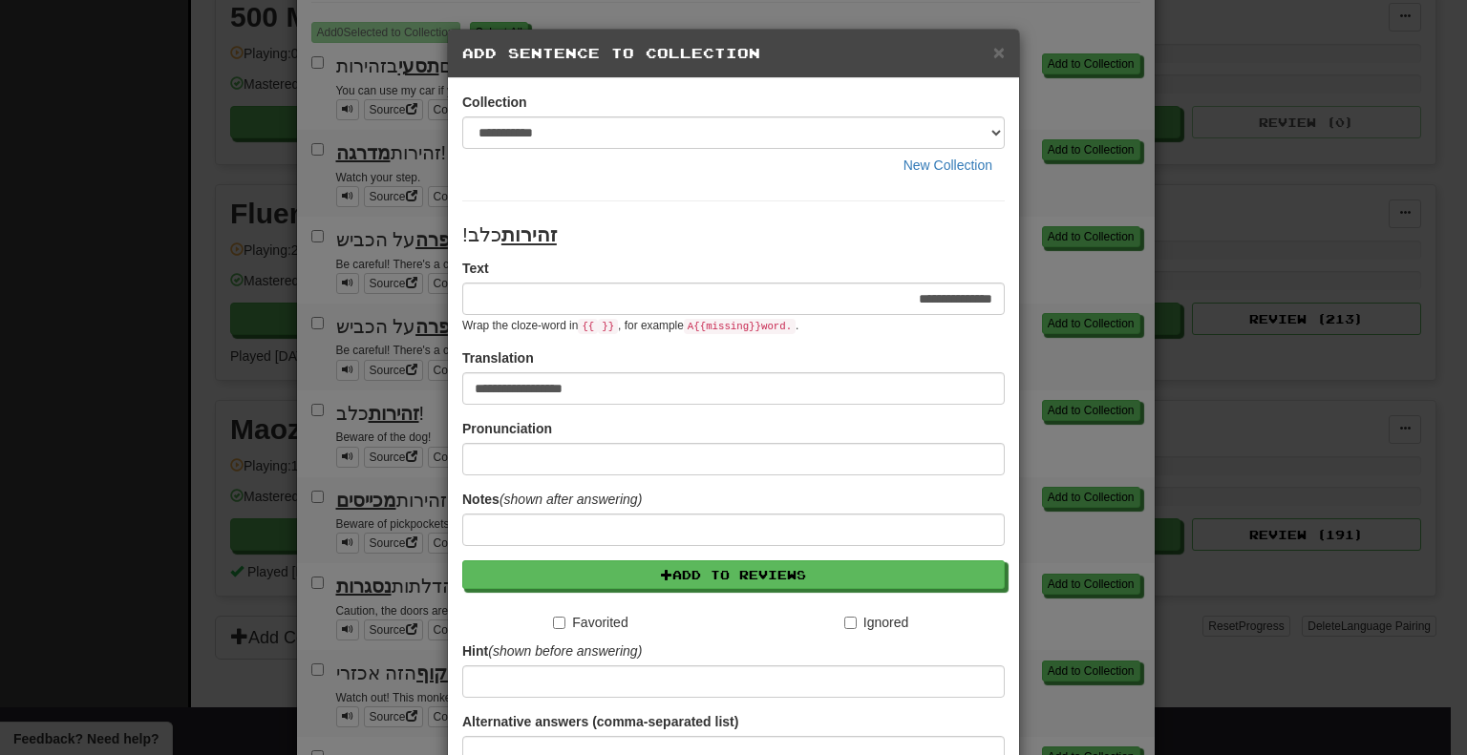
scroll to position [175, 0]
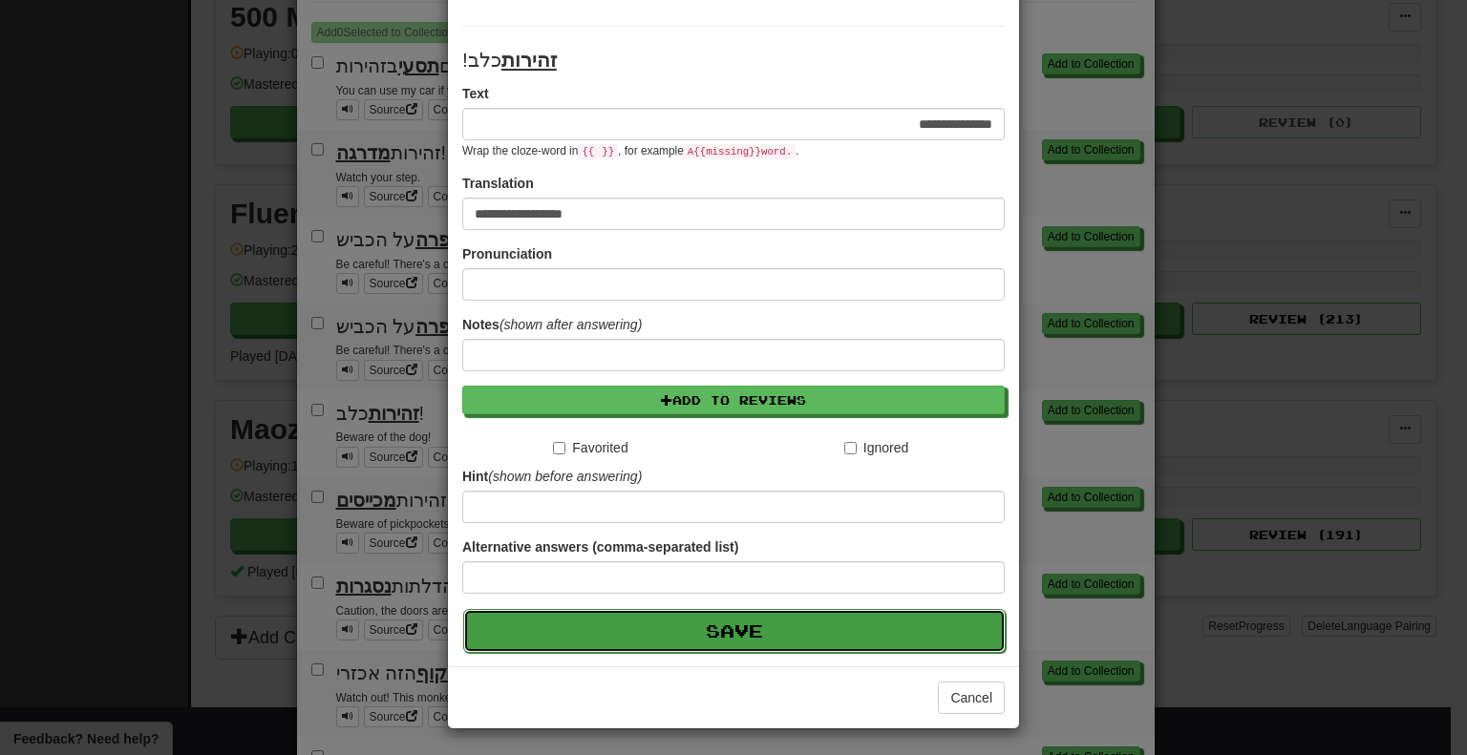
click at [797, 632] on button "Save" at bounding box center [734, 631] width 542 height 44
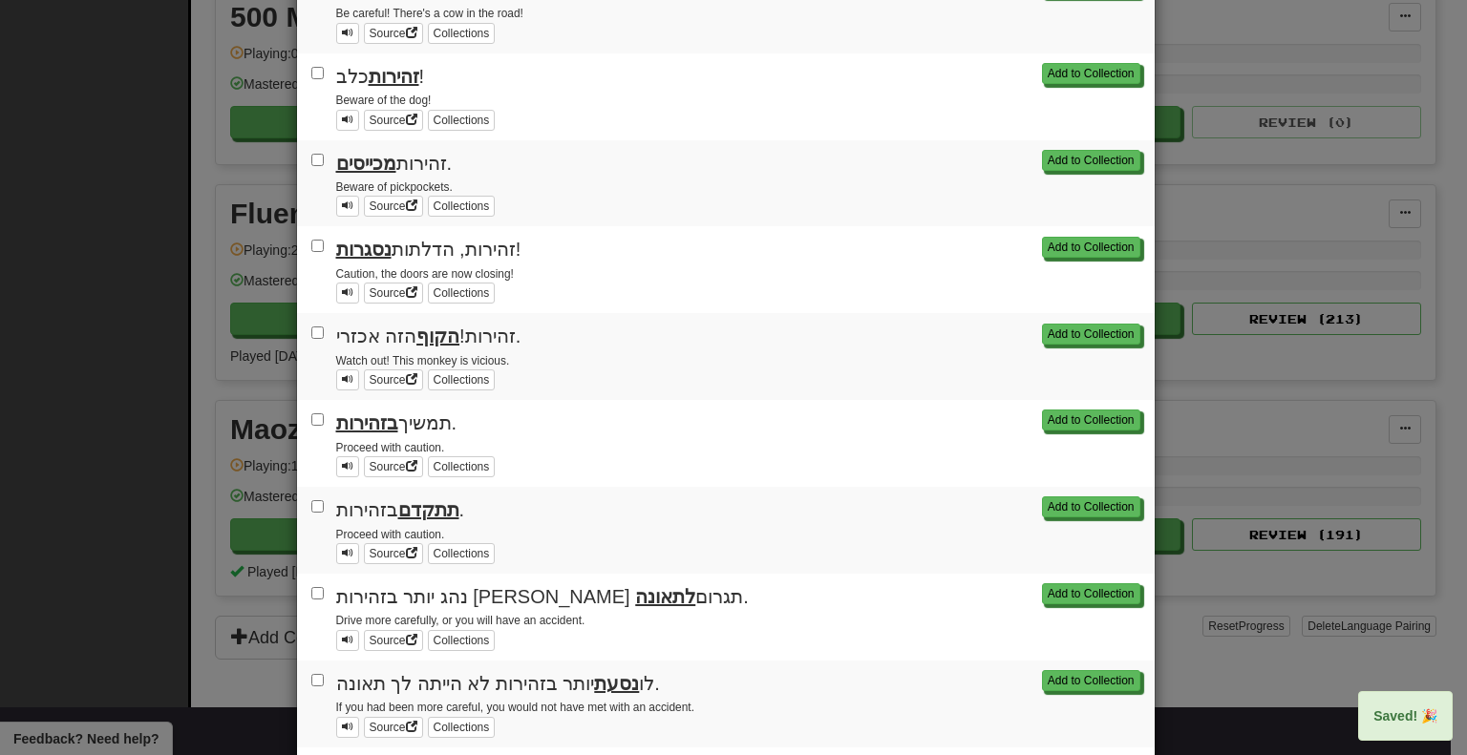
scroll to position [548, 0]
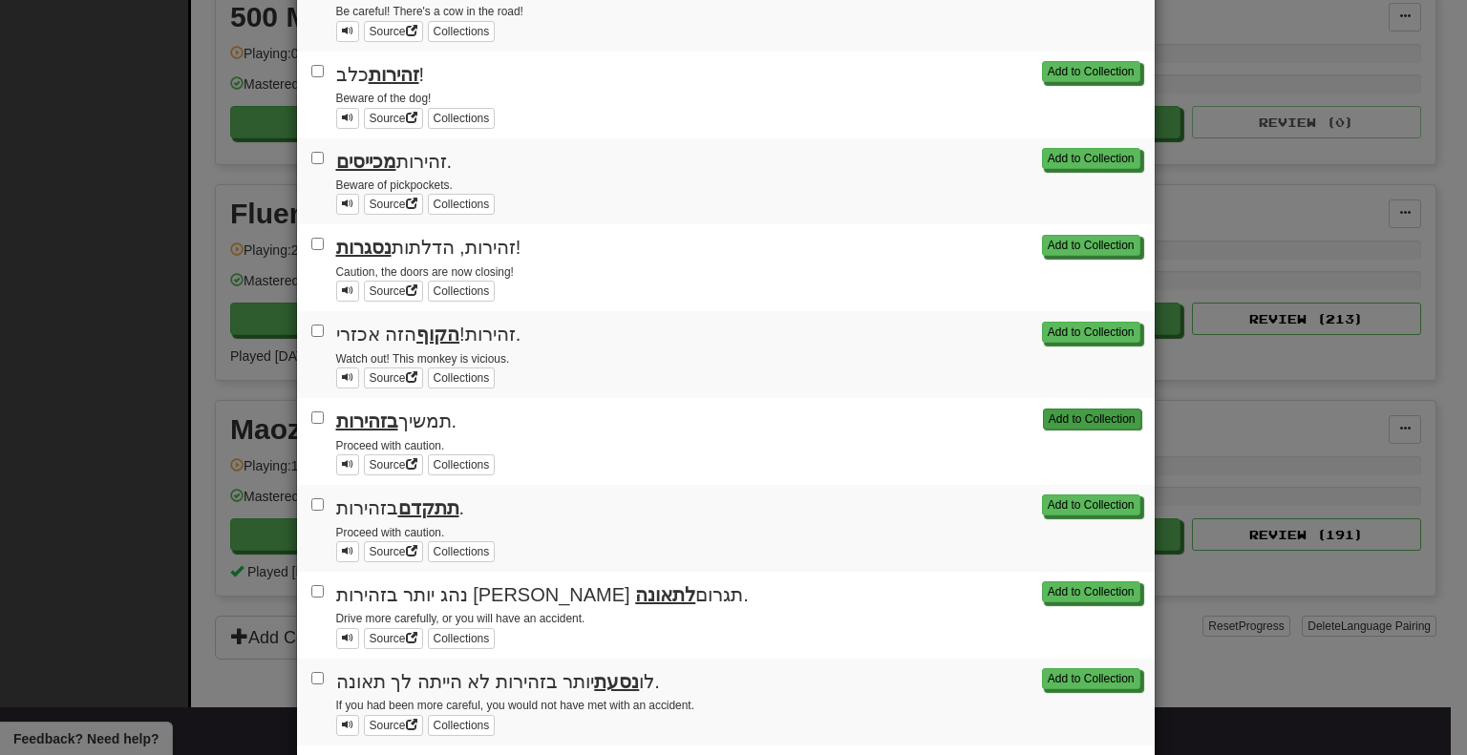
click at [1070, 408] on div "Add to Collection" at bounding box center [1089, 418] width 102 height 21
click at [1108, 418] on button "Add to Collection" at bounding box center [1092, 419] width 98 height 21
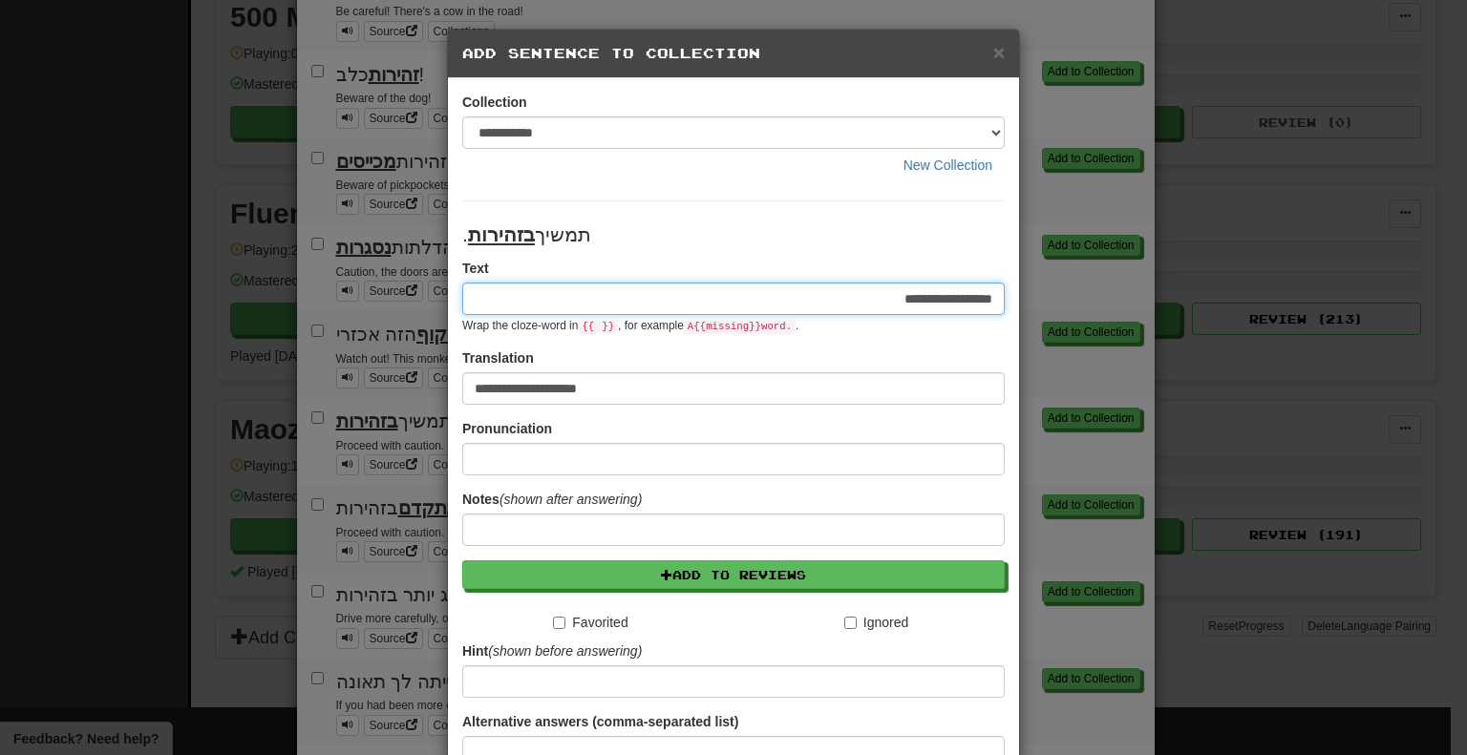
scroll to position [175, 0]
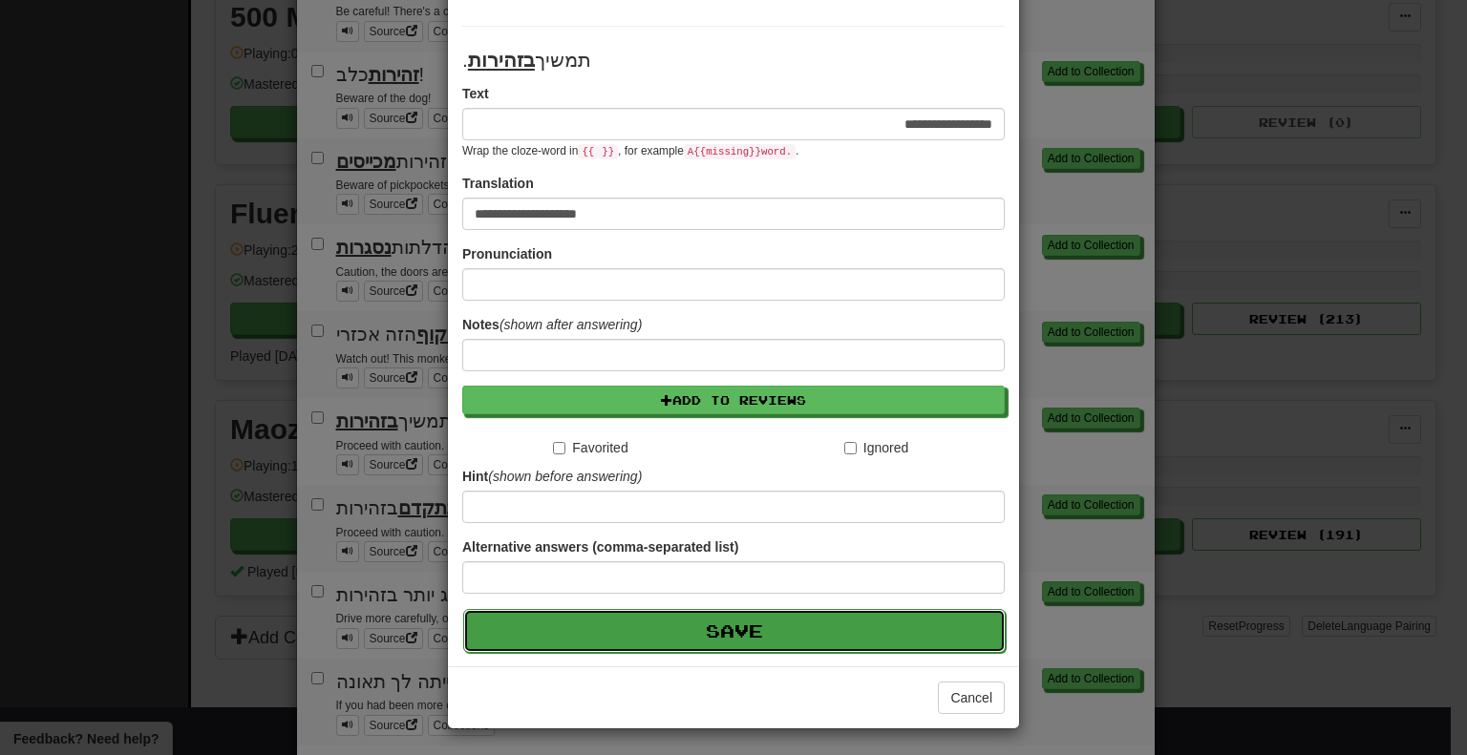
click at [651, 624] on button "Save" at bounding box center [734, 631] width 542 height 44
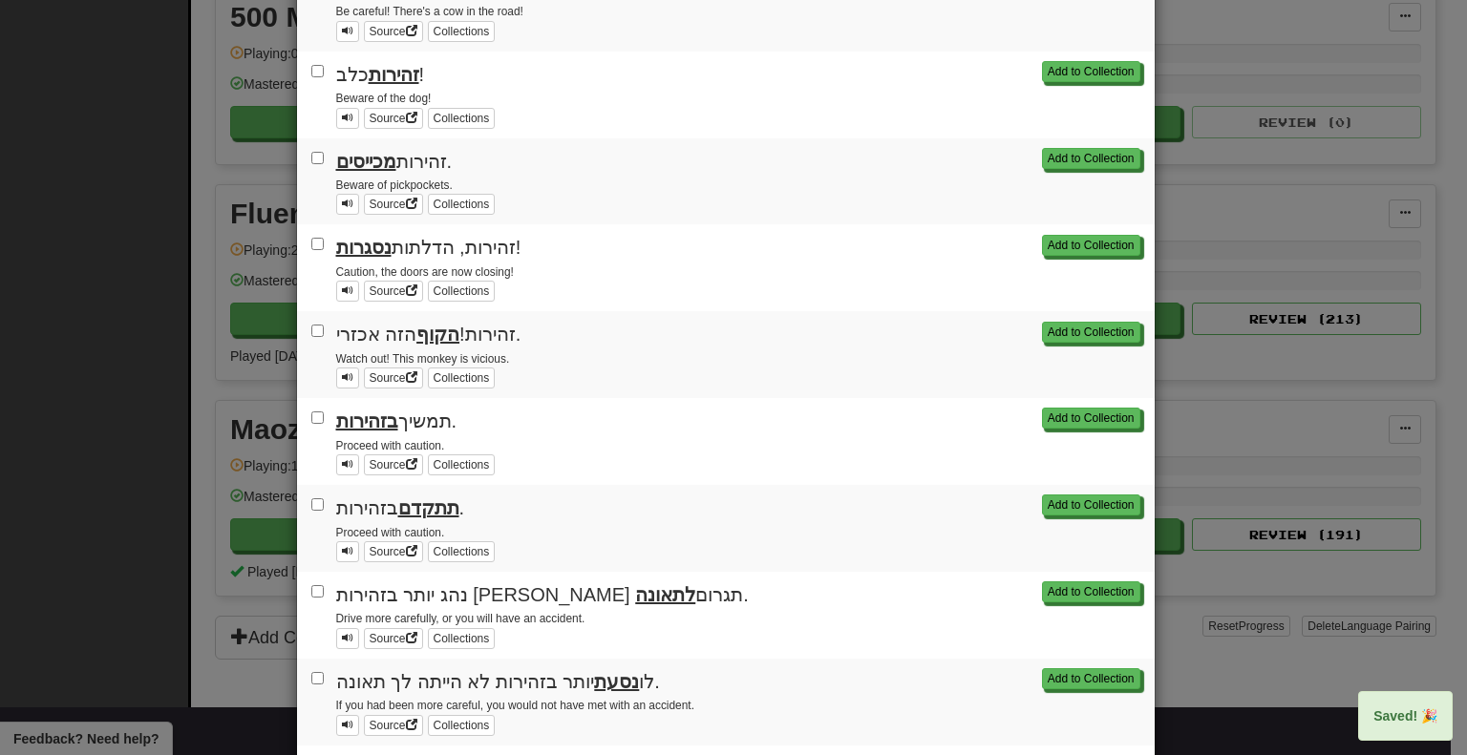
click at [189, 230] on div "**********" at bounding box center [733, 377] width 1467 height 755
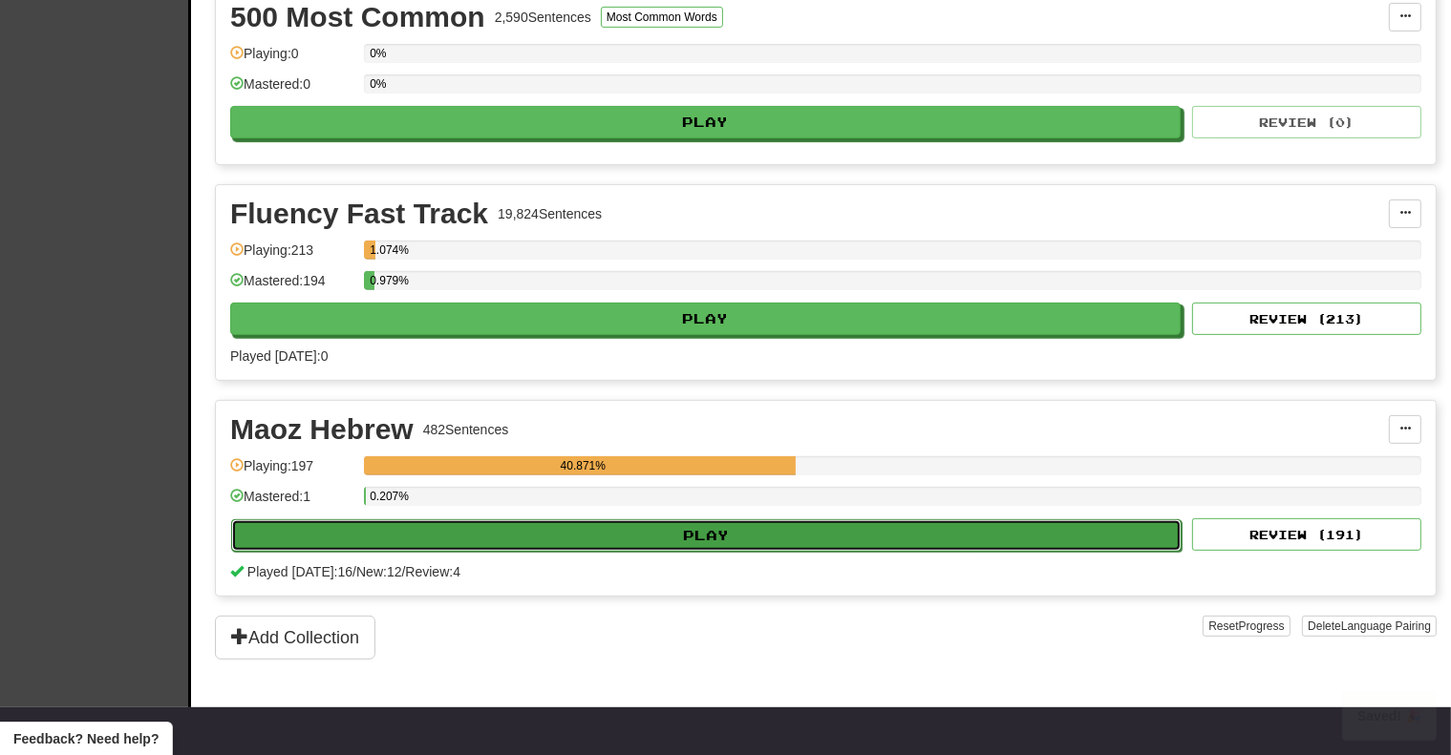
click at [430, 538] on button "Play" at bounding box center [706, 536] width 950 height 32
select select "**"
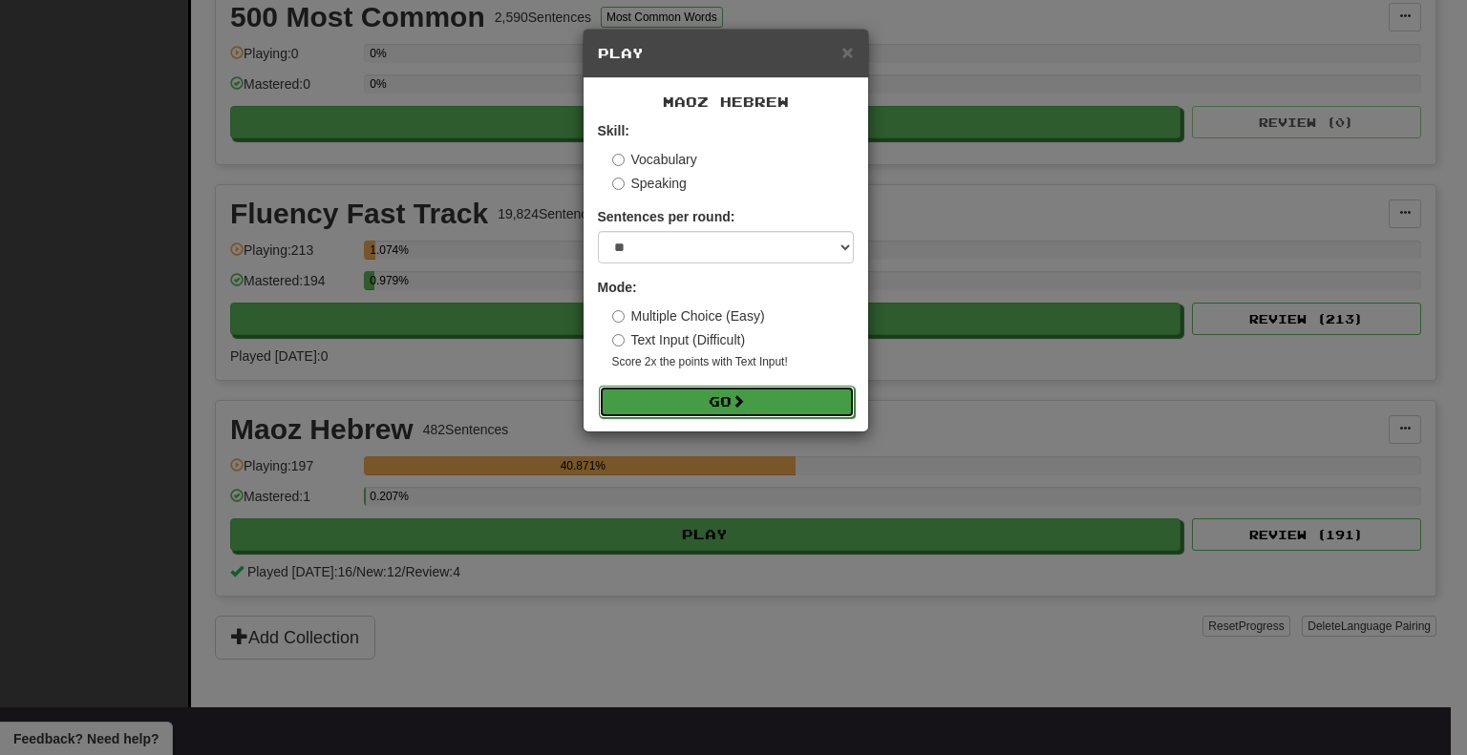
click at [680, 410] on button "Go" at bounding box center [727, 402] width 256 height 32
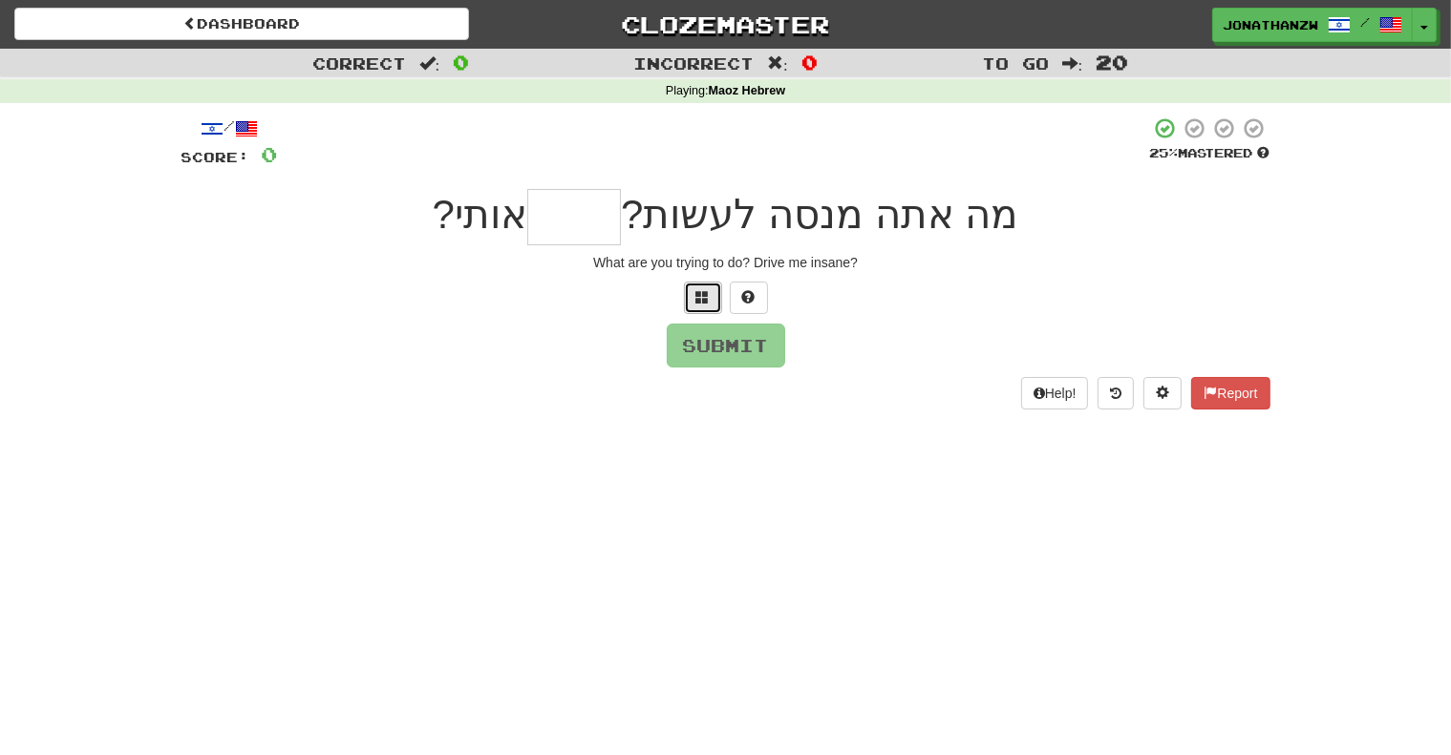
click at [710, 282] on button at bounding box center [703, 298] width 38 height 32
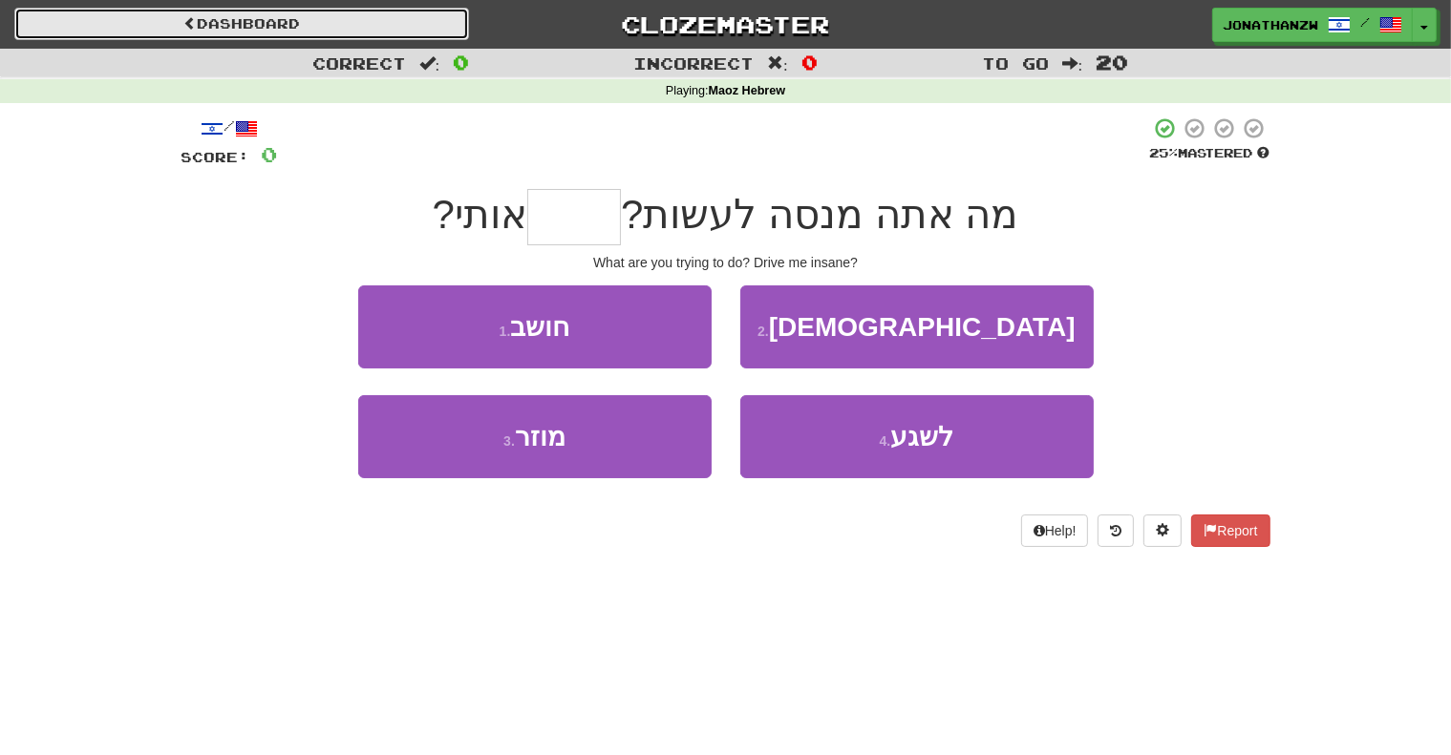
click at [138, 19] on link "Dashboard" at bounding box center [241, 24] width 455 height 32
